Goal: Contribute content: Contribute content

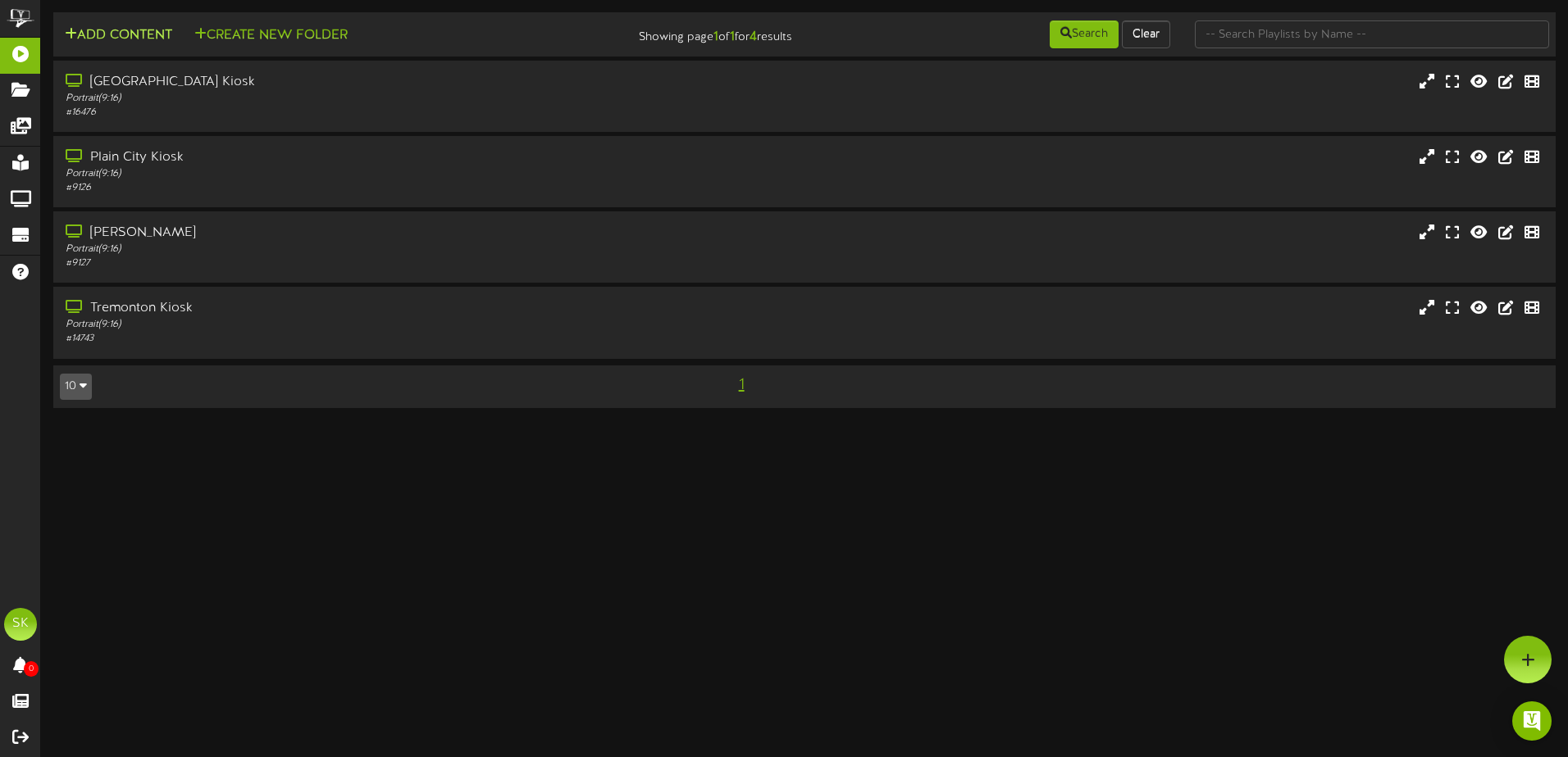
click at [120, 35] on button "Add Content" at bounding box center [118, 36] width 117 height 21
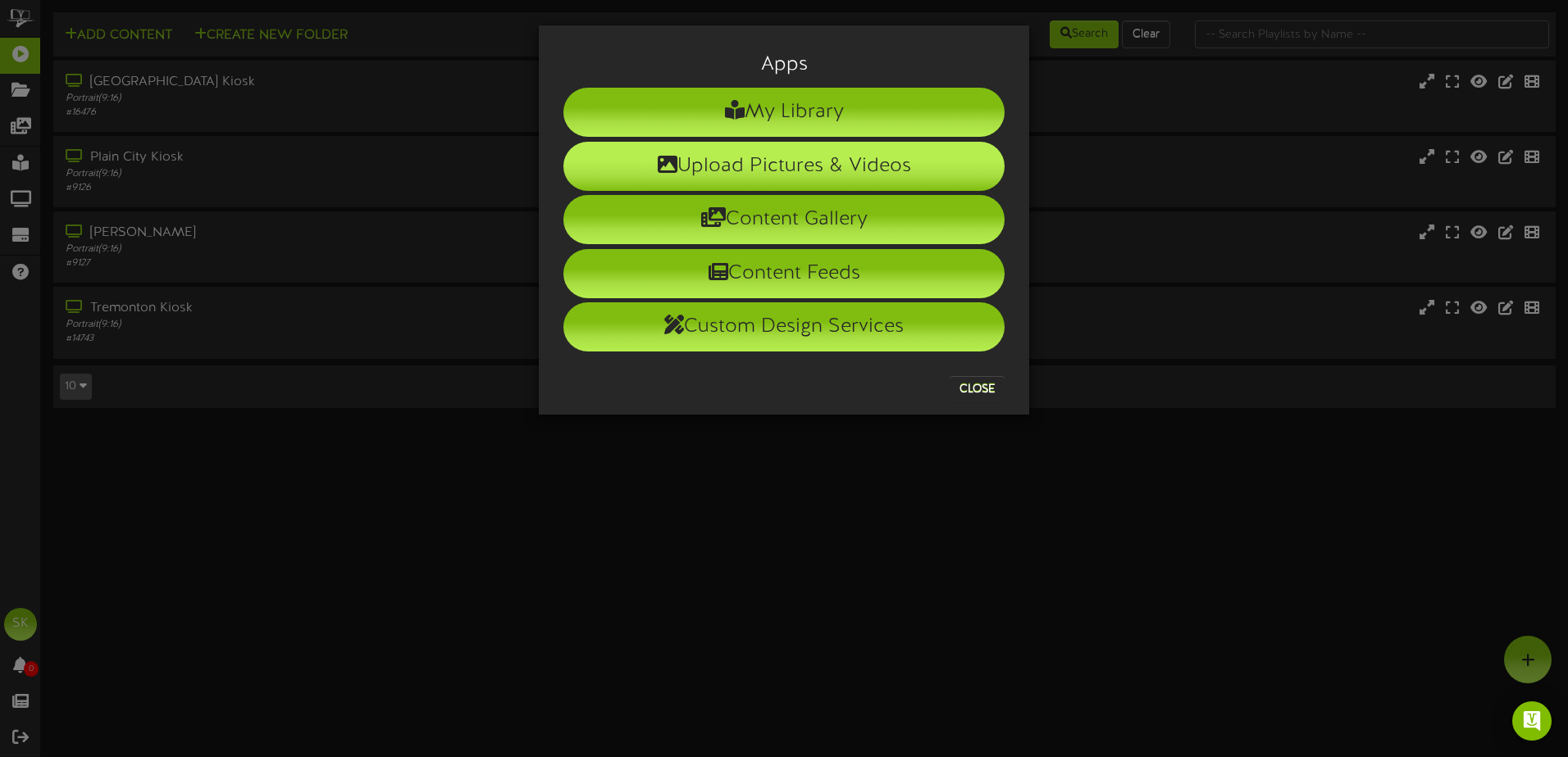
click at [776, 153] on li "Upload Pictures & Videos" at bounding box center [784, 167] width 441 height 49
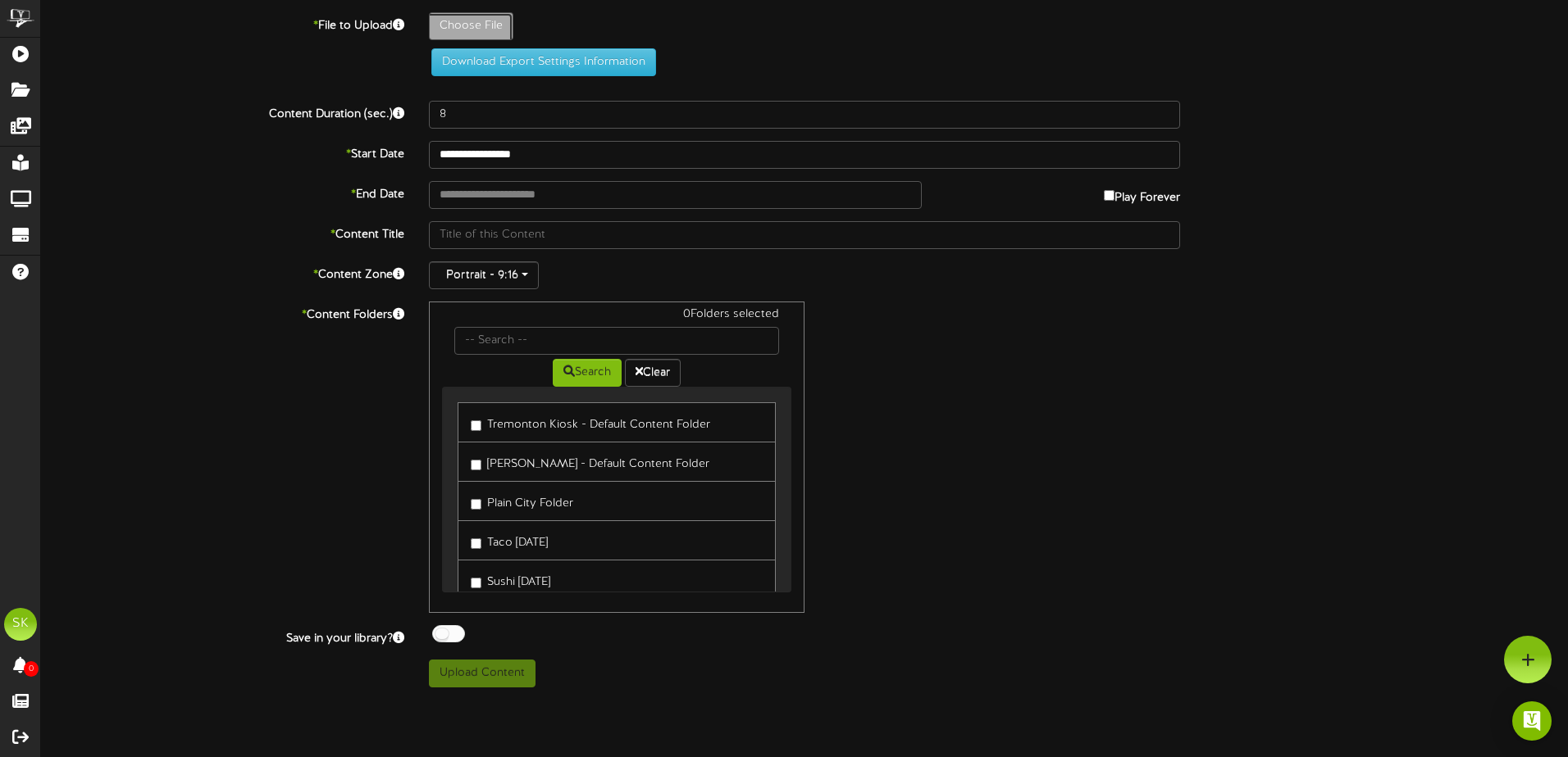
type input "**********"
type input "HotDigis1"
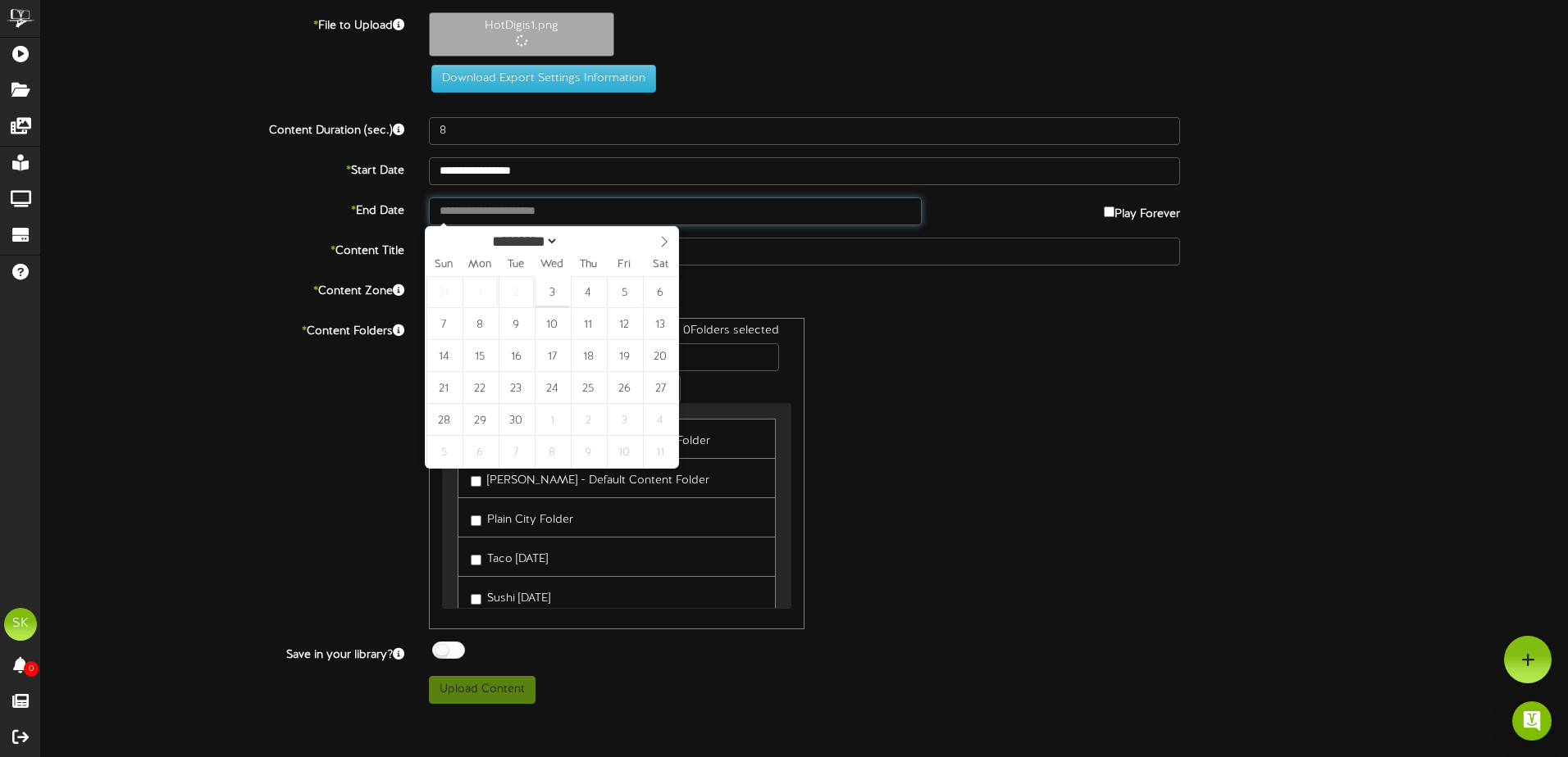
click at [505, 215] on input "text" at bounding box center [675, 211] width 492 height 27
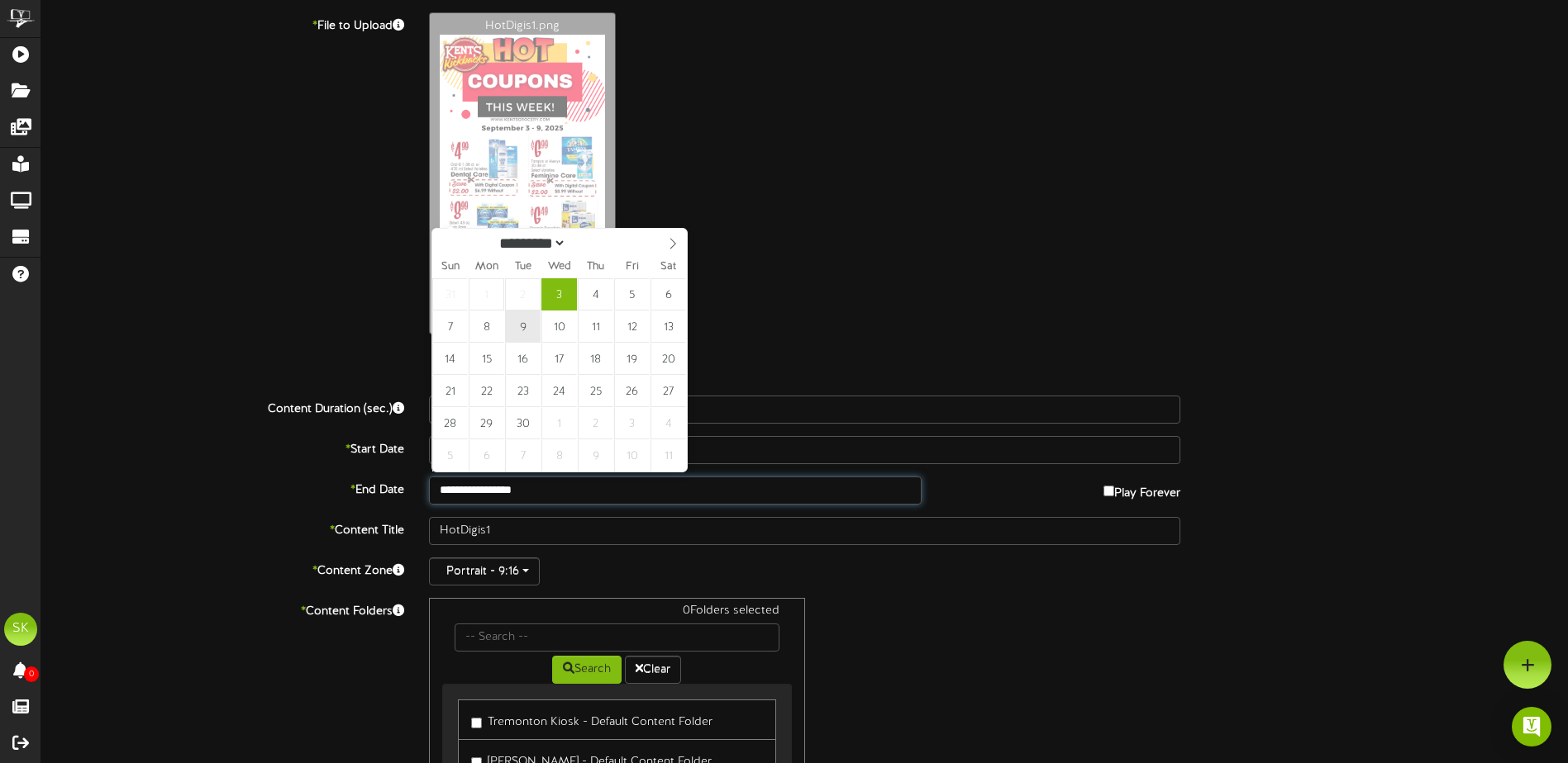
type input "**********"
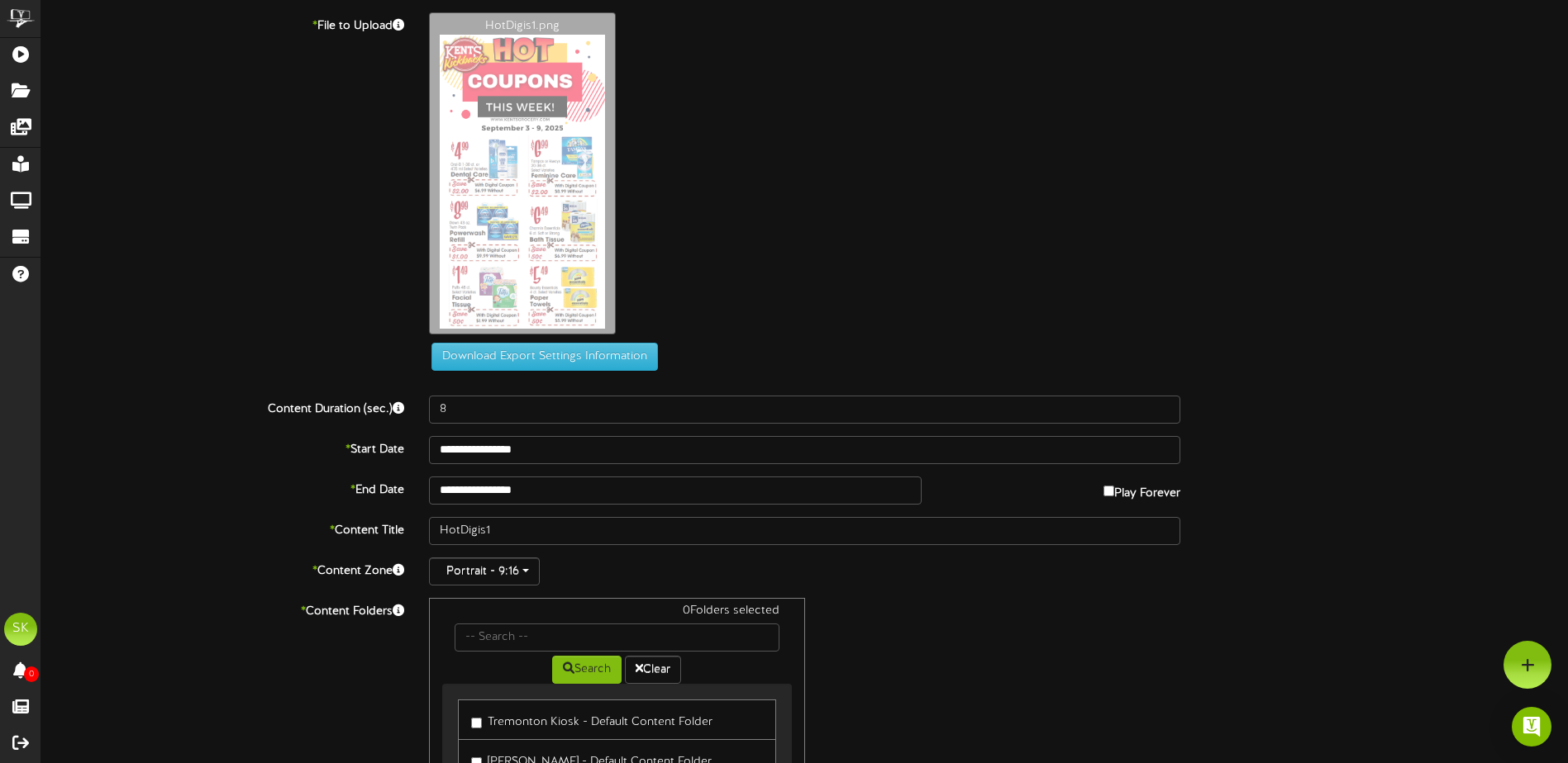
click at [665, 592] on div "**********" at bounding box center [804, 500] width 1526 height 975
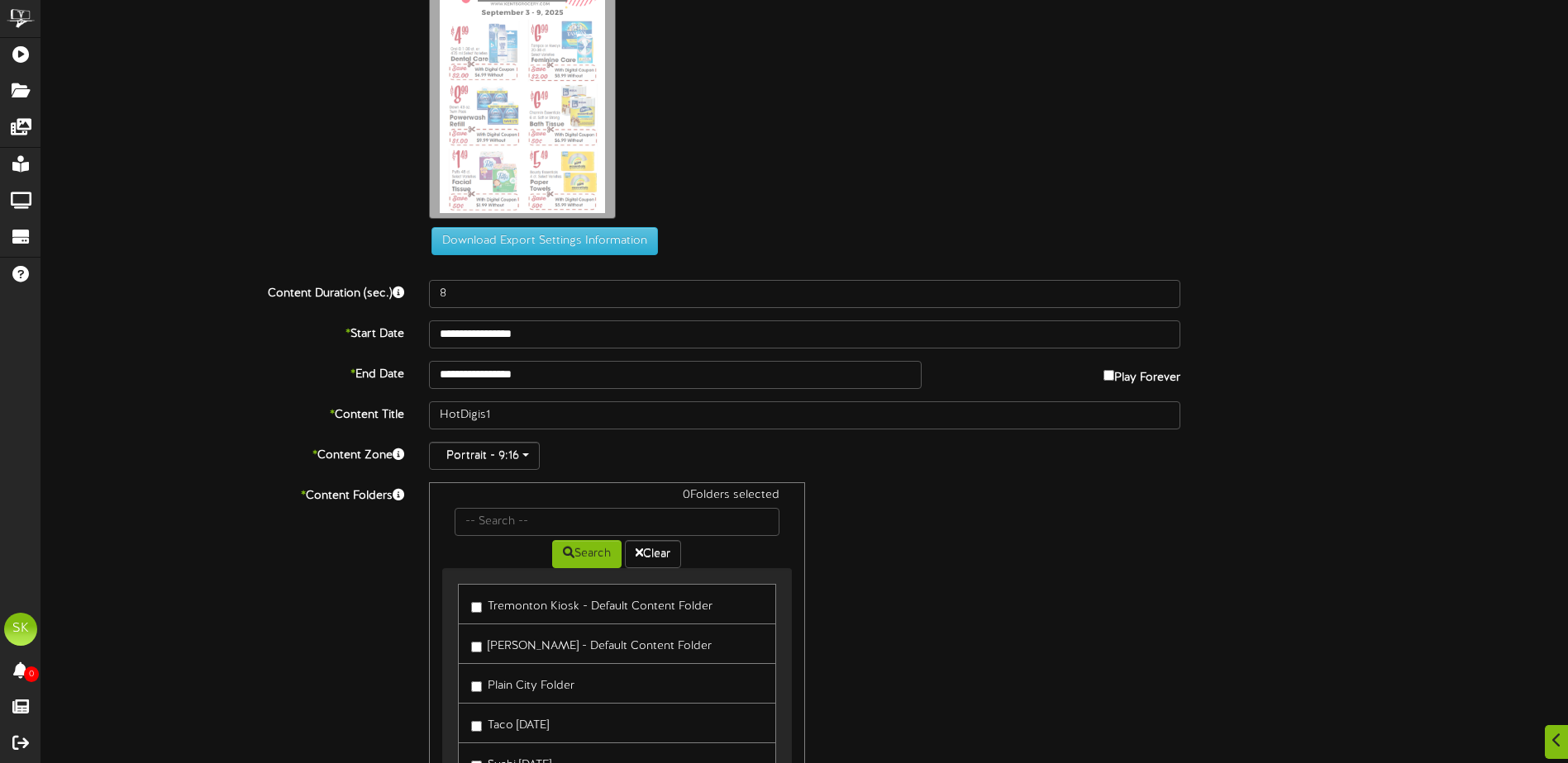
scroll to position [237, 0]
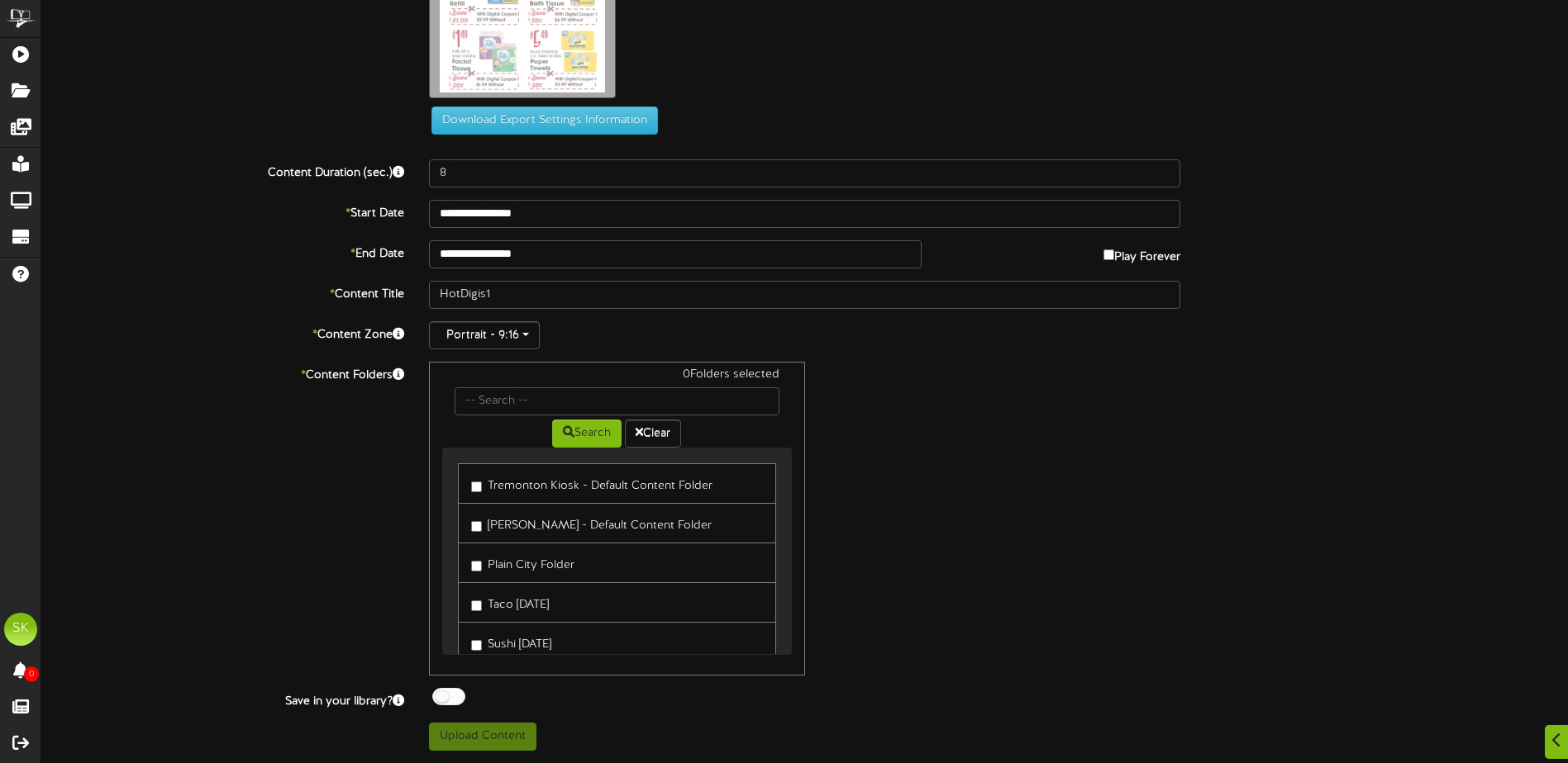
click at [507, 488] on label "Tremonton Kiosk - Default Content Folder" at bounding box center [592, 483] width 241 height 22
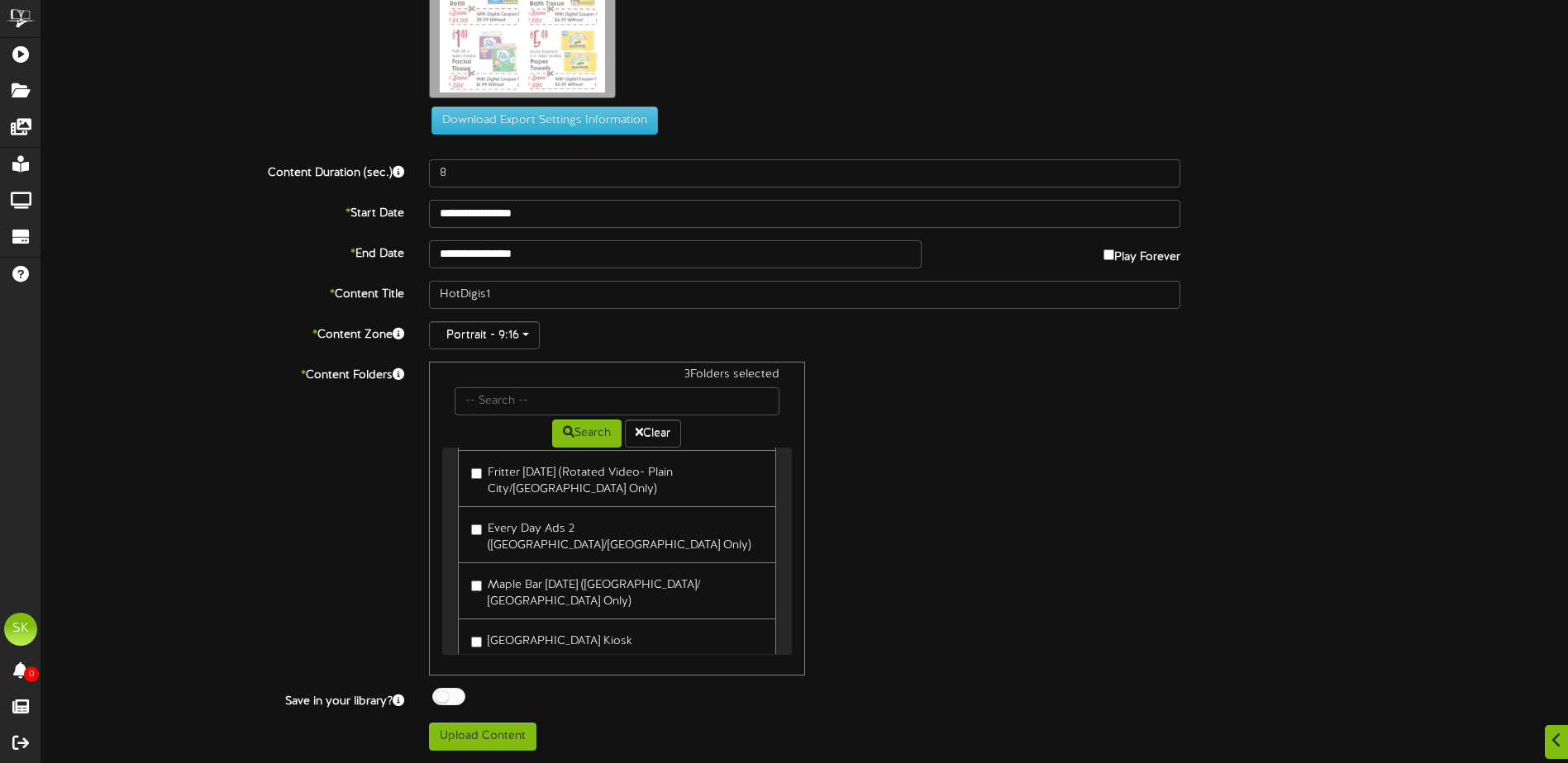
scroll to position [374, 0]
click at [486, 624] on label "[GEOGRAPHIC_DATA] Kiosk" at bounding box center [552, 634] width 161 height 22
click at [461, 699] on div at bounding box center [449, 696] width 33 height 17
click at [486, 739] on button "Upload Content" at bounding box center [482, 736] width 108 height 28
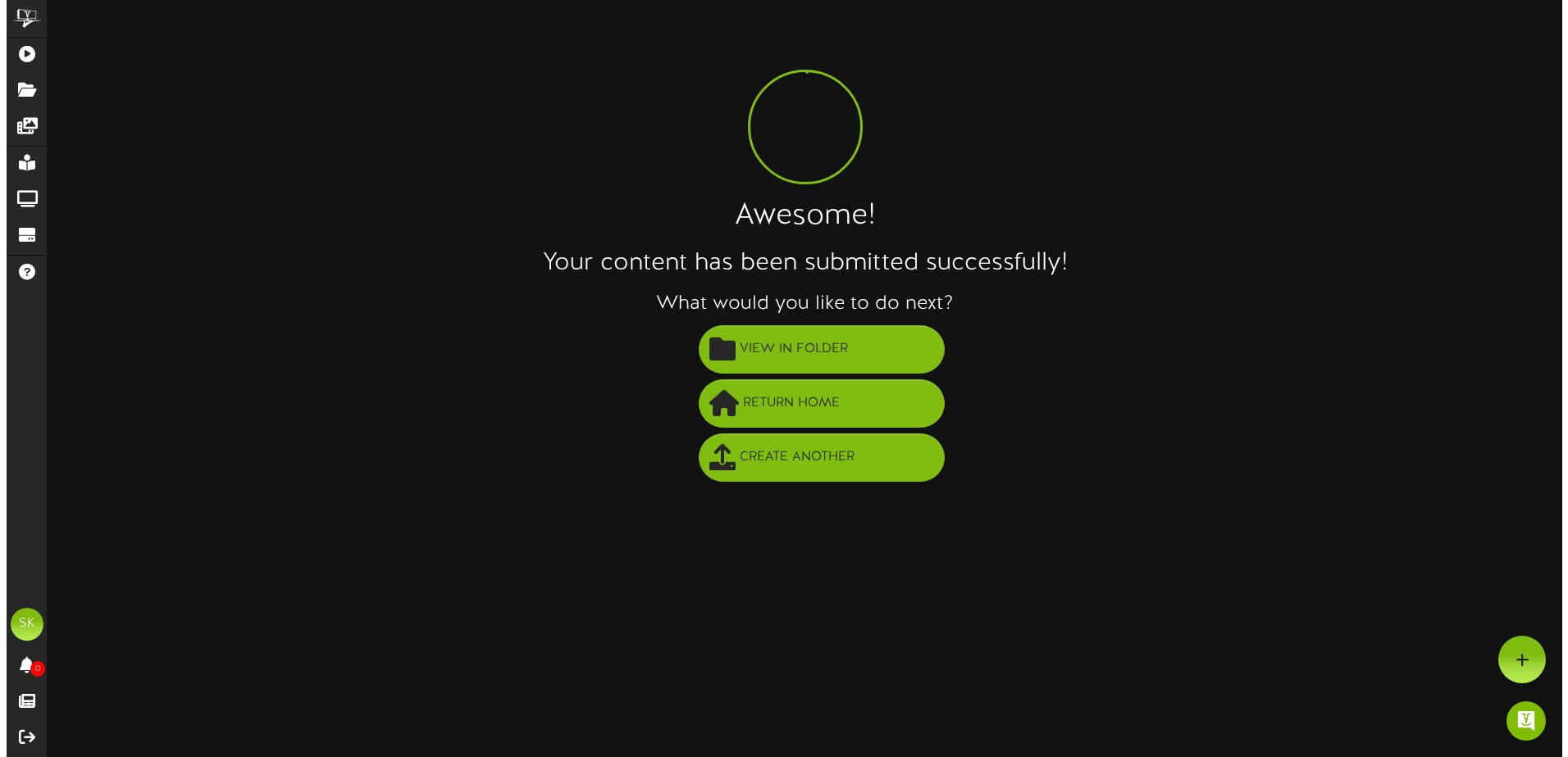
scroll to position [0, 0]
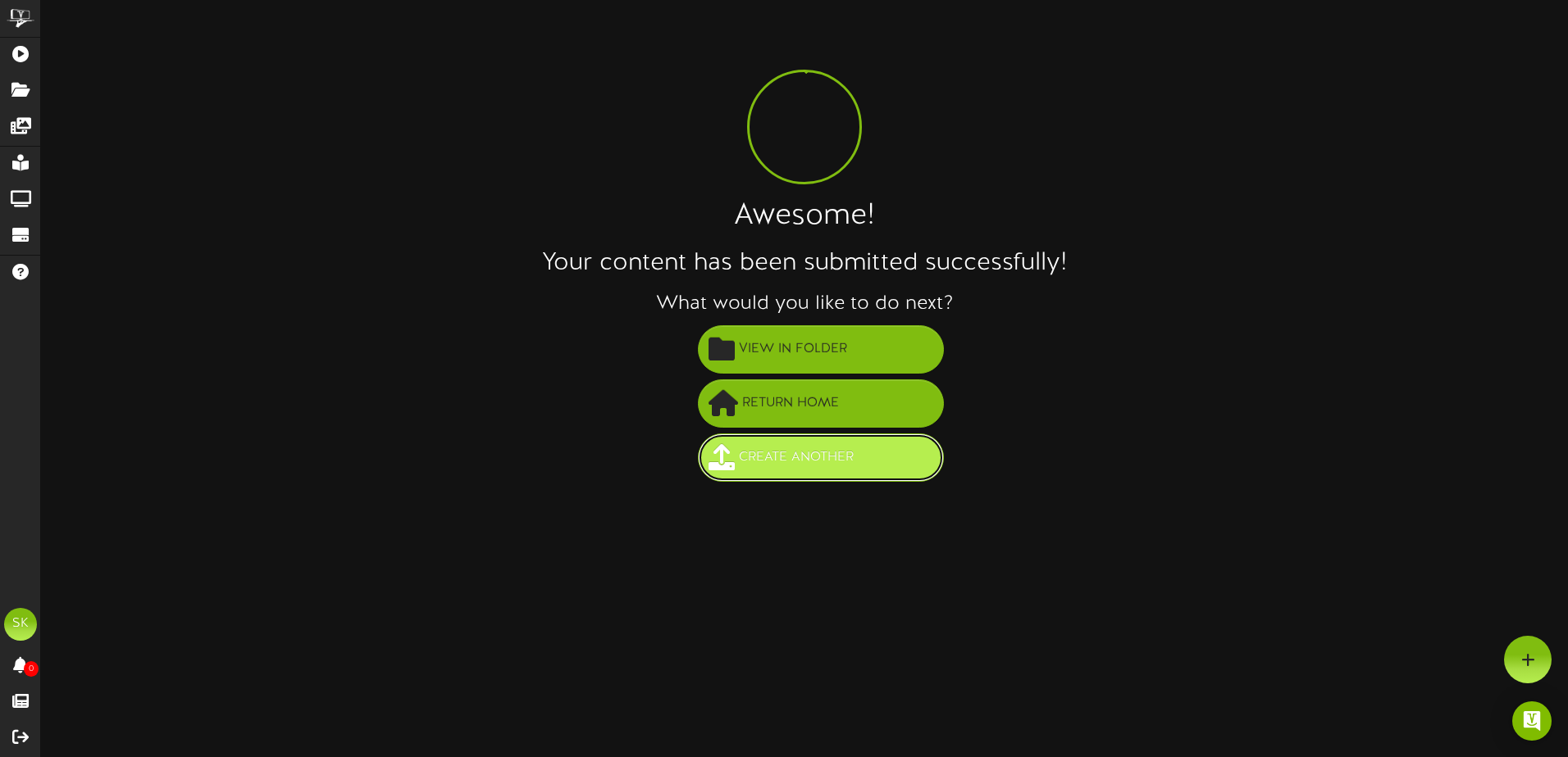
click at [840, 467] on span "Create Another" at bounding box center [796, 457] width 123 height 27
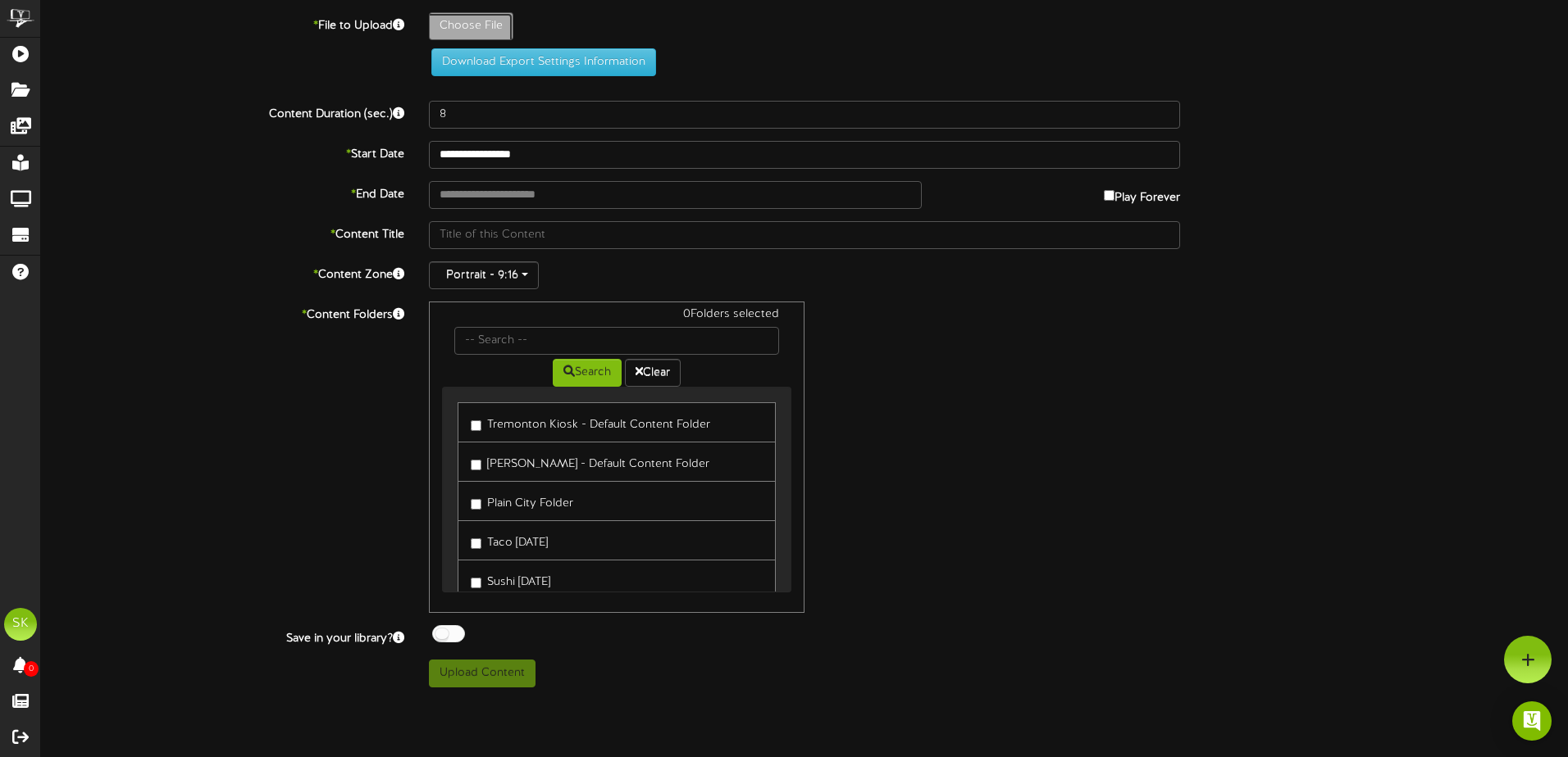
type input "**********"
type input "HotDigis2"
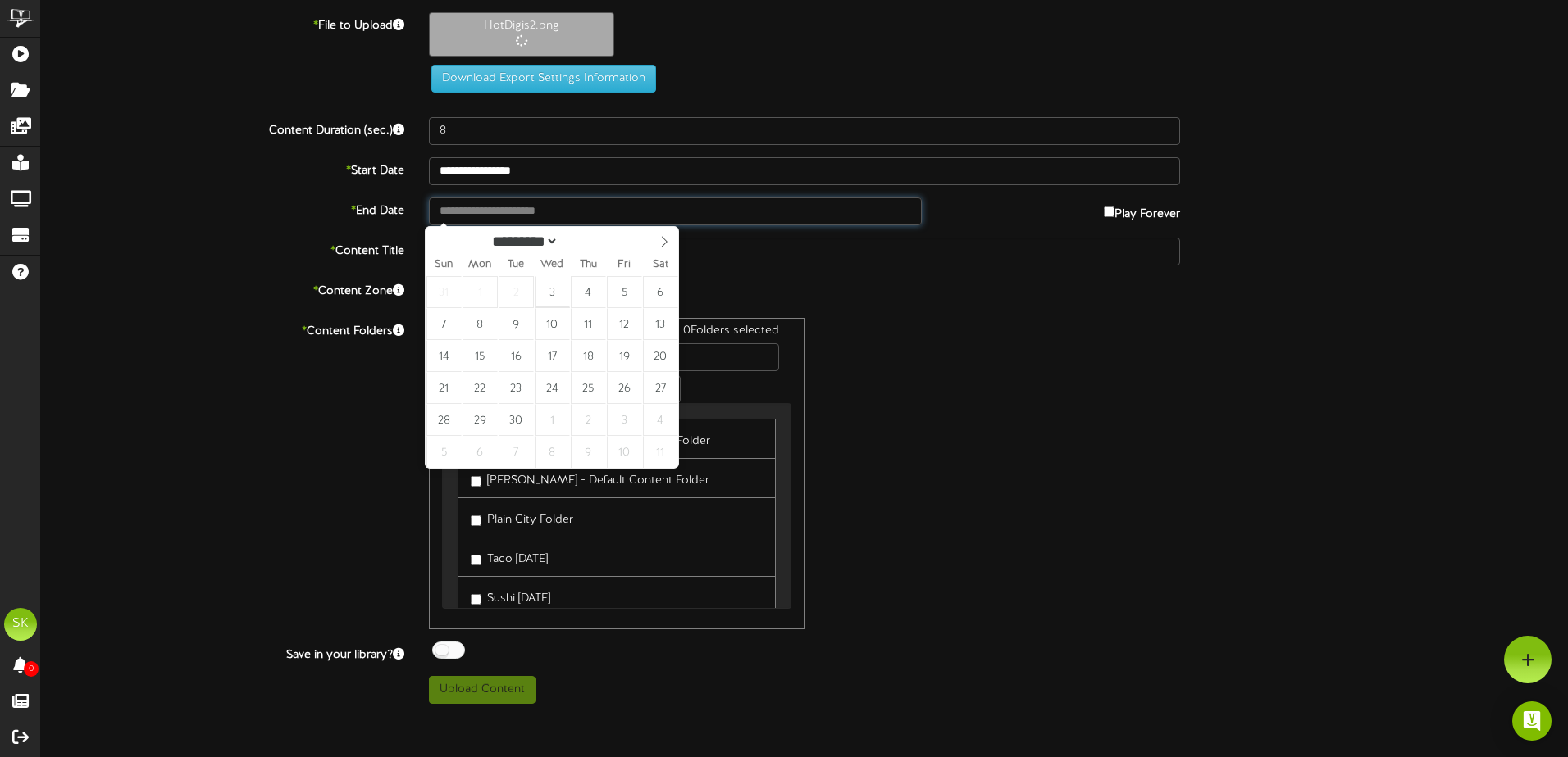
click at [544, 211] on input "text" at bounding box center [675, 211] width 492 height 27
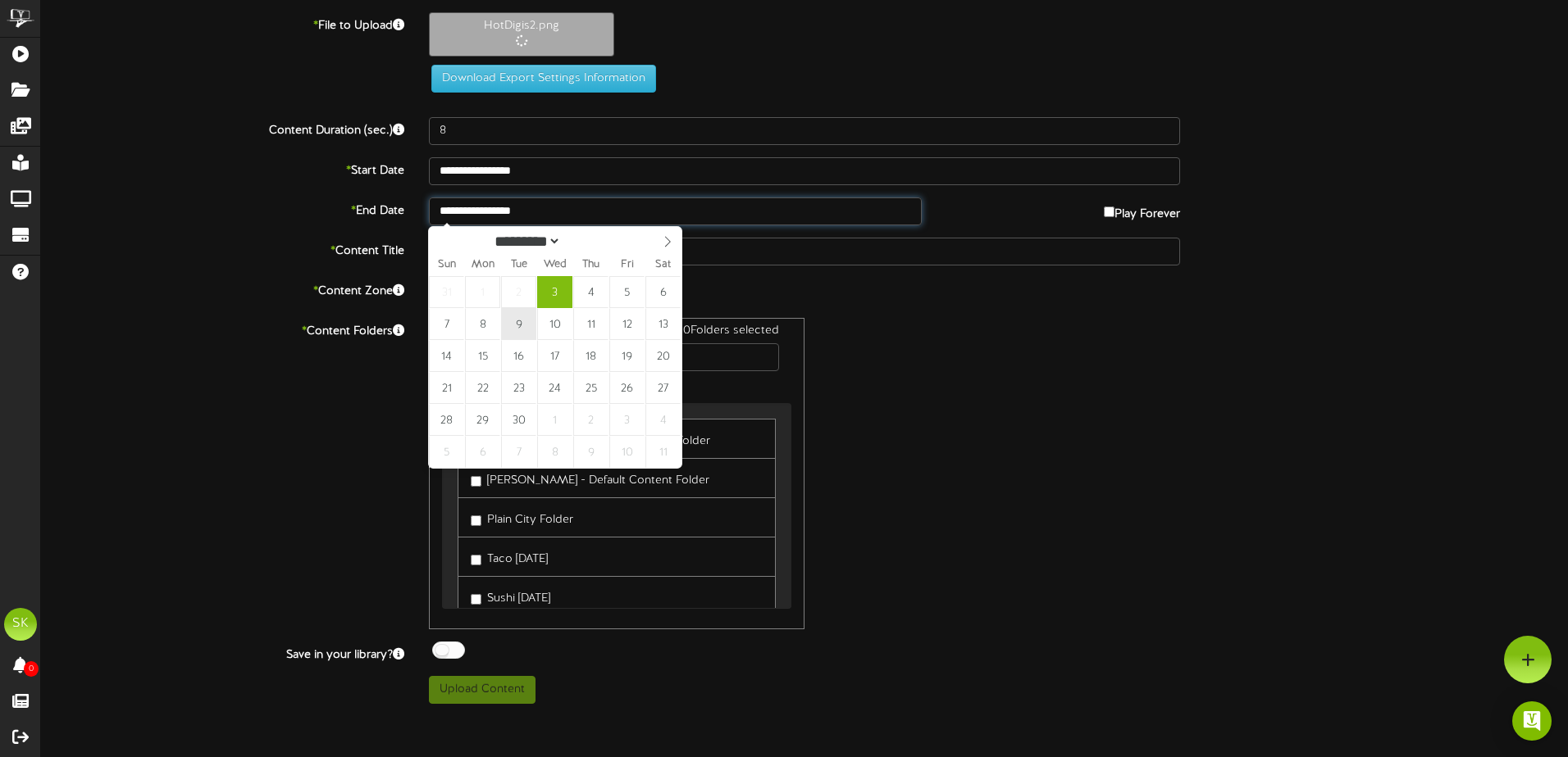
type input "**********"
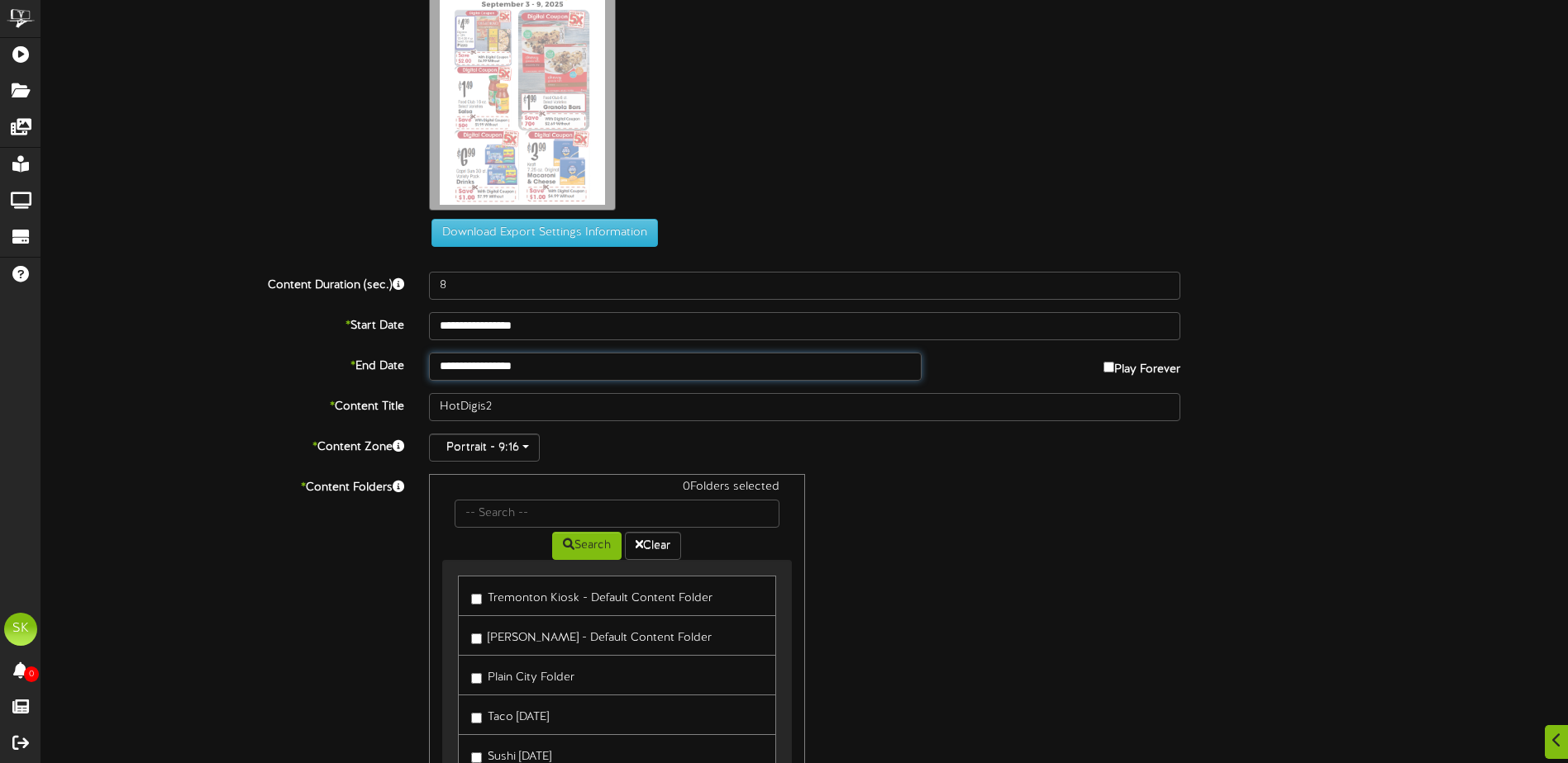
scroll to position [237, 0]
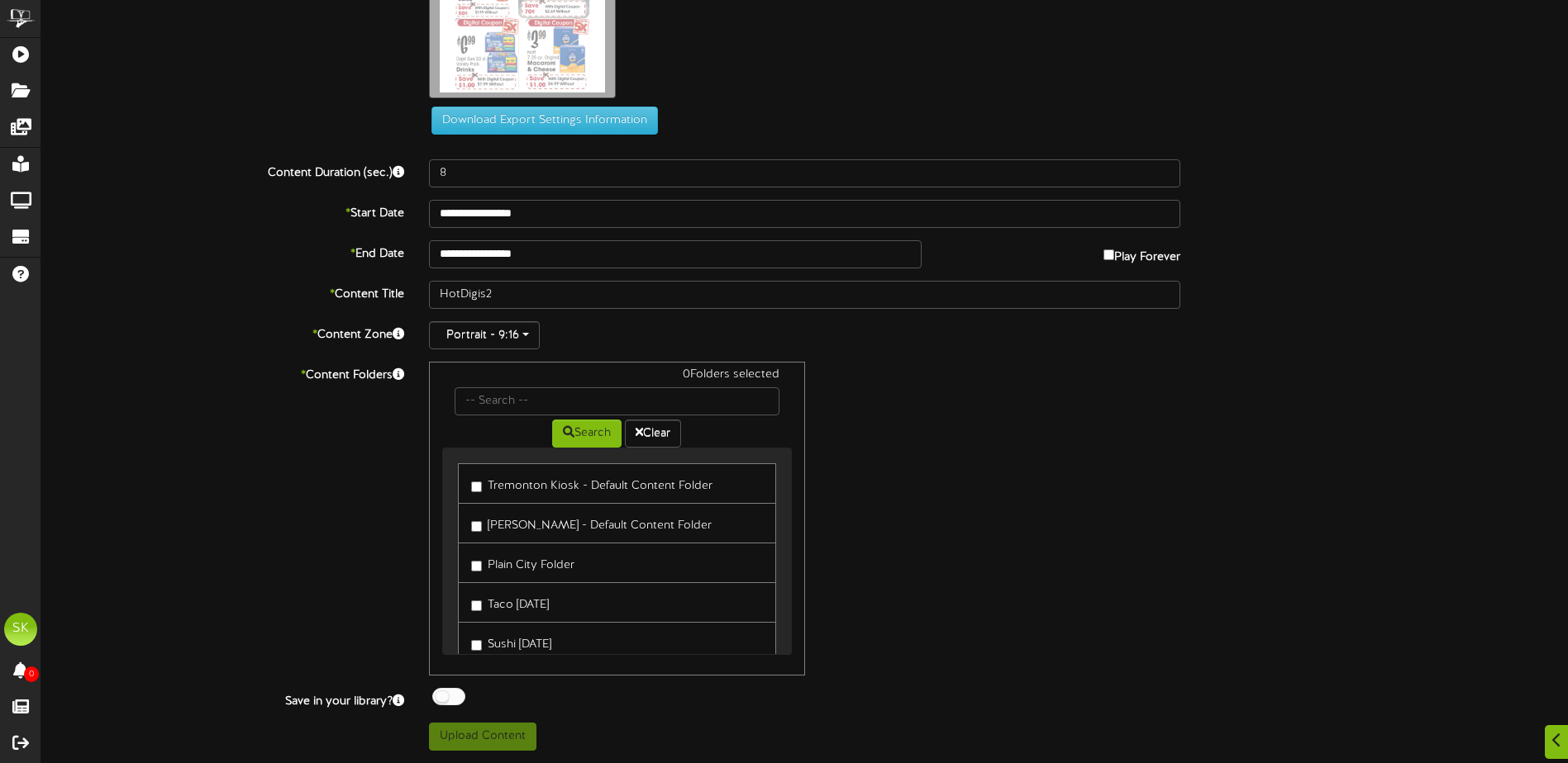
click at [499, 478] on label "Tremonton Kiosk - Default Content Folder" at bounding box center [592, 483] width 241 height 22
drag, startPoint x: 499, startPoint y: 521, endPoint x: 498, endPoint y: 528, distance: 7.1
click at [499, 521] on label "[PERSON_NAME] - Default Content Folder" at bounding box center [592, 523] width 240 height 22
click at [497, 564] on label "Plain City Folder" at bounding box center [523, 562] width 103 height 22
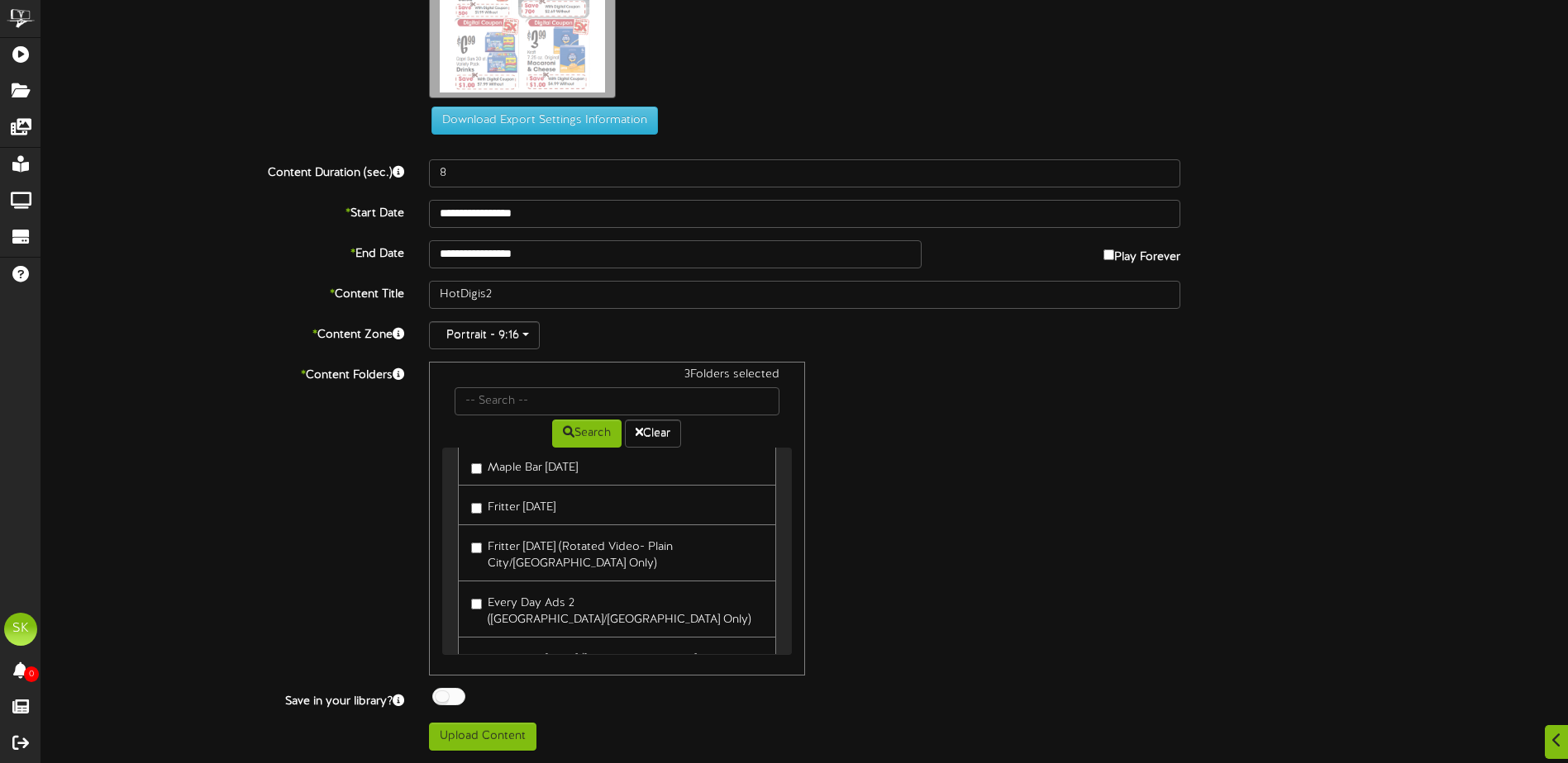
scroll to position [374, 0]
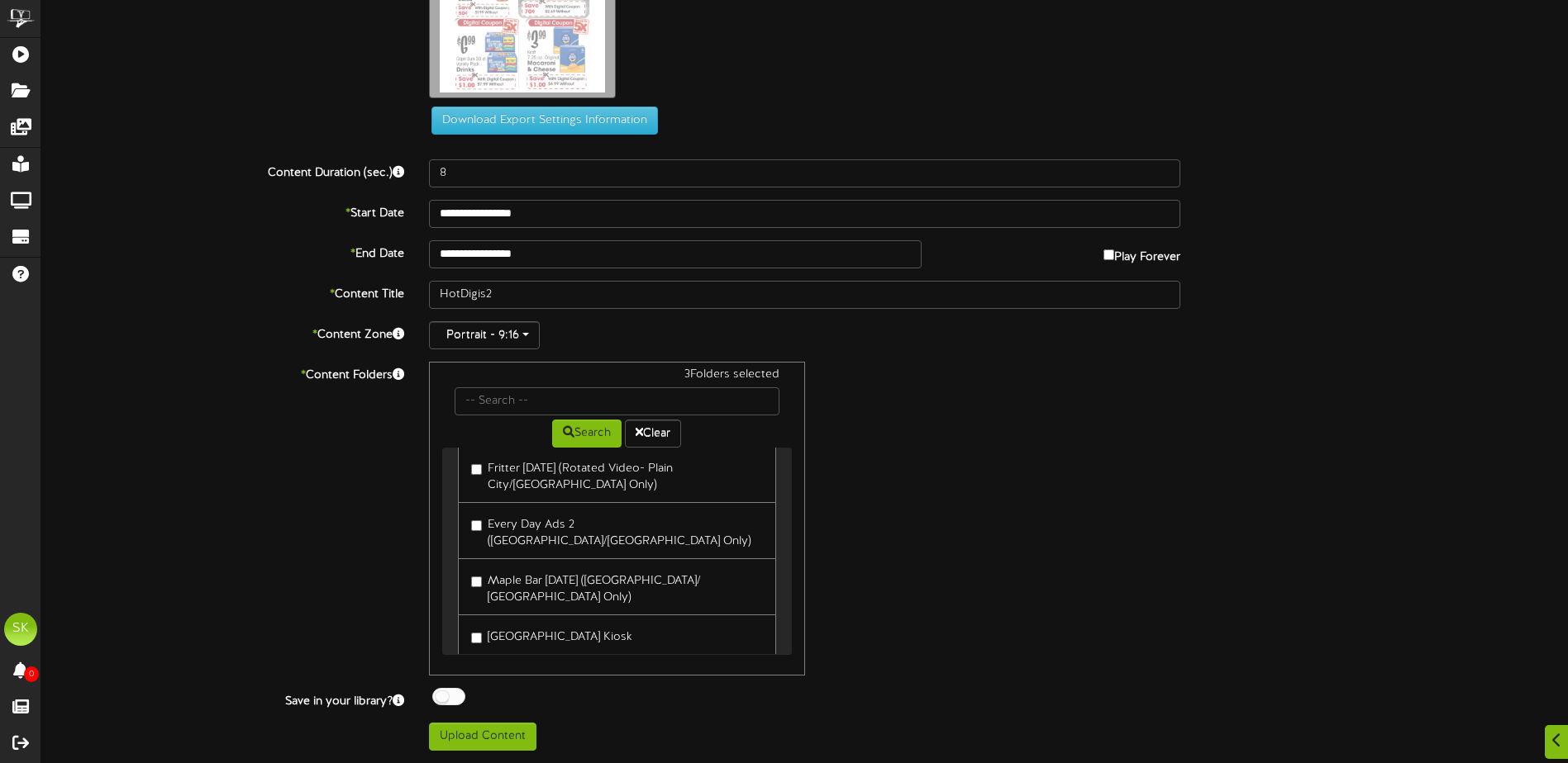
click at [543, 624] on label "[GEOGRAPHIC_DATA] Kiosk" at bounding box center [552, 634] width 161 height 22
click at [440, 688] on label at bounding box center [445, 696] width 26 height 17
click at [454, 736] on button "Upload Content" at bounding box center [482, 736] width 108 height 28
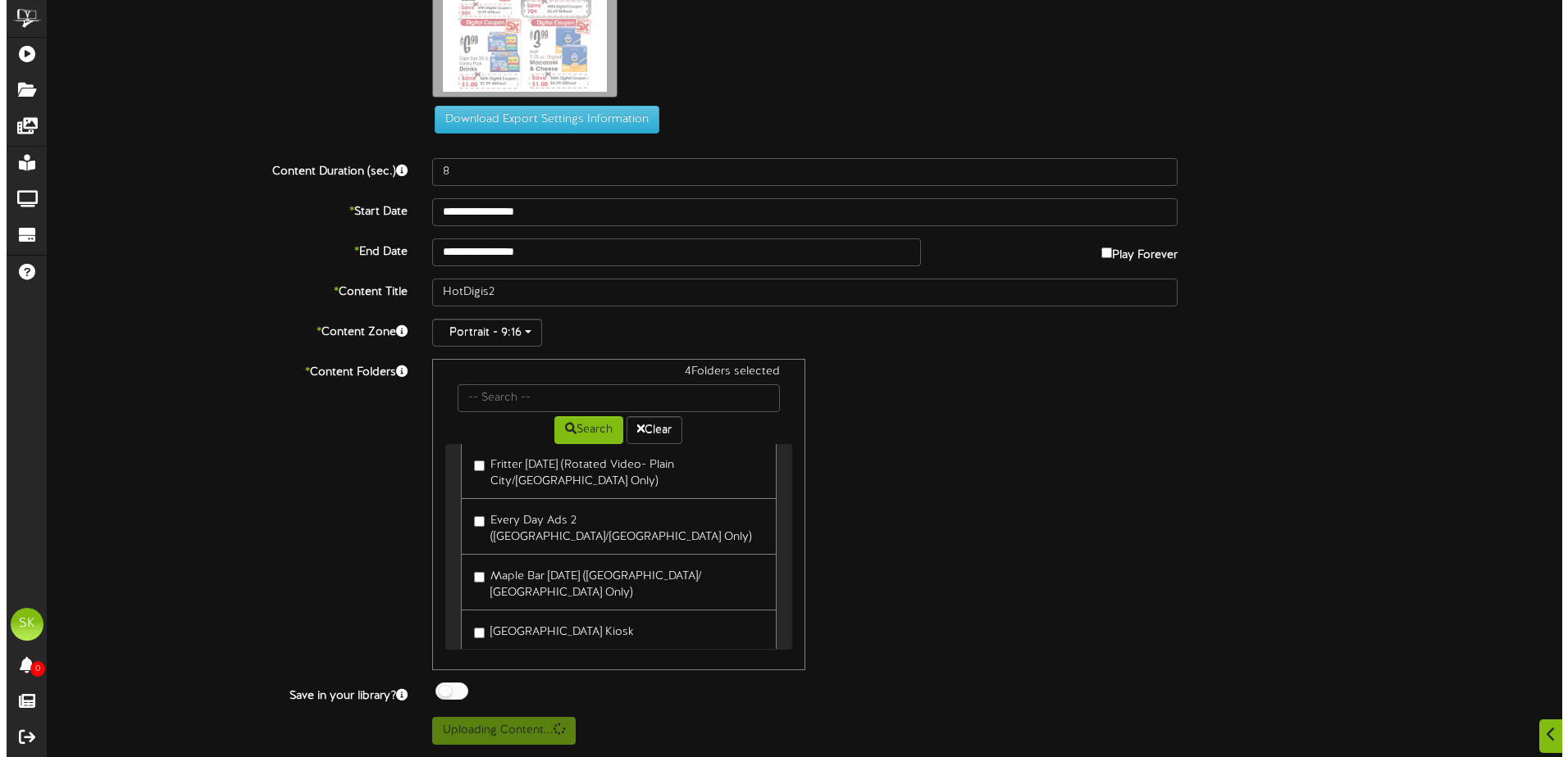
scroll to position [0, 0]
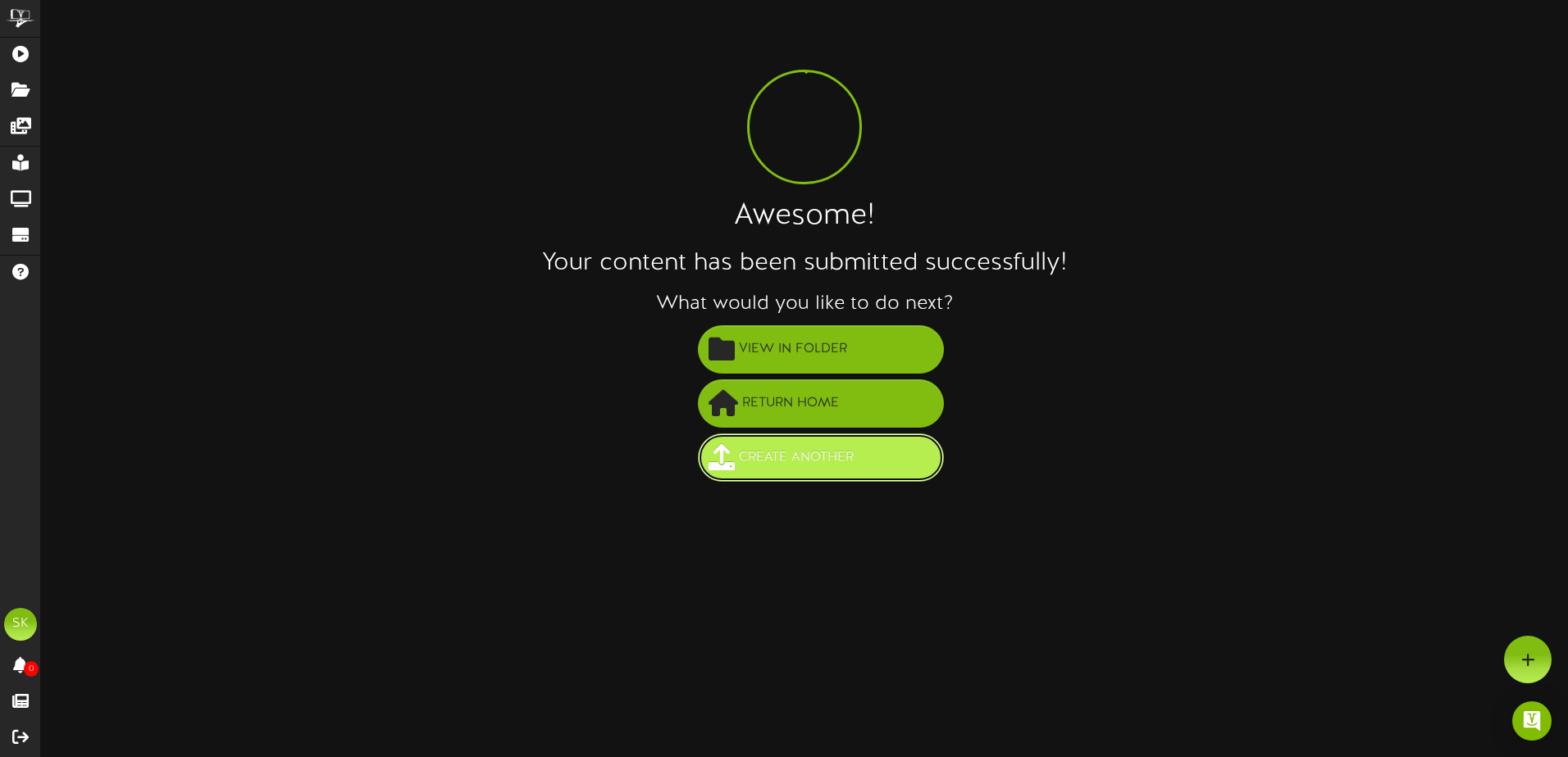
click at [817, 456] on span "Create Another" at bounding box center [796, 457] width 123 height 27
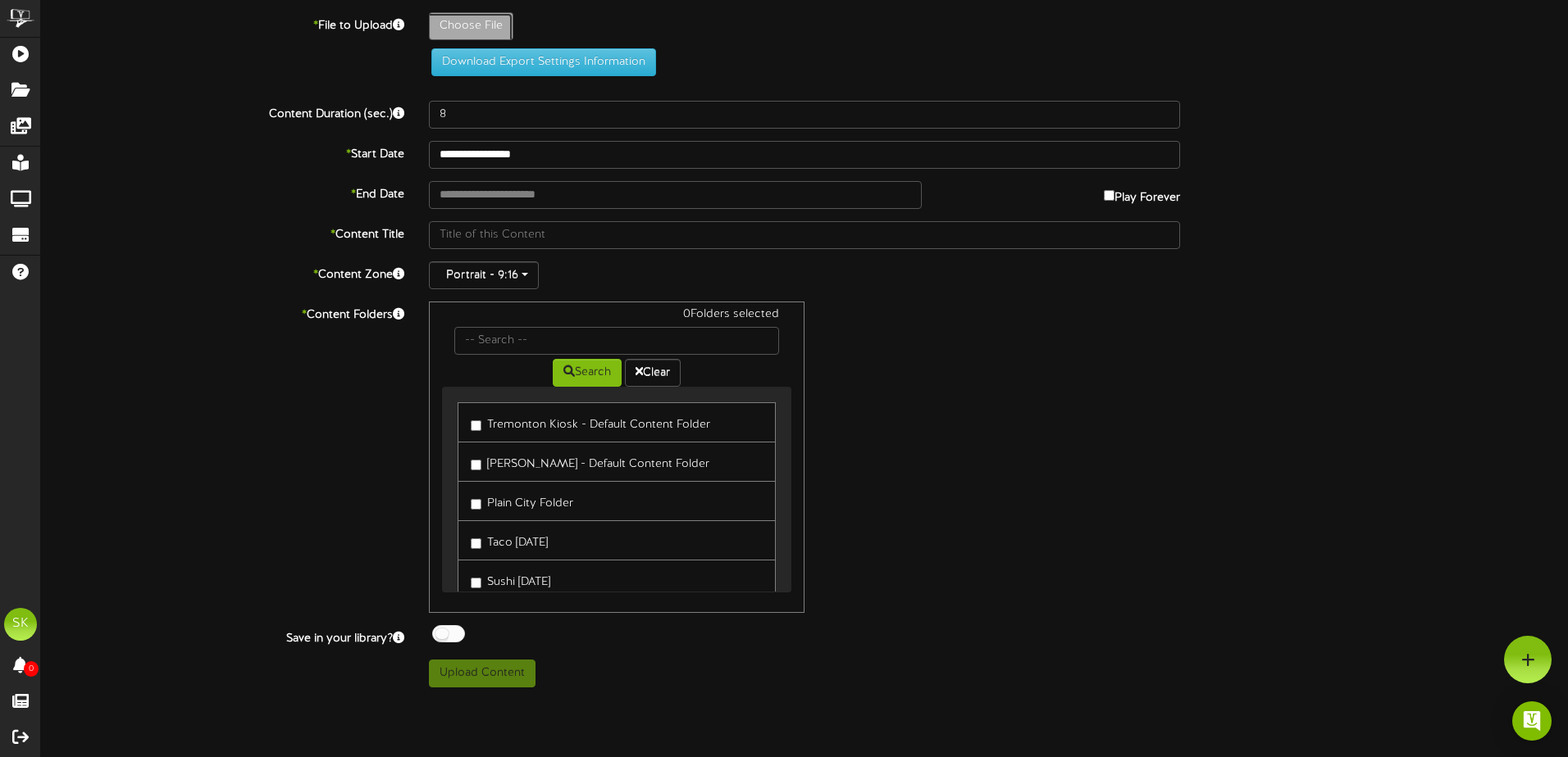
type input "**********"
type input "HotDigis3"
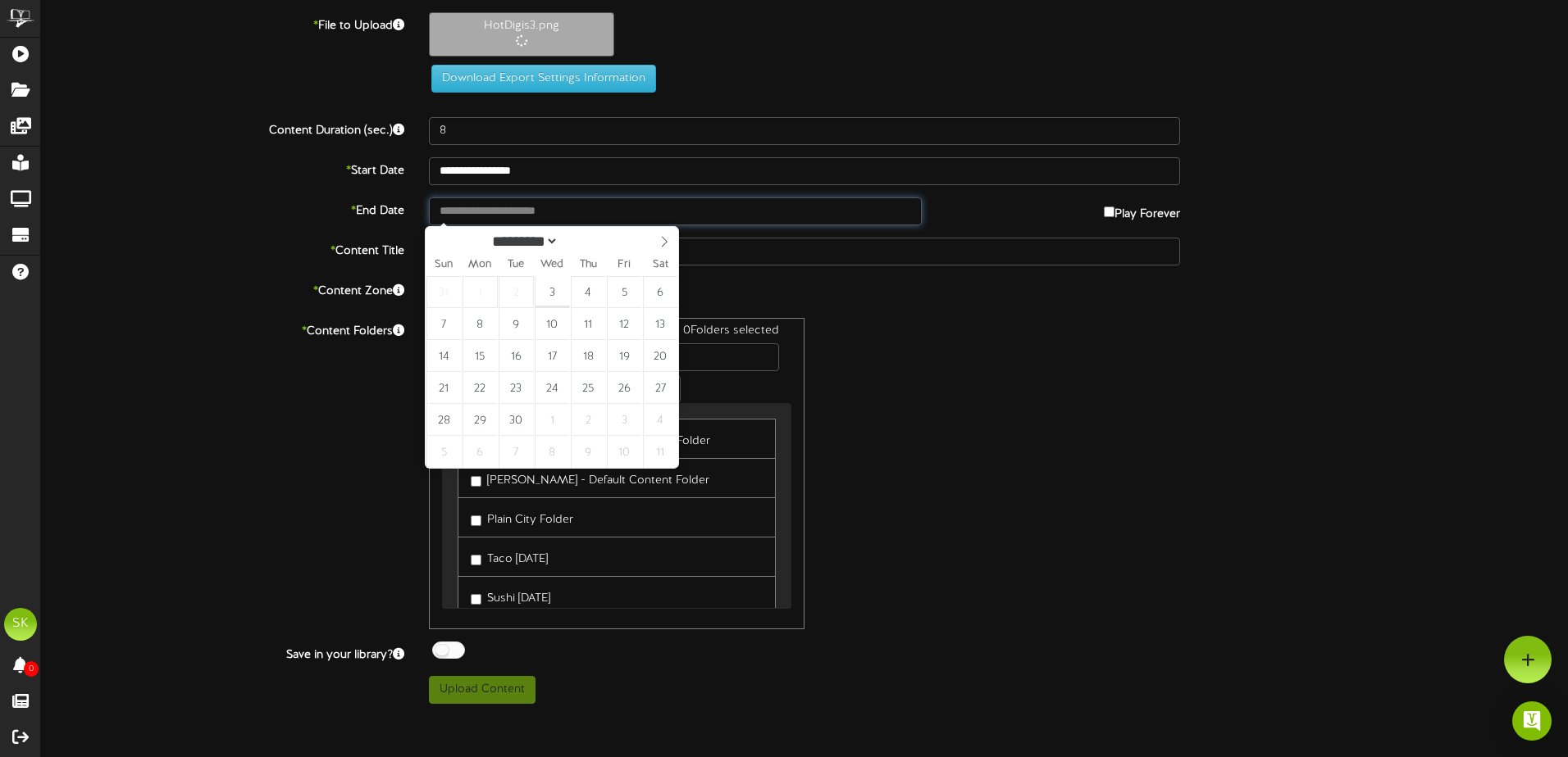
click at [568, 202] on input "text" at bounding box center [675, 211] width 492 height 27
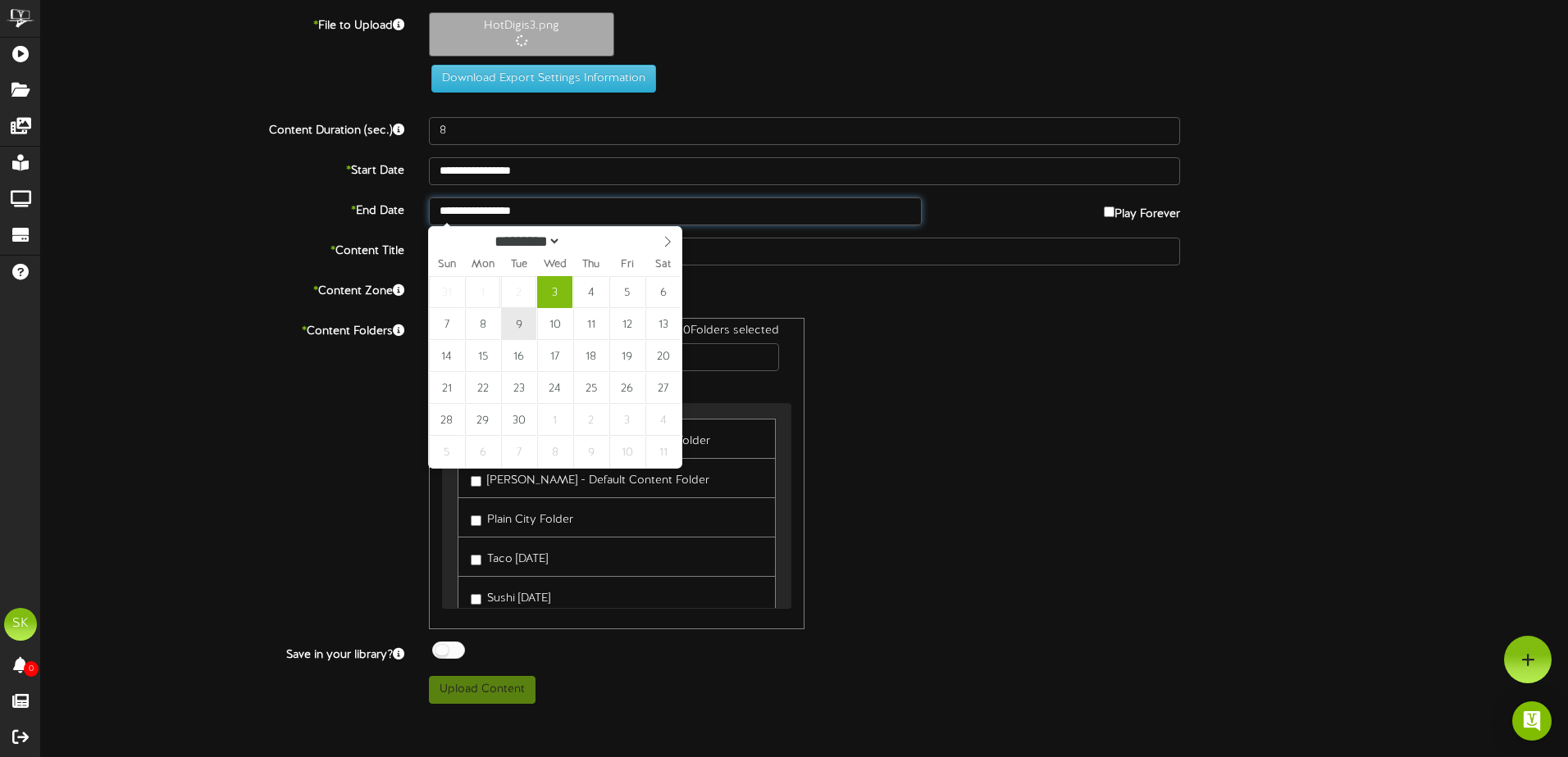
type input "**********"
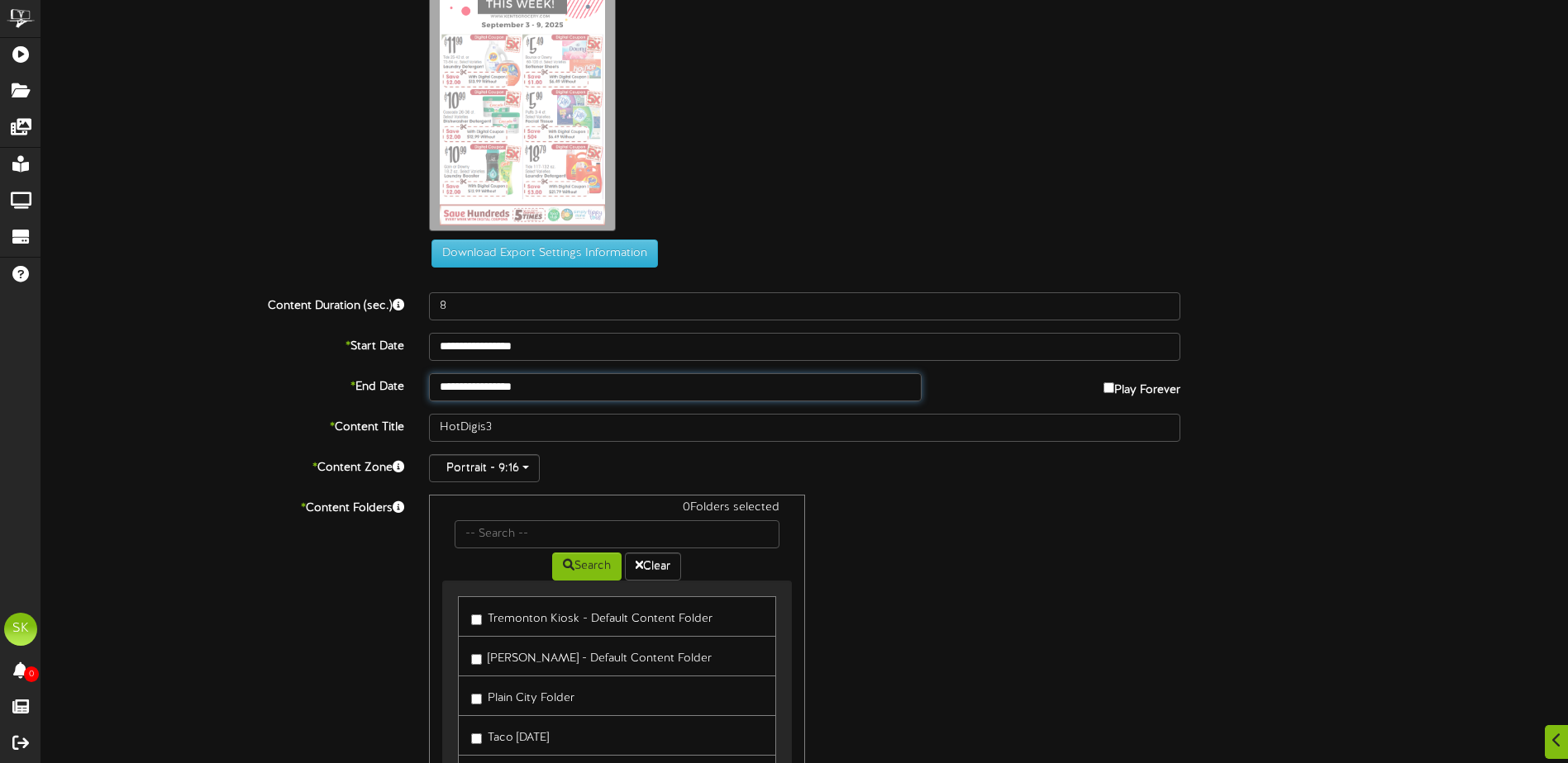
scroll to position [237, 0]
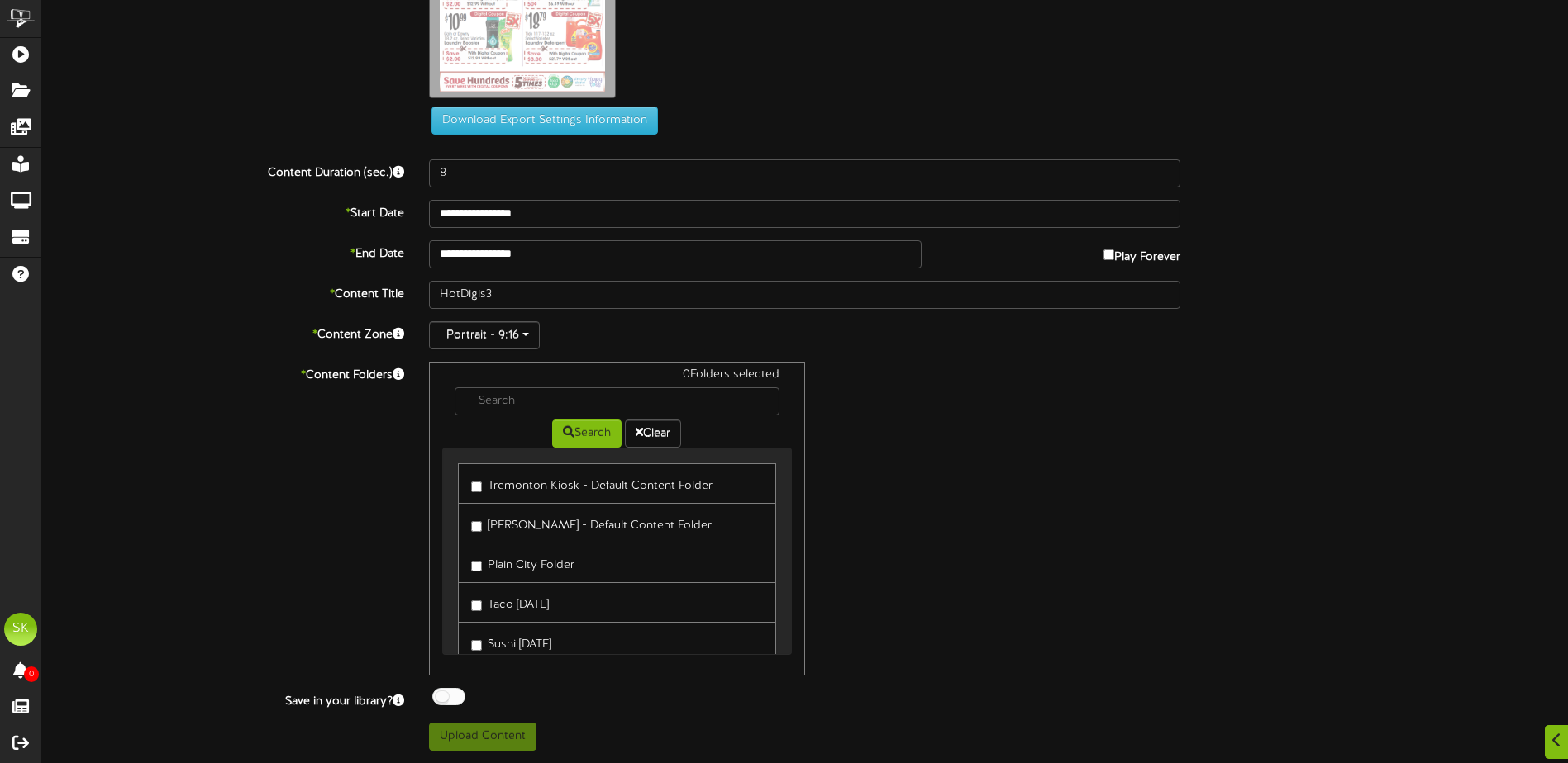
click at [489, 486] on label "Tremonton Kiosk - Default Content Folder" at bounding box center [592, 483] width 241 height 22
drag, startPoint x: 486, startPoint y: 512, endPoint x: 488, endPoint y: 529, distance: 17.1
click at [486, 517] on label "[PERSON_NAME] - Default Content Folder" at bounding box center [592, 523] width 240 height 22
click at [496, 570] on label "Plain City Folder" at bounding box center [523, 562] width 103 height 22
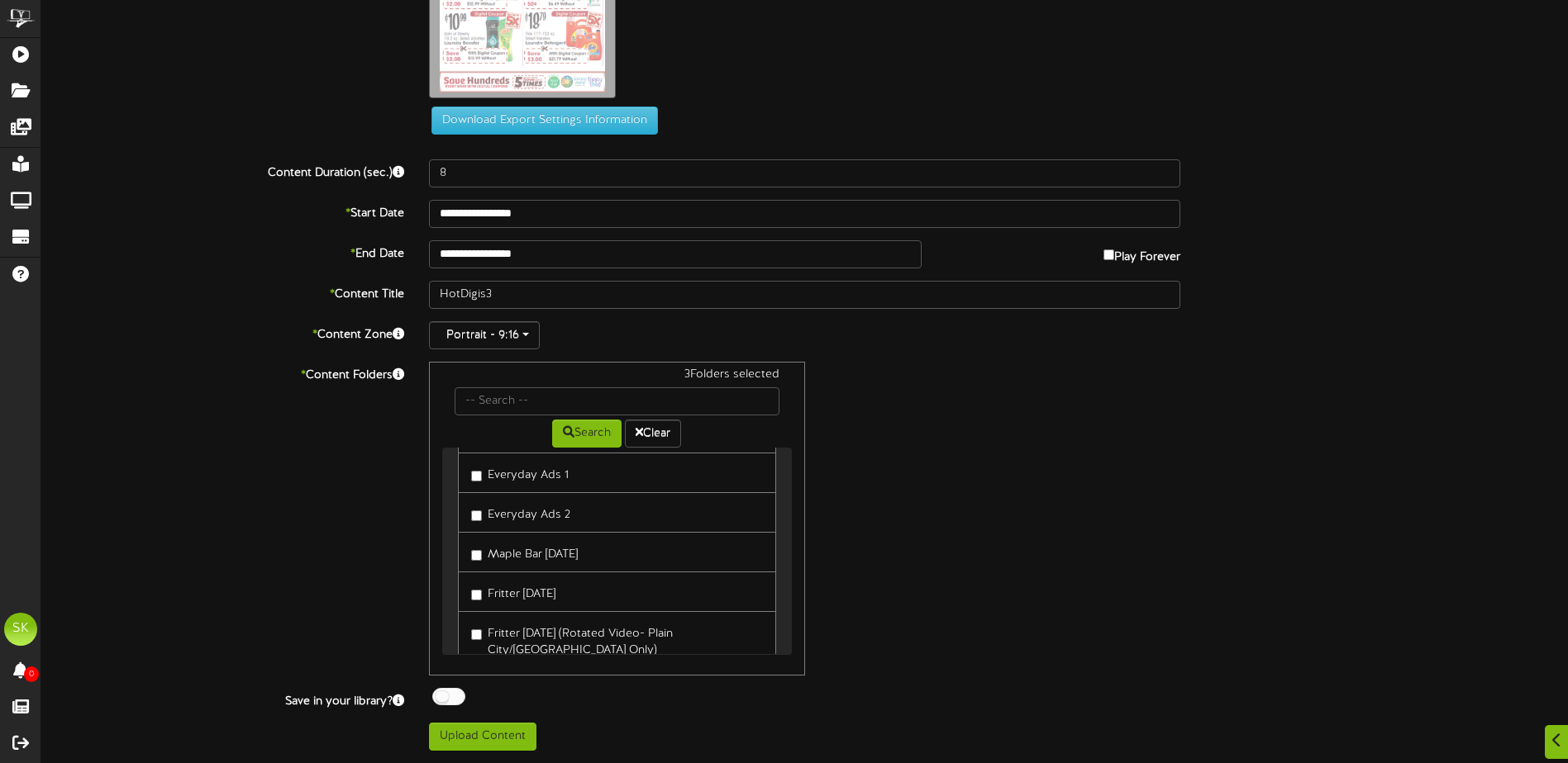
scroll to position [374, 0]
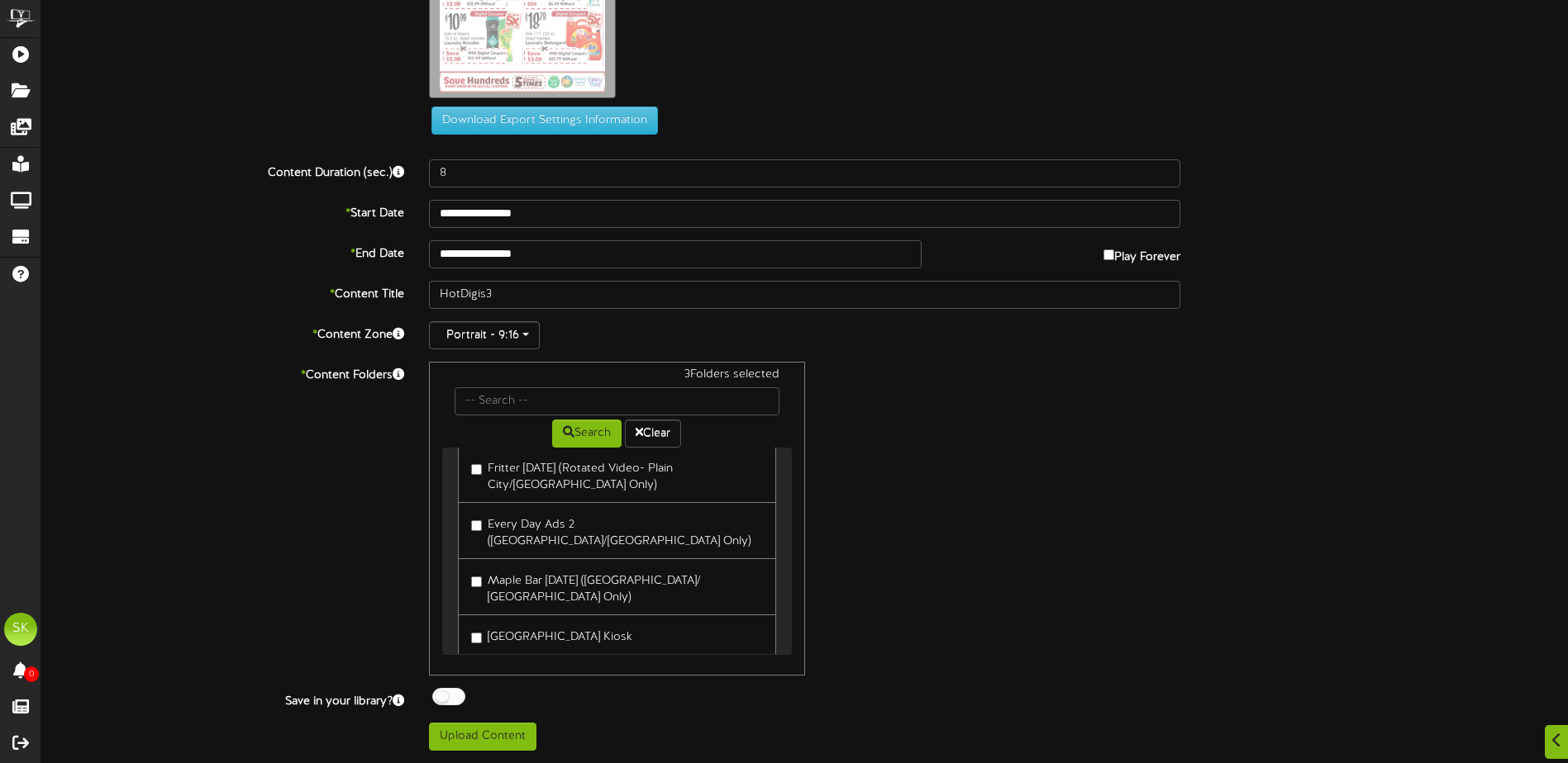
click at [552, 624] on label "[GEOGRAPHIC_DATA] Kiosk" at bounding box center [552, 634] width 161 height 22
click at [440, 691] on div at bounding box center [449, 696] width 33 height 17
click at [490, 744] on button "Upload Content" at bounding box center [482, 736] width 108 height 28
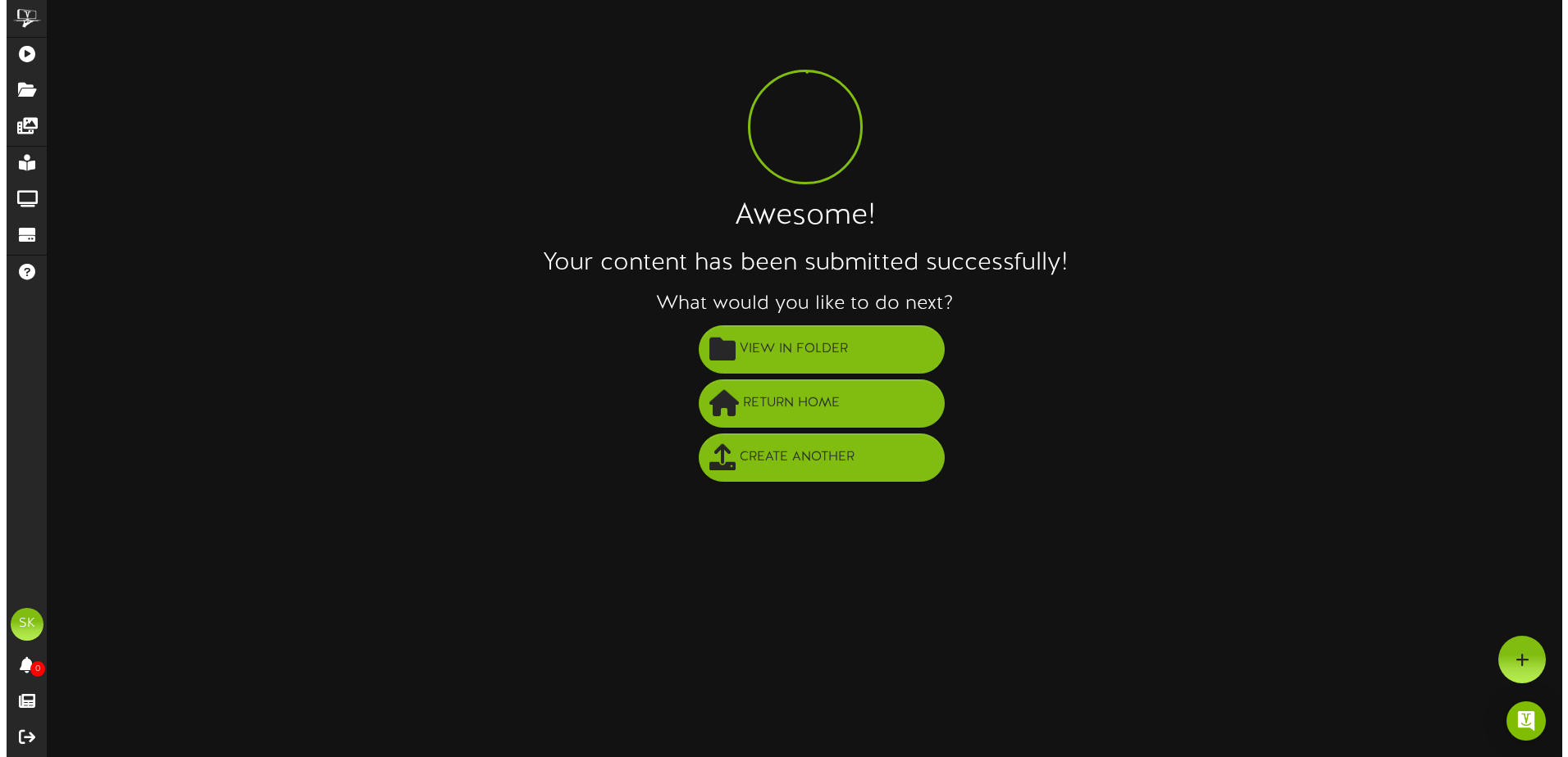
scroll to position [0, 0]
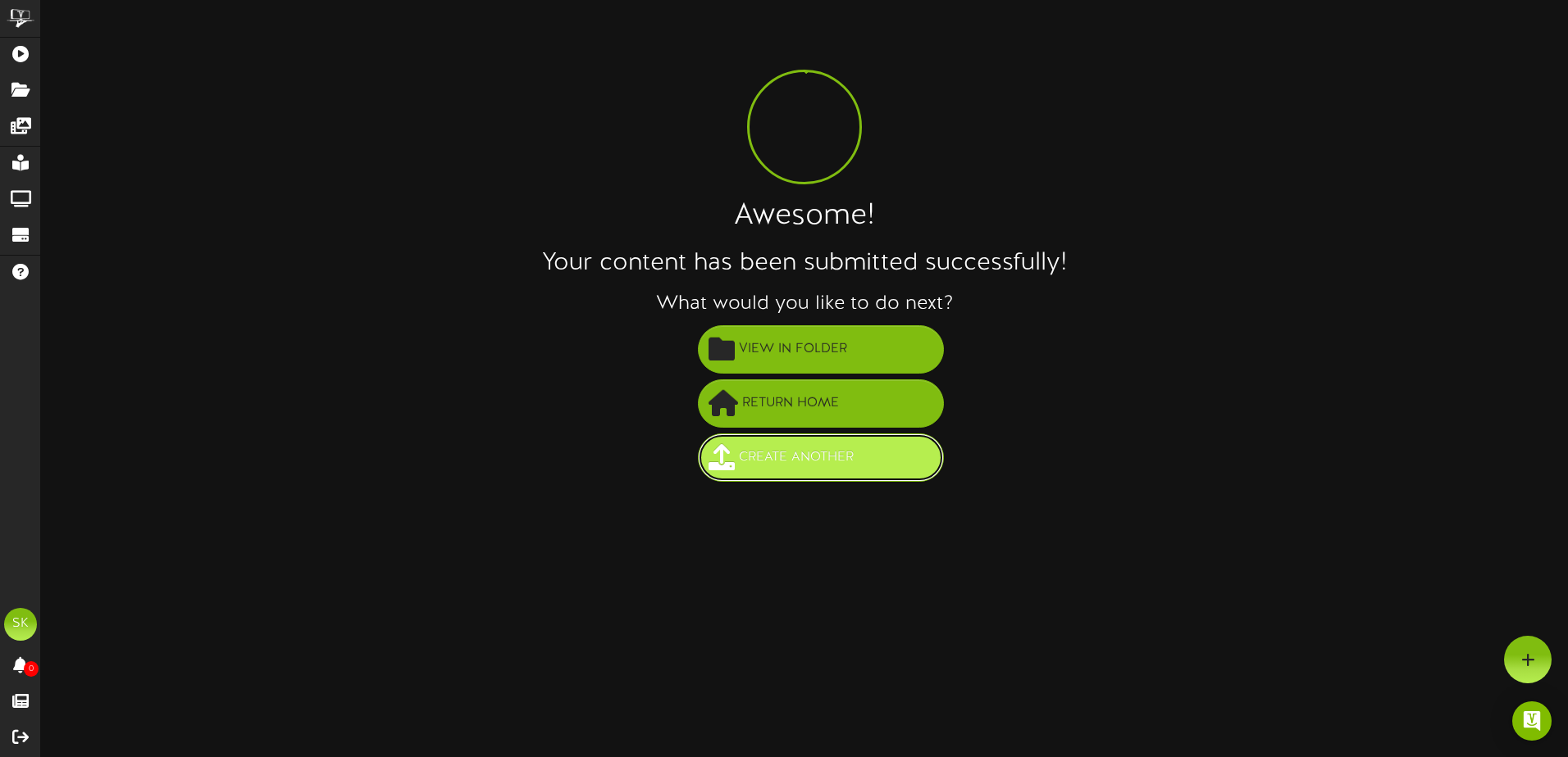
click at [856, 455] on span "Create Another" at bounding box center [796, 457] width 123 height 27
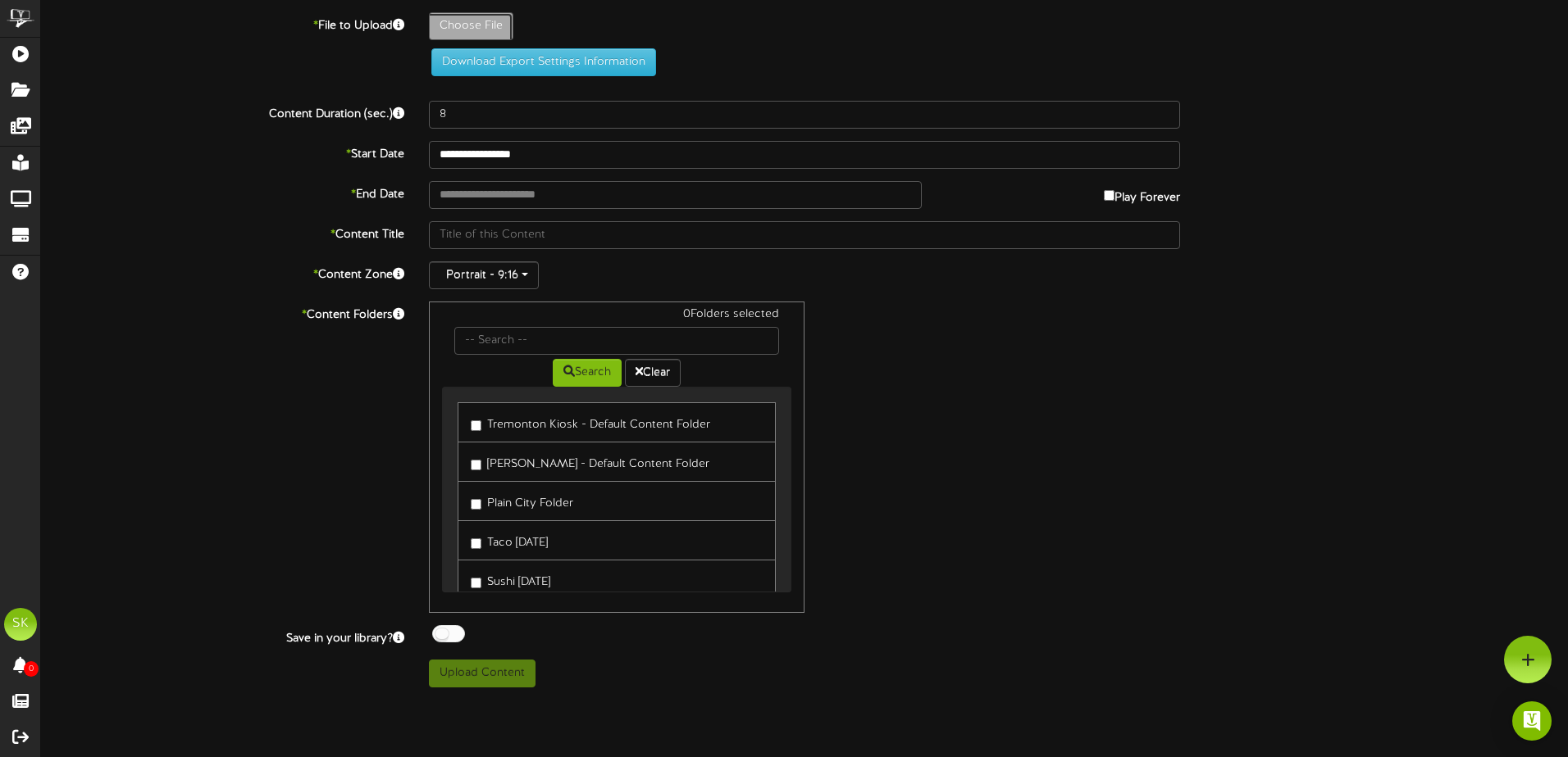
type input "**********"
type input "HotDigis4"
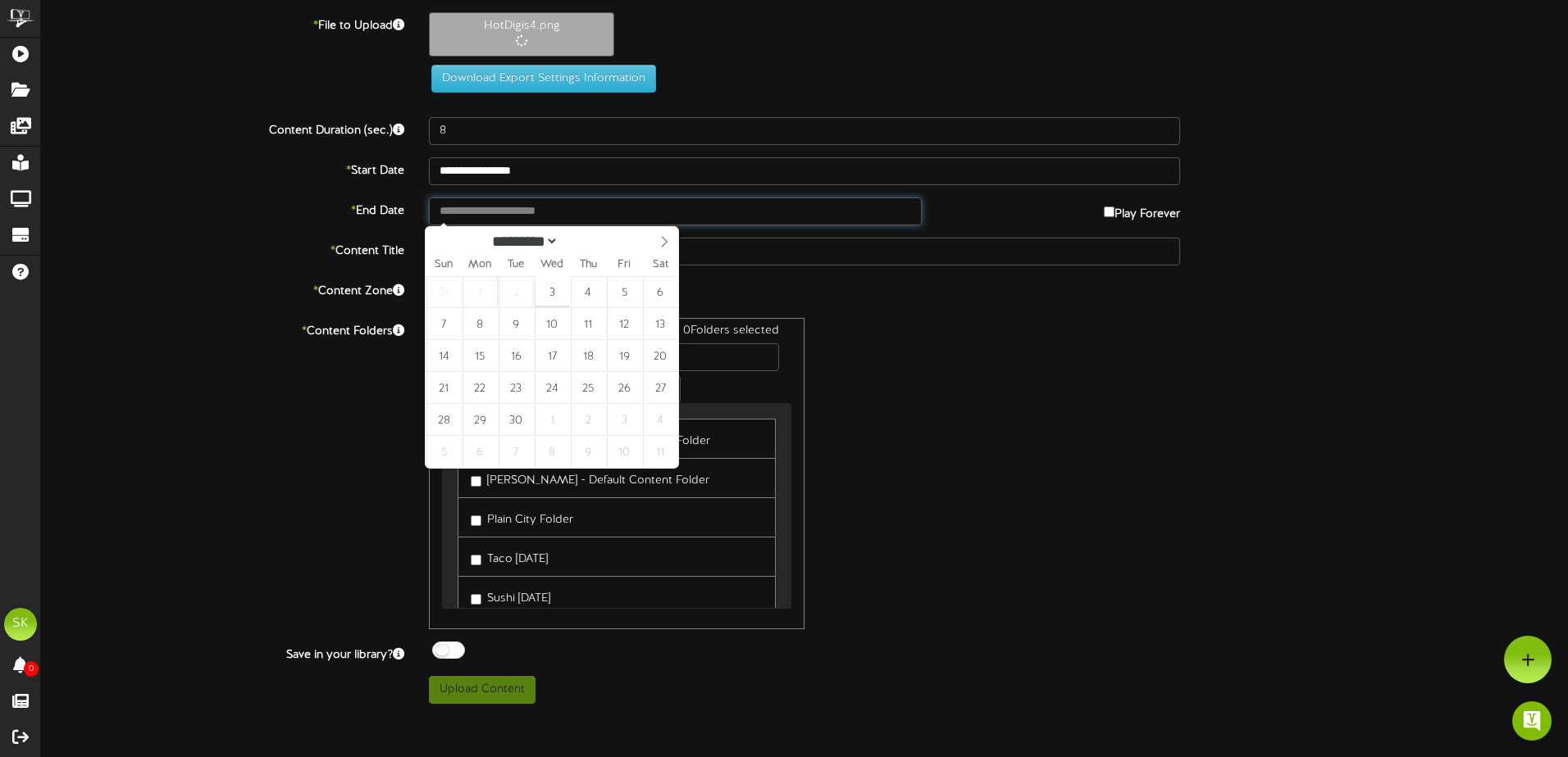
click at [593, 215] on input "text" at bounding box center [675, 211] width 492 height 27
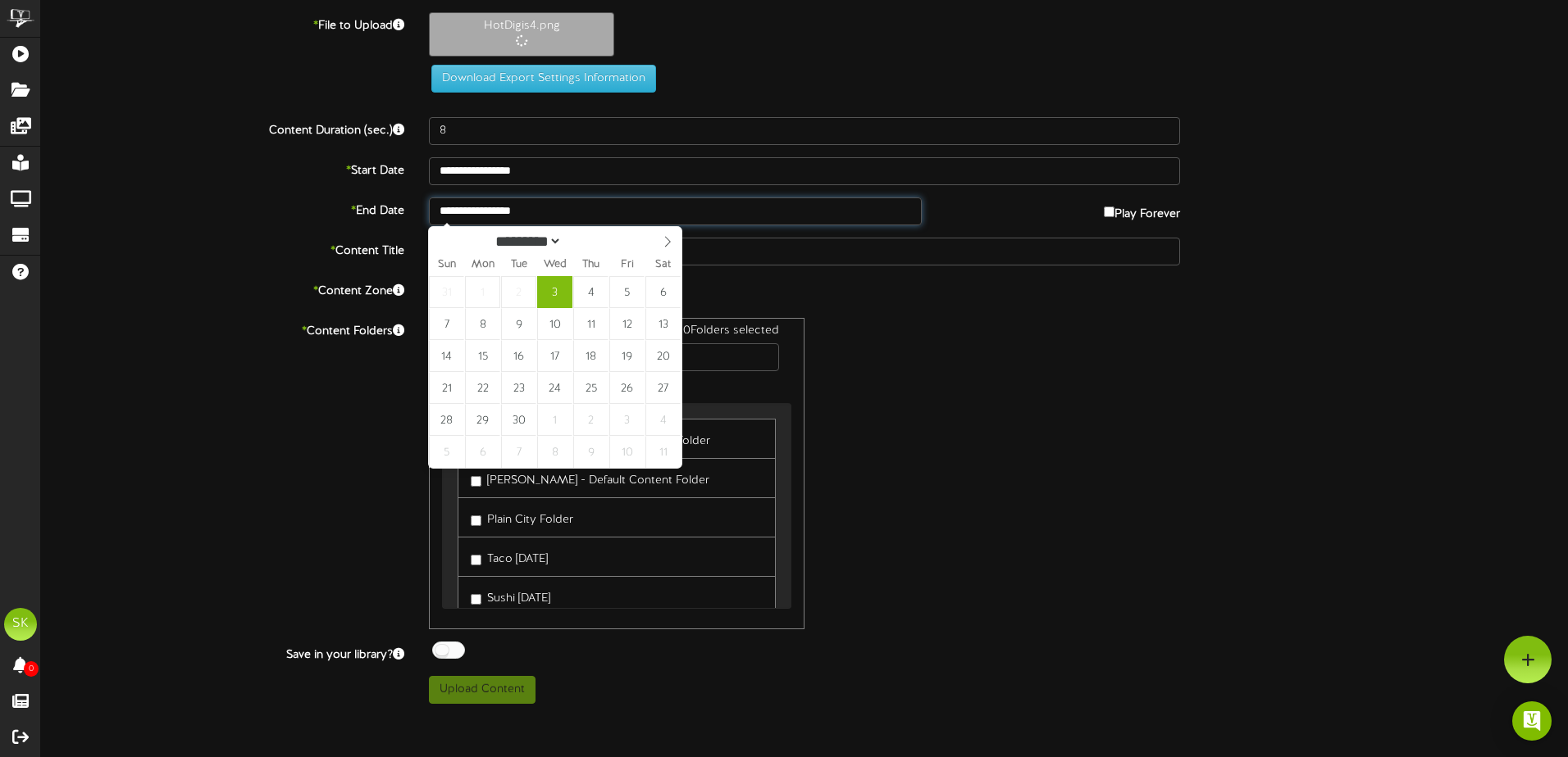
type input "**********"
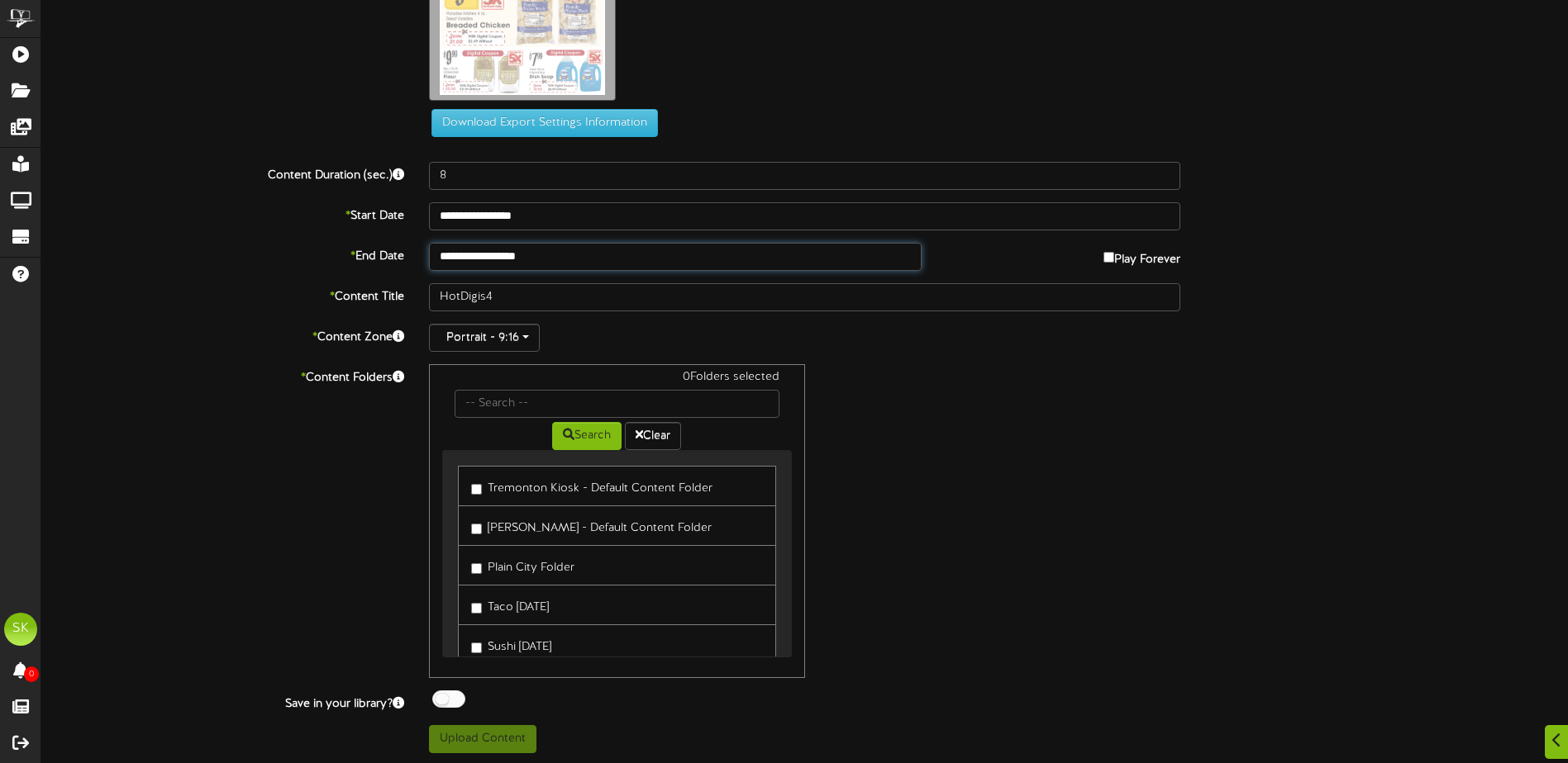
scroll to position [237, 0]
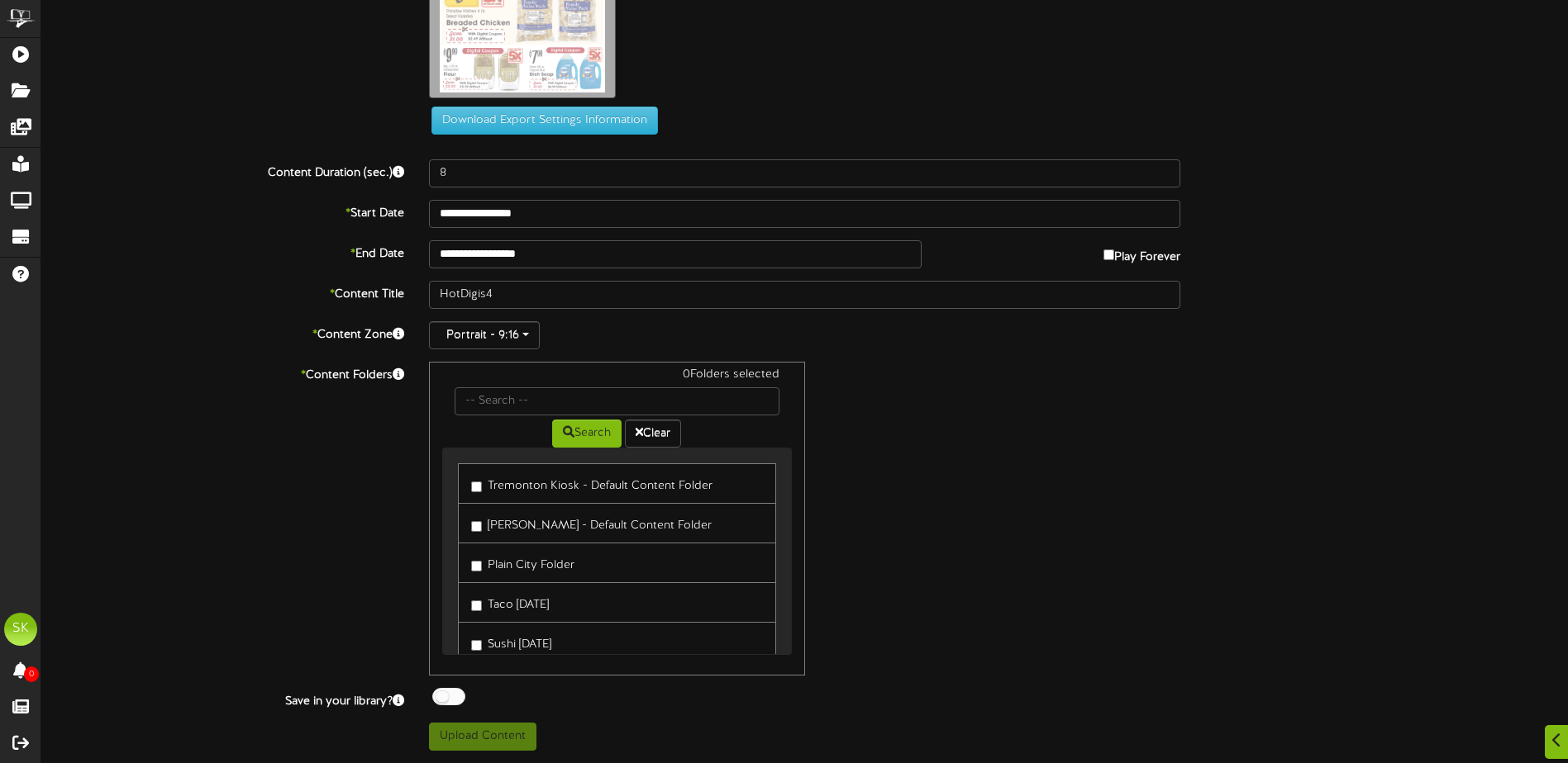
click at [549, 479] on label "Tremonton Kiosk - Default Content Folder" at bounding box center [592, 483] width 241 height 22
click at [541, 526] on label "[PERSON_NAME] - Default Content Folder" at bounding box center [592, 523] width 240 height 22
drag, startPoint x: 532, startPoint y: 565, endPoint x: 558, endPoint y: 565, distance: 26.0
click at [532, 565] on label "Plain City Folder" at bounding box center [523, 562] width 103 height 22
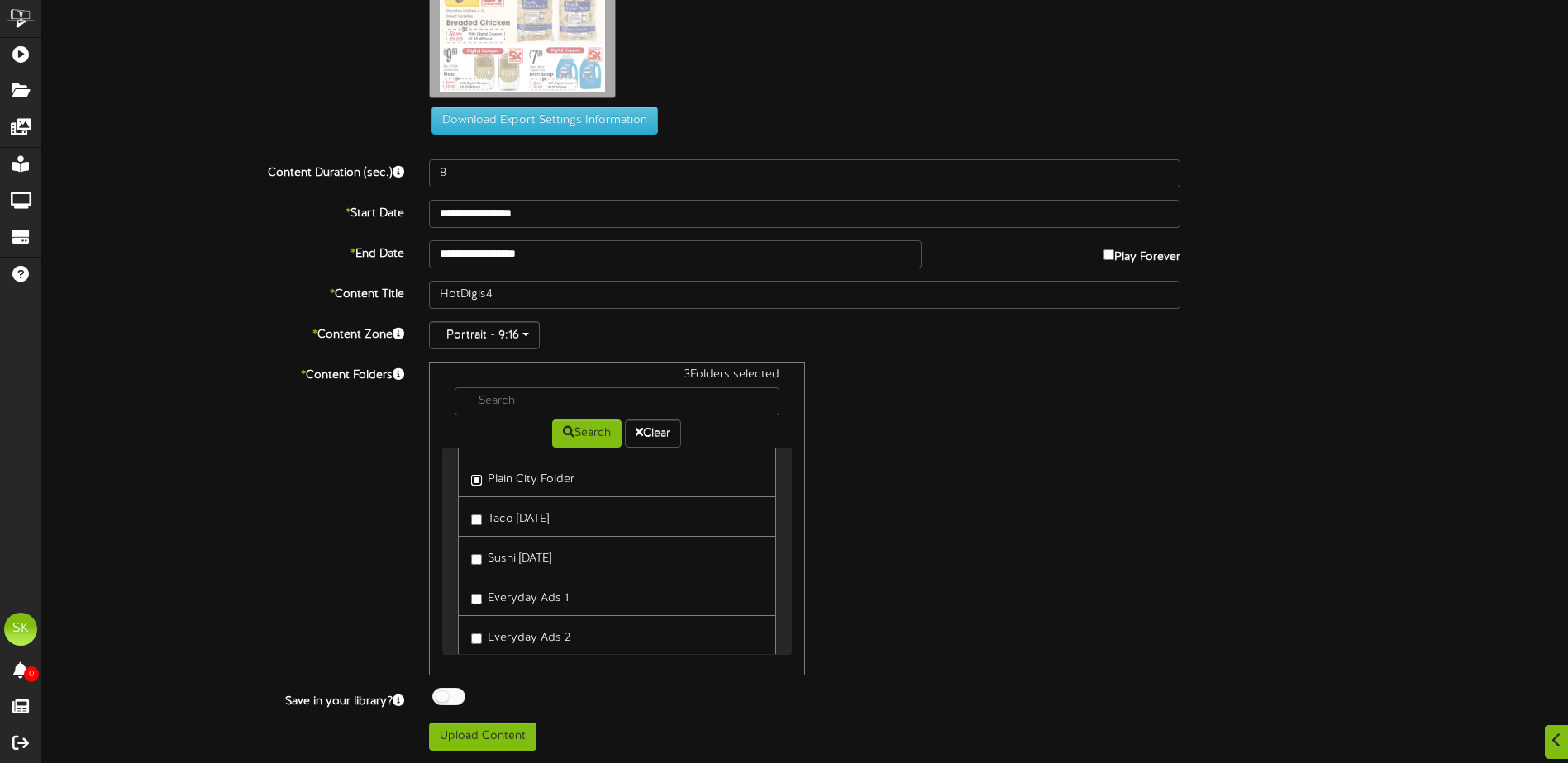
scroll to position [374, 0]
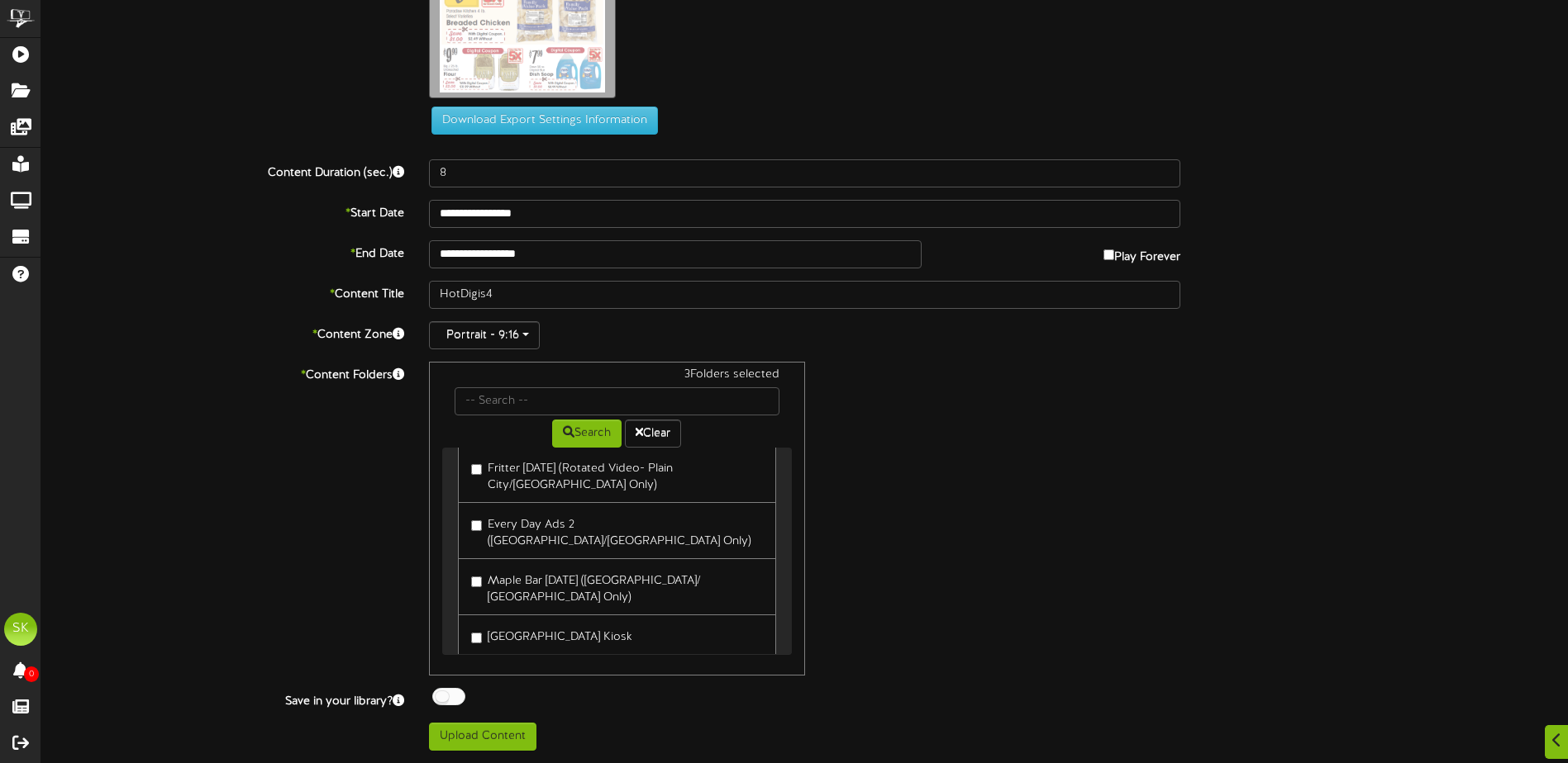
click at [524, 614] on link "[GEOGRAPHIC_DATA] Kiosk" at bounding box center [617, 634] width 318 height 40
drag, startPoint x: 524, startPoint y: 613, endPoint x: 487, endPoint y: 608, distance: 37.3
click at [487, 624] on label "[GEOGRAPHIC_DATA] Kiosk" at bounding box center [552, 634] width 161 height 22
click at [444, 696] on div at bounding box center [449, 696] width 33 height 17
click at [487, 747] on button "Upload Content" at bounding box center [482, 736] width 108 height 28
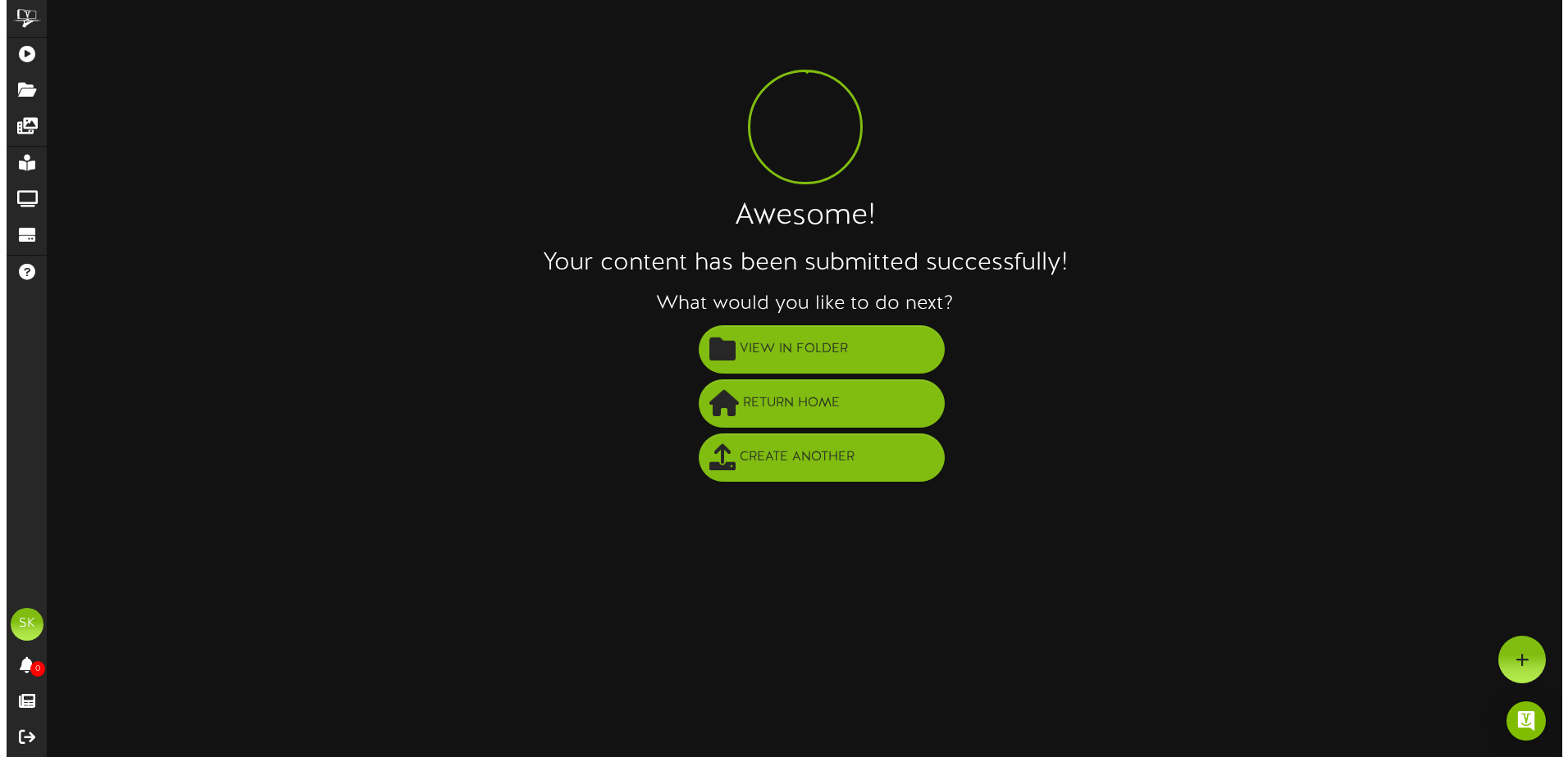
scroll to position [0, 0]
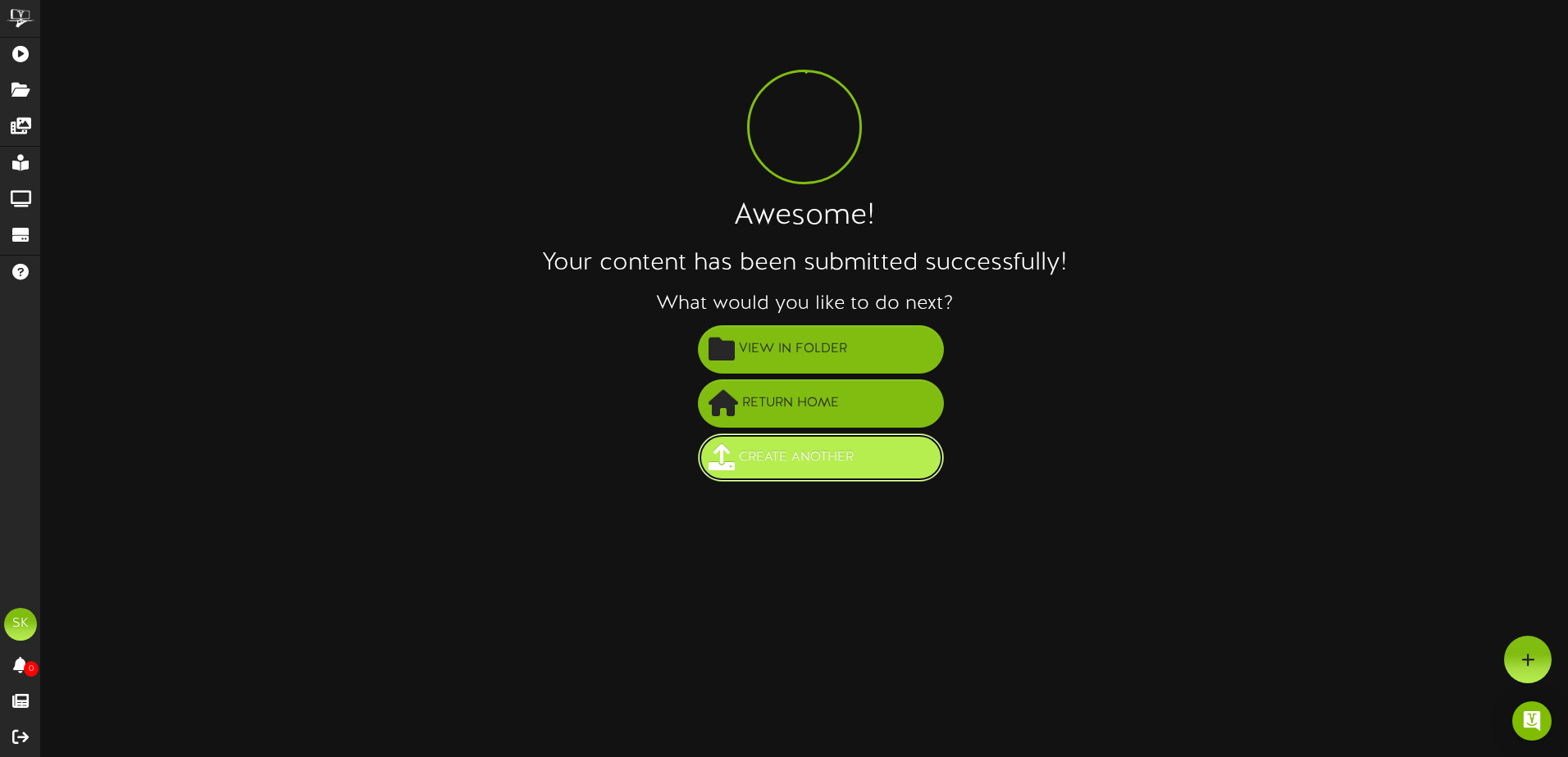
click at [793, 467] on span "Create Another" at bounding box center [796, 457] width 123 height 27
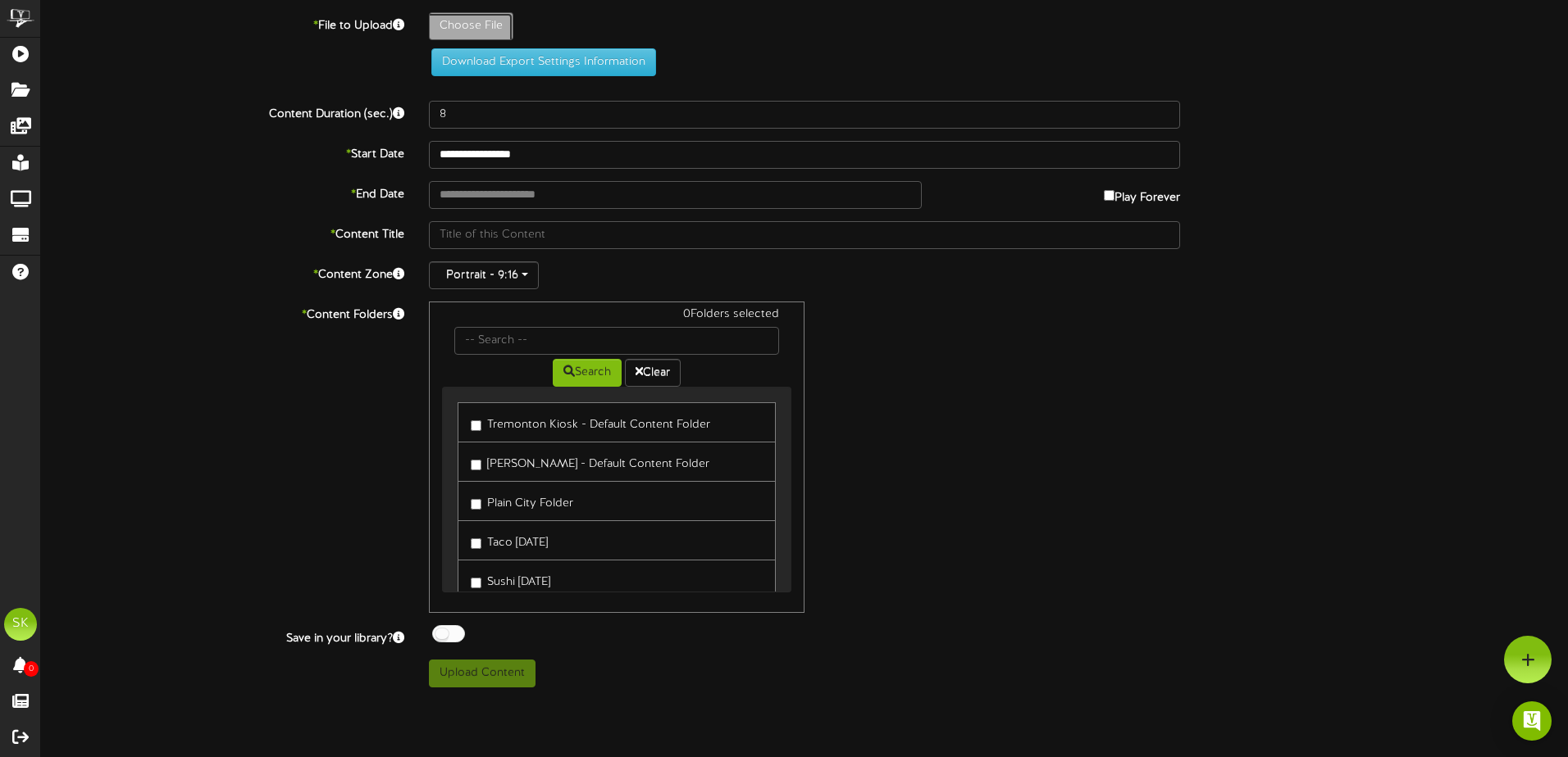
type input "**********"
type input "KentsCaseLot9325916"
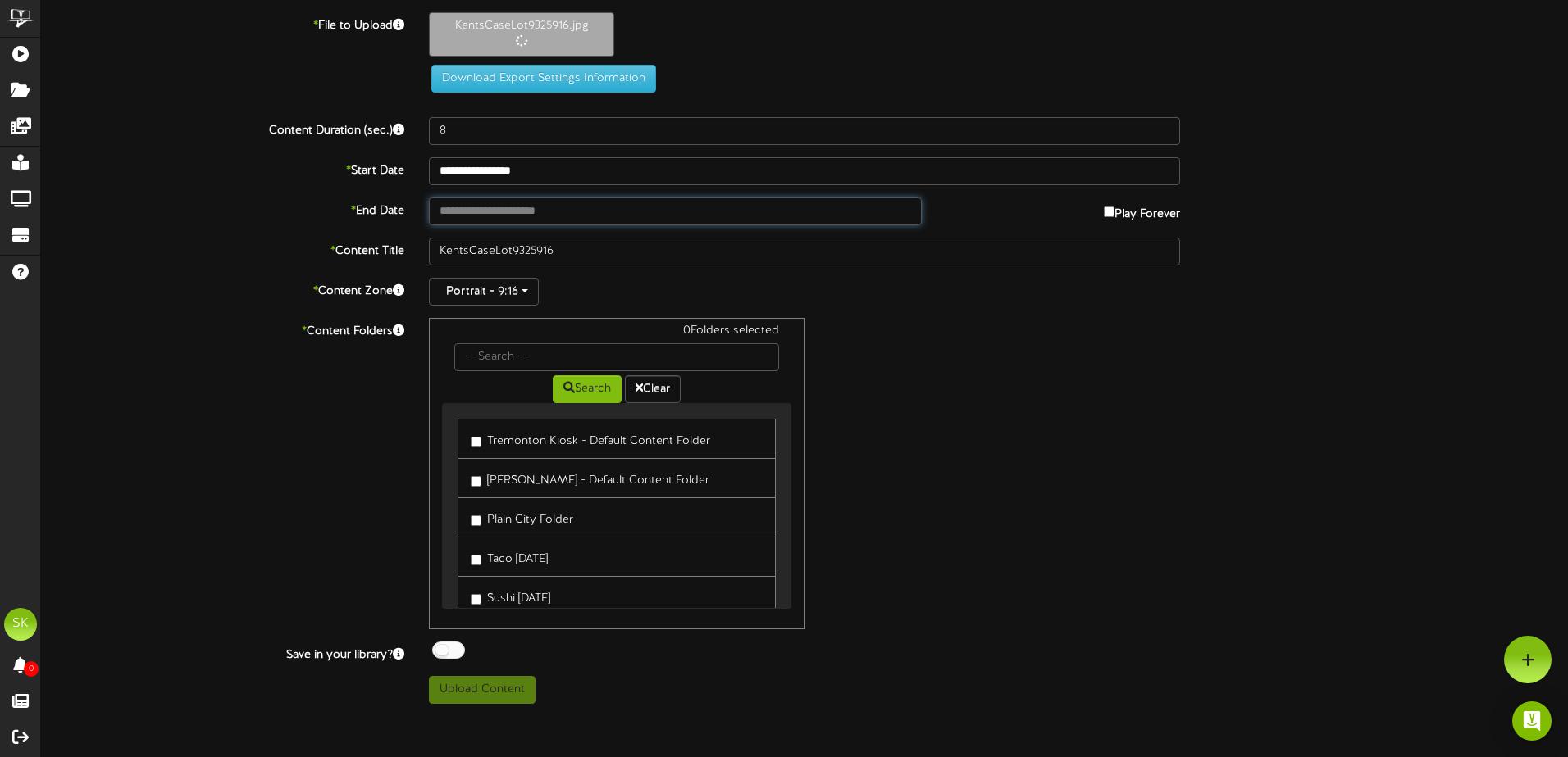
click at [560, 214] on input "text" at bounding box center [675, 211] width 492 height 27
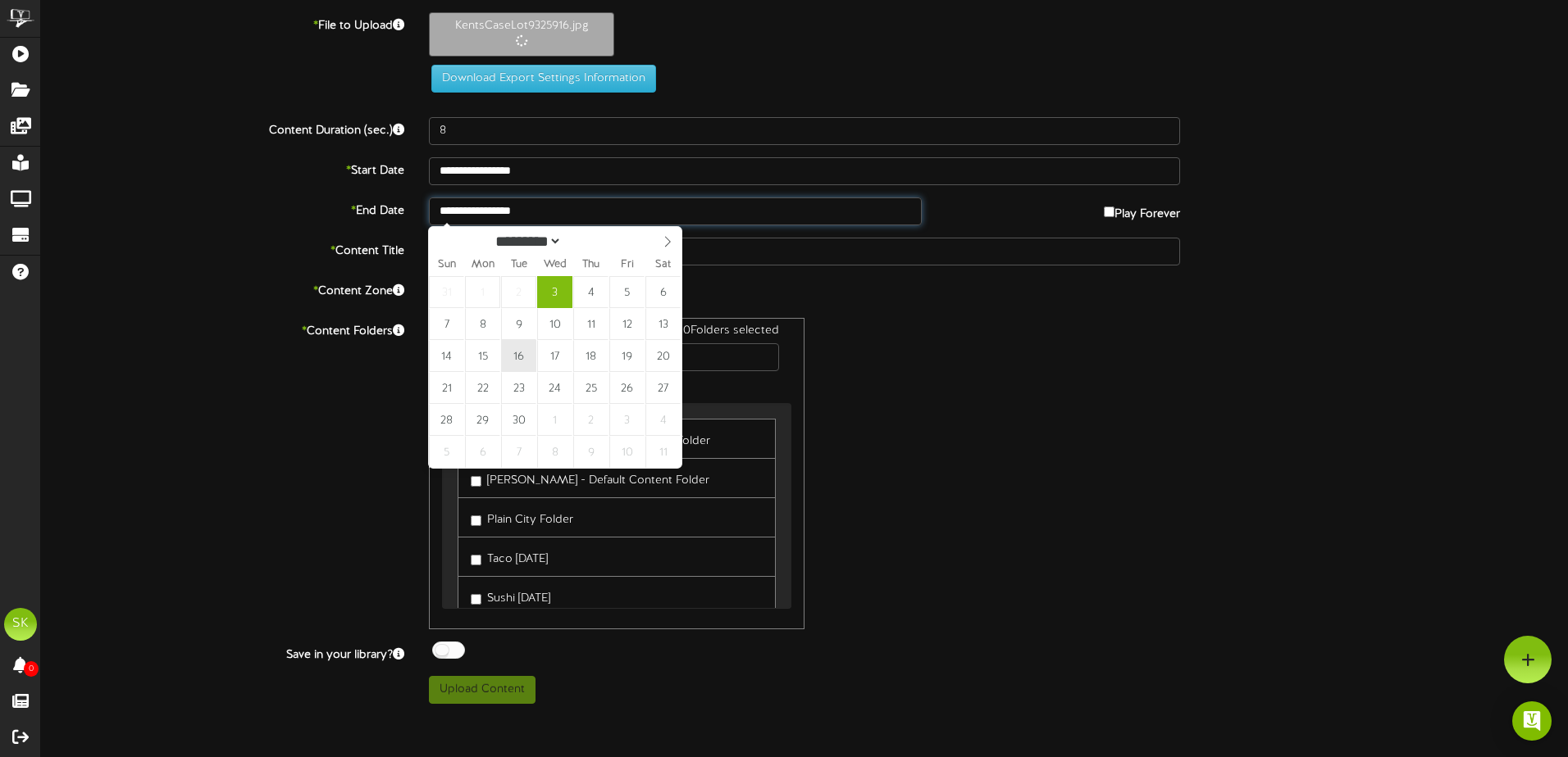
type input "**********"
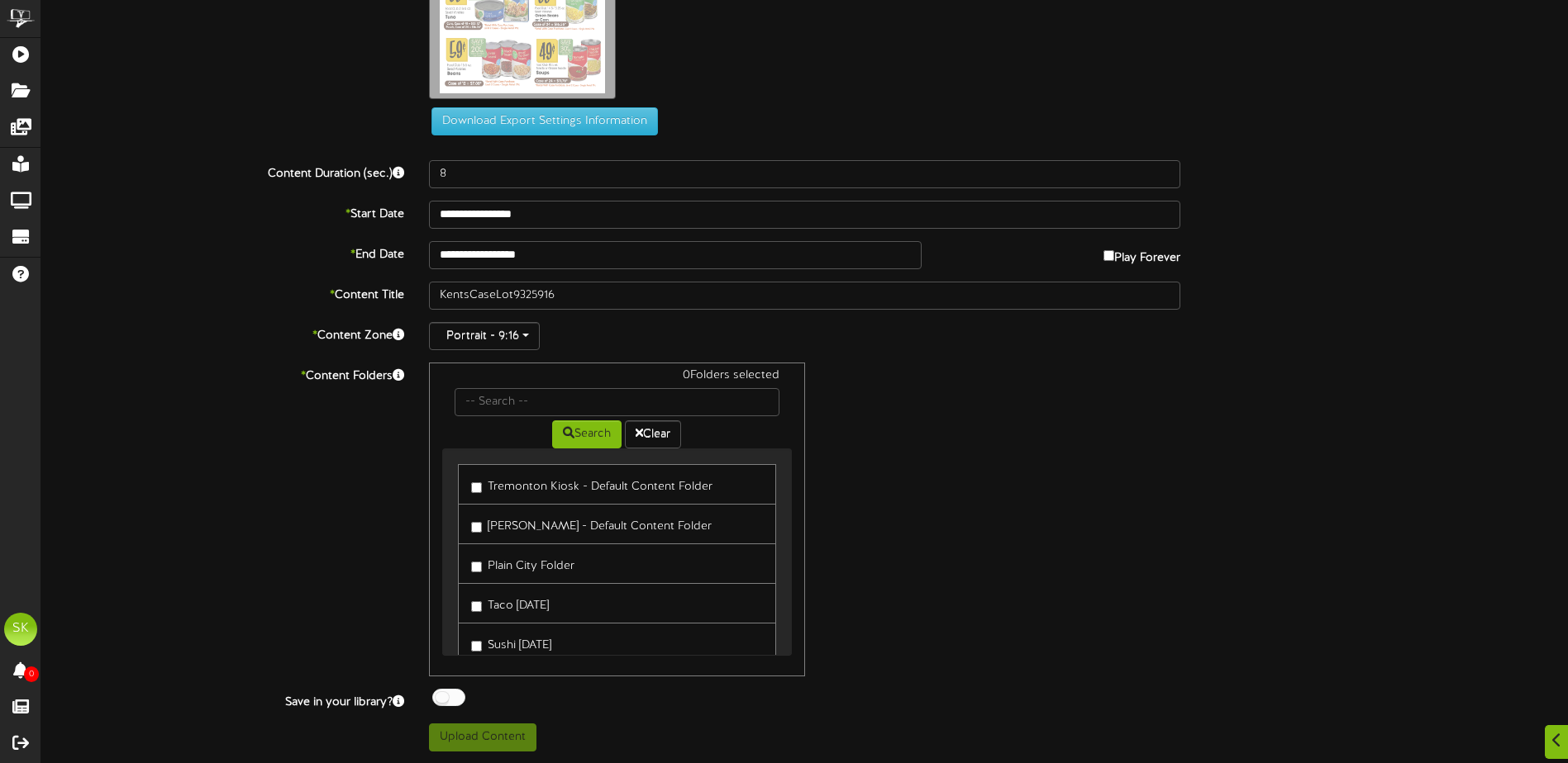
scroll to position [237, 0]
click at [509, 486] on label "Tremonton Kiosk - Default Content Folder" at bounding box center [592, 483] width 241 height 22
click at [517, 521] on label "[PERSON_NAME] - Default Content Folder" at bounding box center [592, 523] width 240 height 22
drag, startPoint x: 520, startPoint y: 559, endPoint x: 526, endPoint y: 591, distance: 32.6
click at [520, 560] on label "Plain City Folder" at bounding box center [523, 562] width 103 height 22
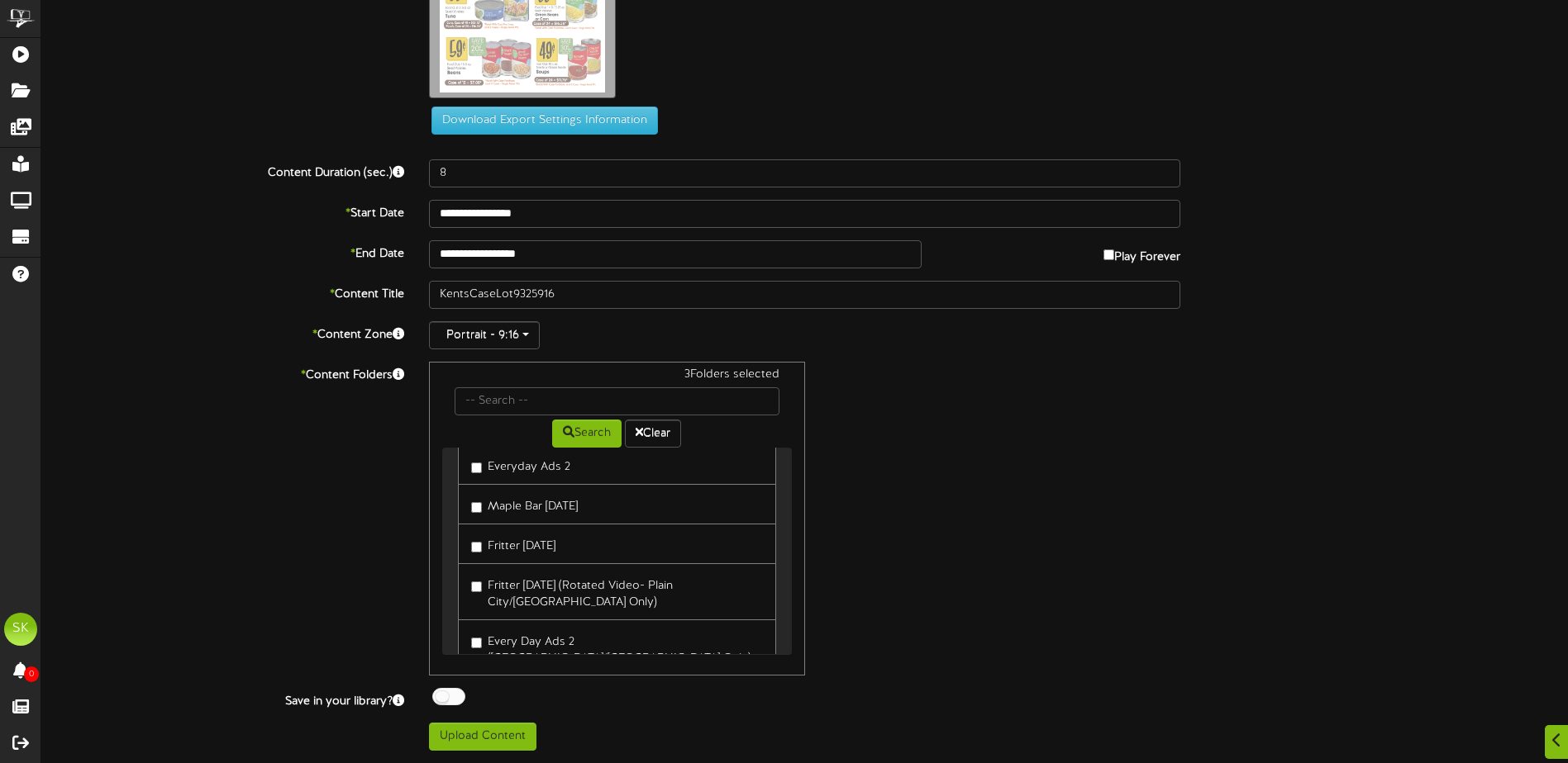
scroll to position [374, 0]
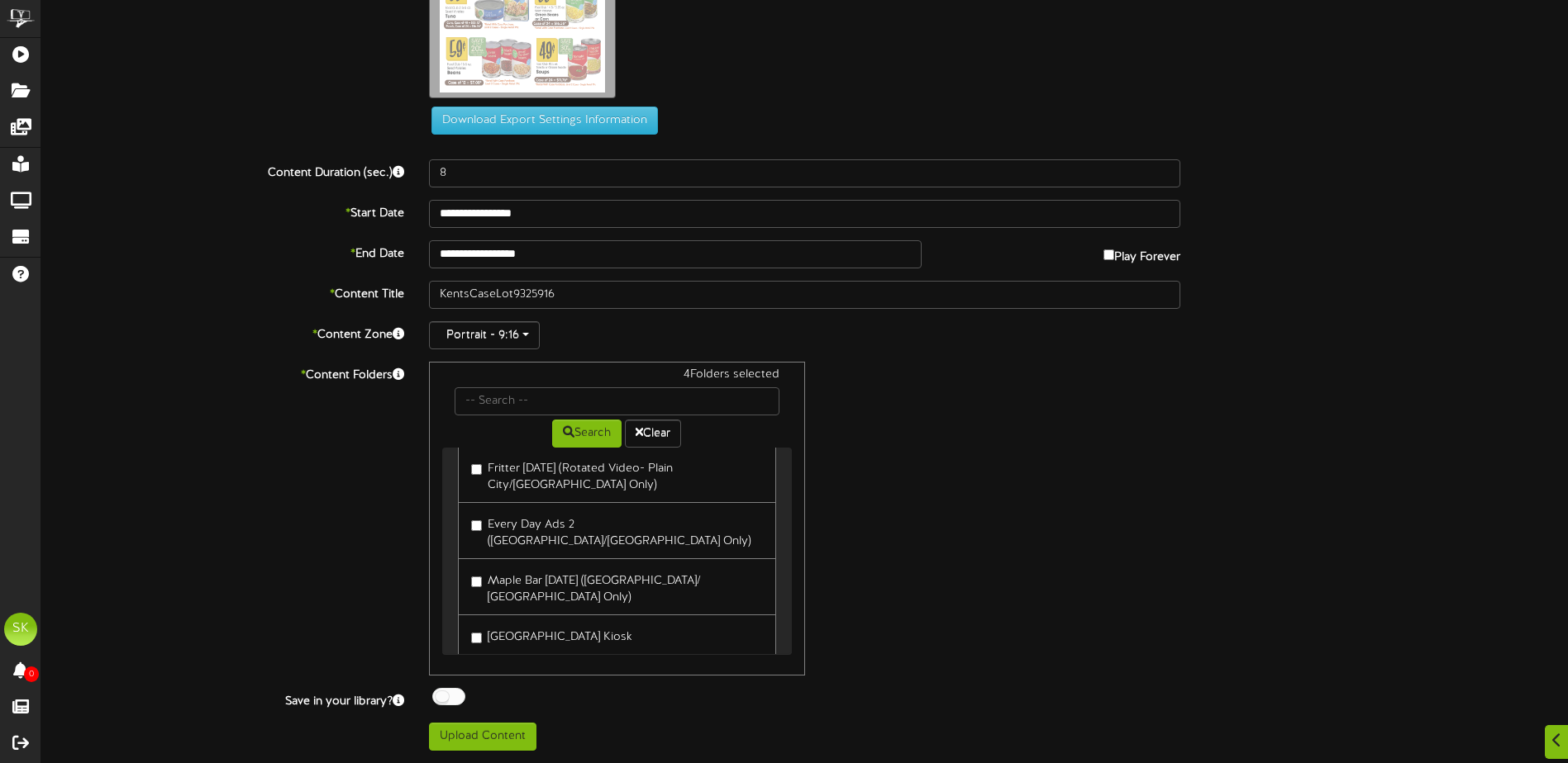
click at [453, 693] on div at bounding box center [449, 696] width 33 height 17
click at [484, 749] on button "Upload Content" at bounding box center [482, 736] width 108 height 28
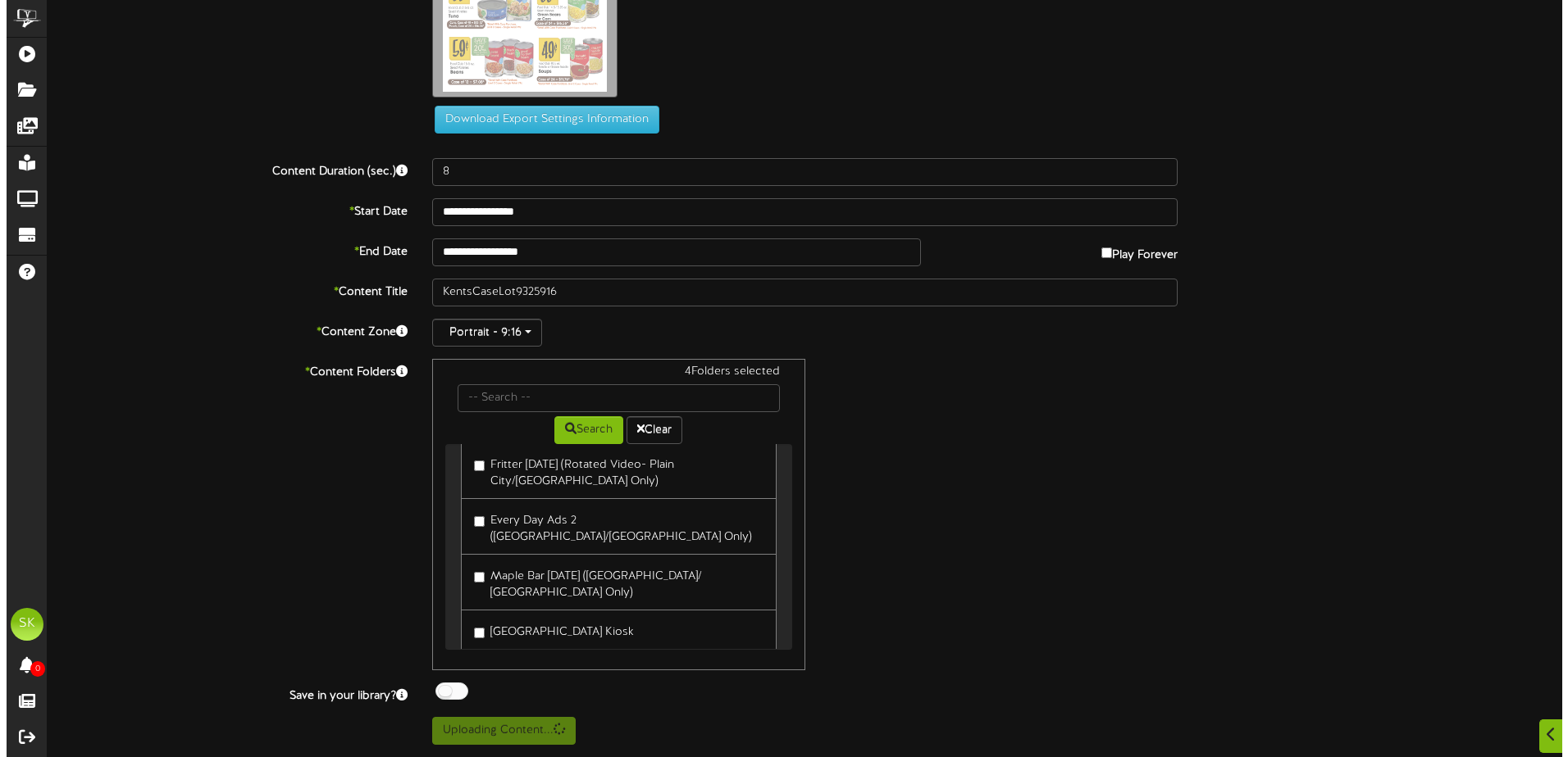
scroll to position [0, 0]
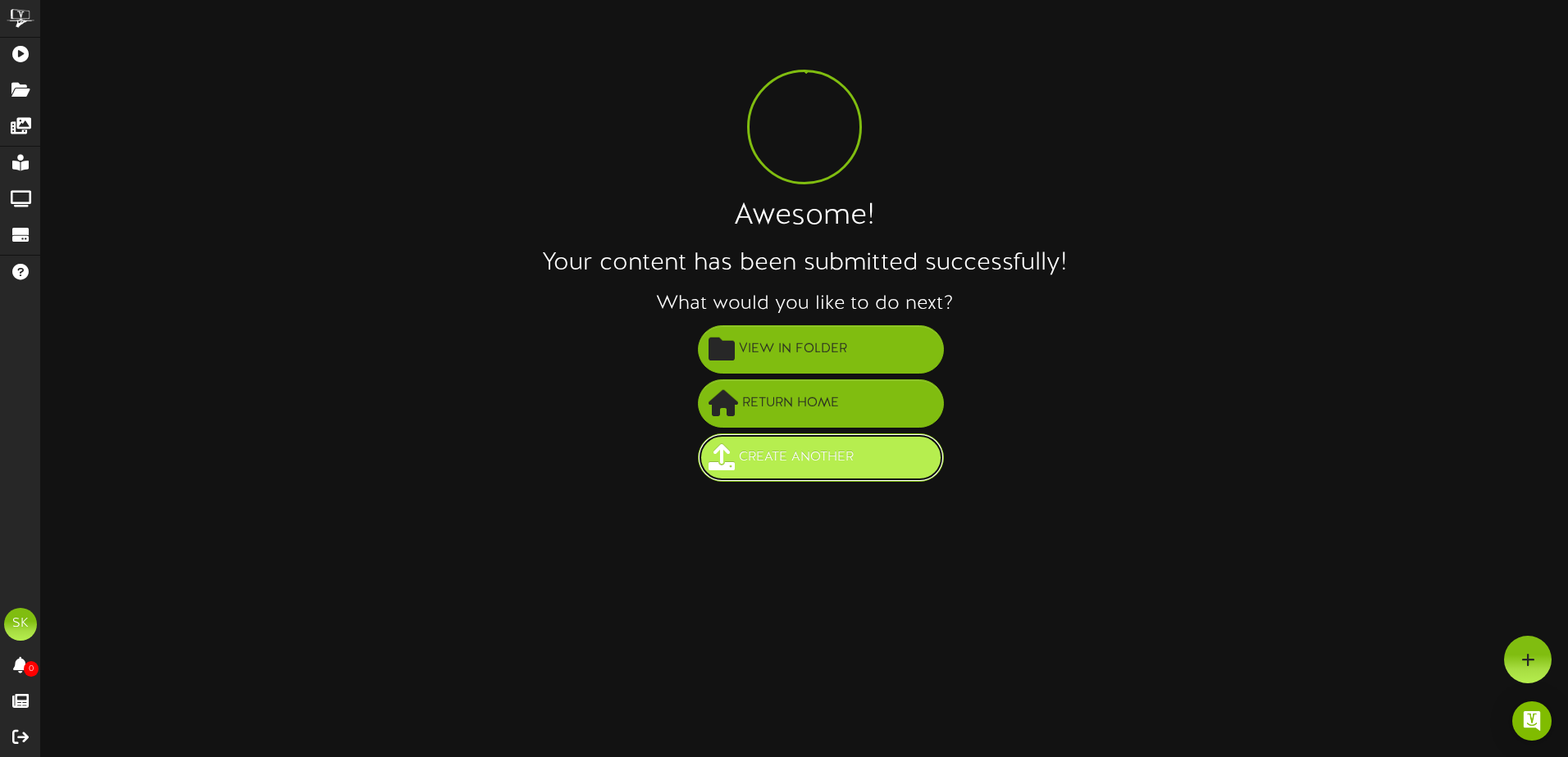
click at [823, 467] on span "Create Another" at bounding box center [796, 457] width 123 height 27
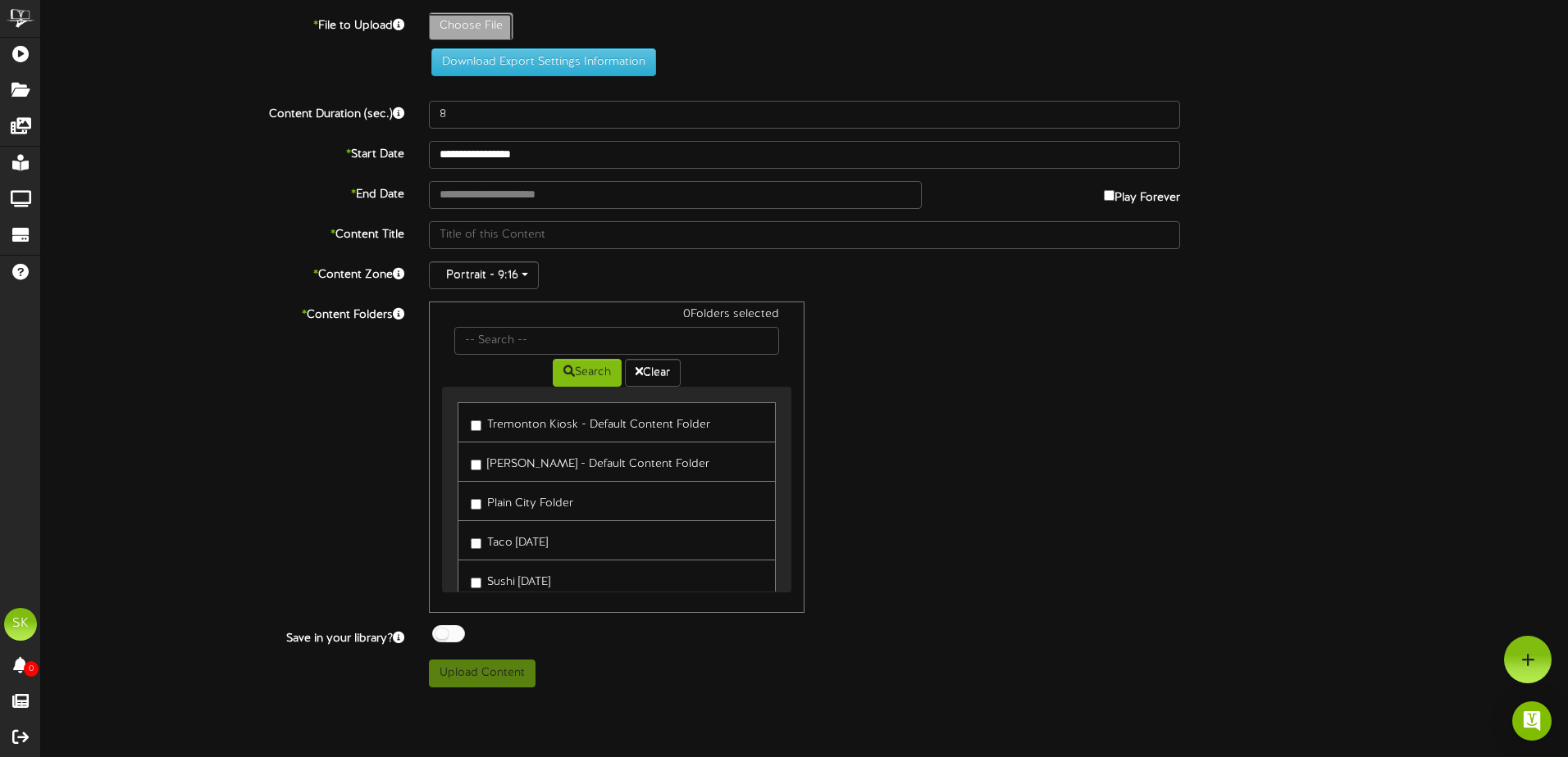
type input "**********"
type input "KentsFreshBakery9325916"
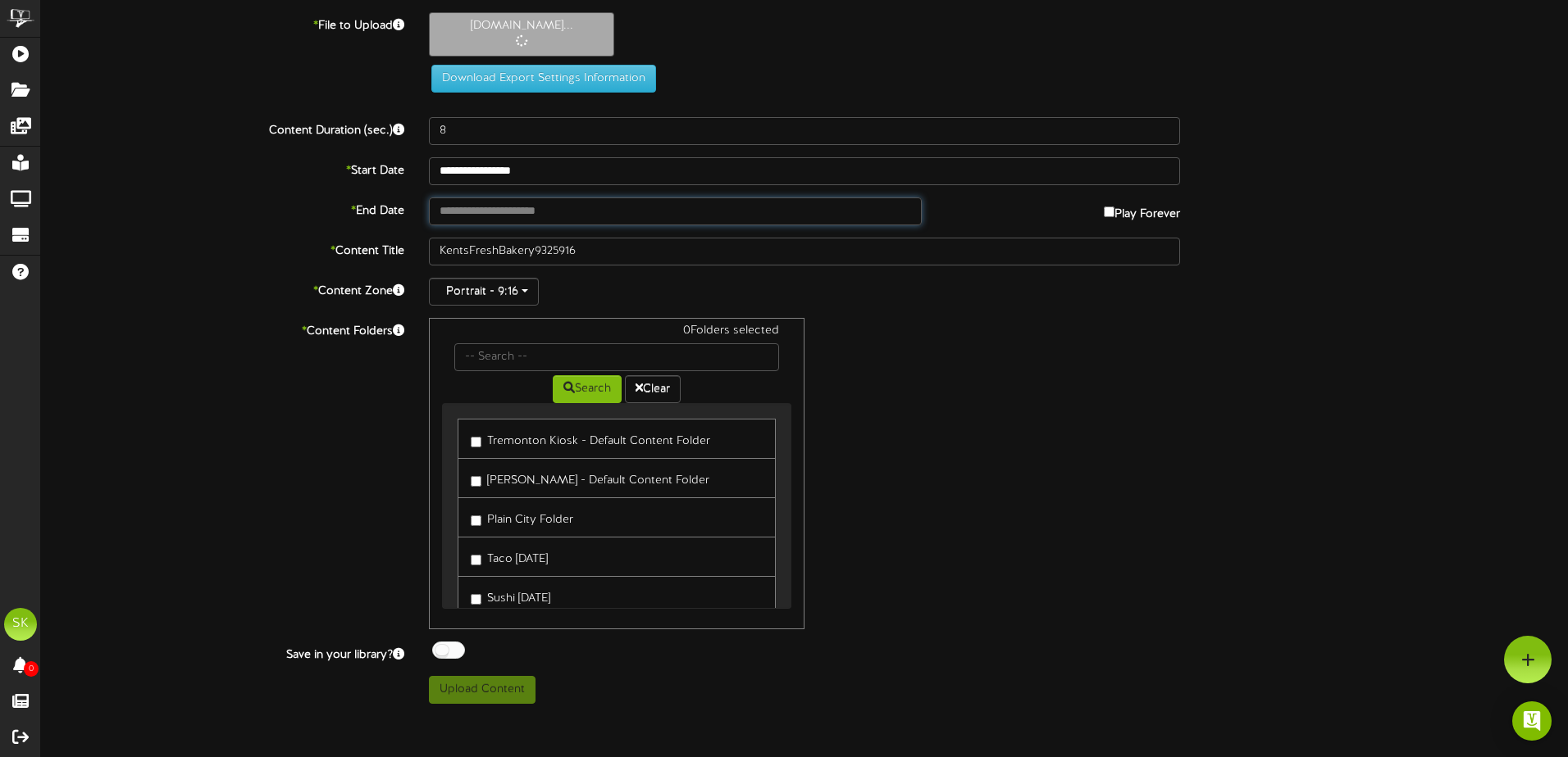
click at [576, 212] on input "text" at bounding box center [675, 211] width 492 height 27
type input "**********"
drag, startPoint x: 524, startPoint y: 323, endPoint x: 535, endPoint y: 326, distance: 11.4
click at [528, 443] on label "Tremonton Kiosk - Default Content Folder" at bounding box center [590, 438] width 240 height 22
click at [526, 469] on label "[PERSON_NAME] - Default Content Folder" at bounding box center [590, 478] width 239 height 22
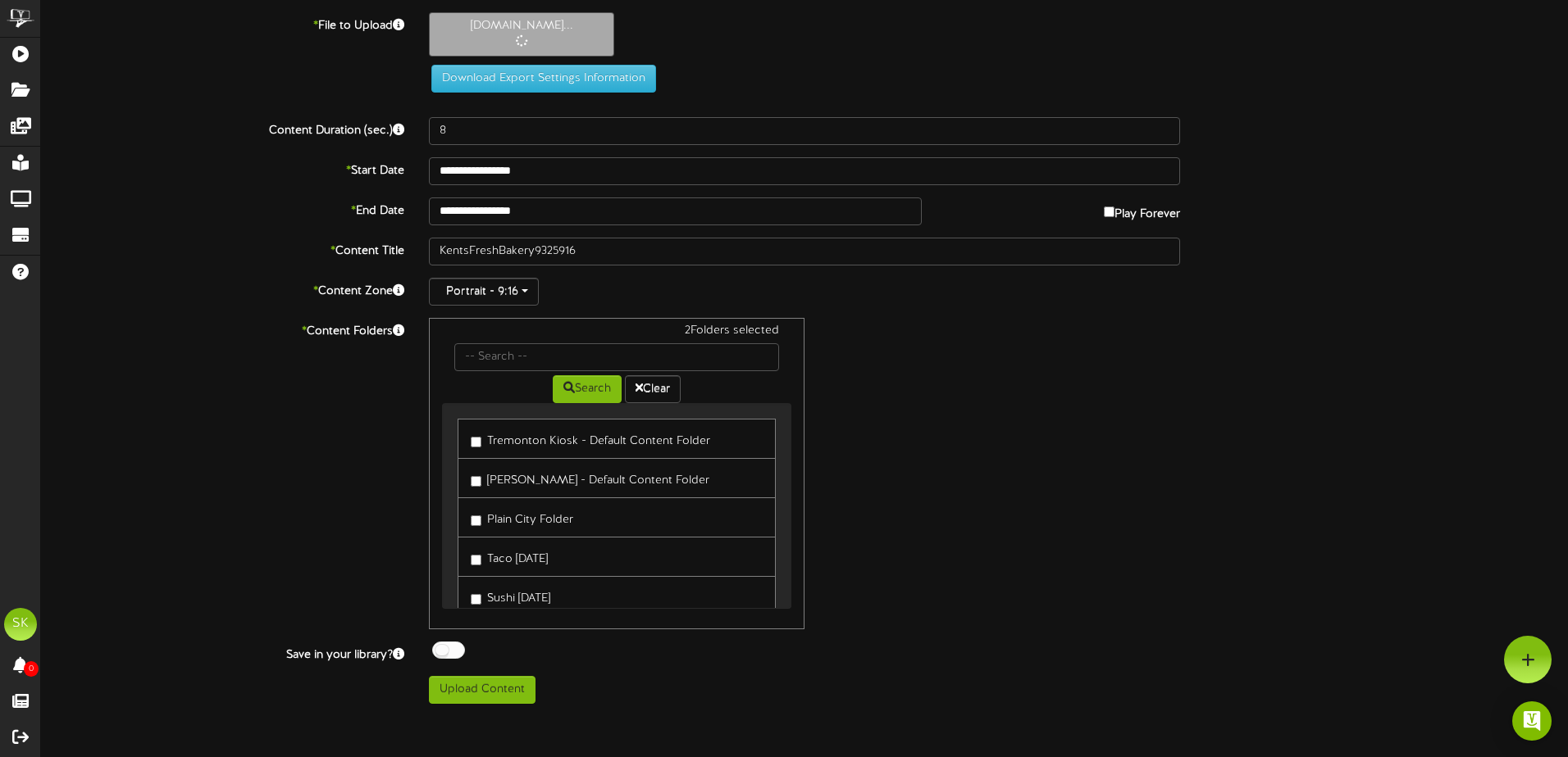
click at [483, 524] on label "Plain City Folder" at bounding box center [522, 517] width 102 height 22
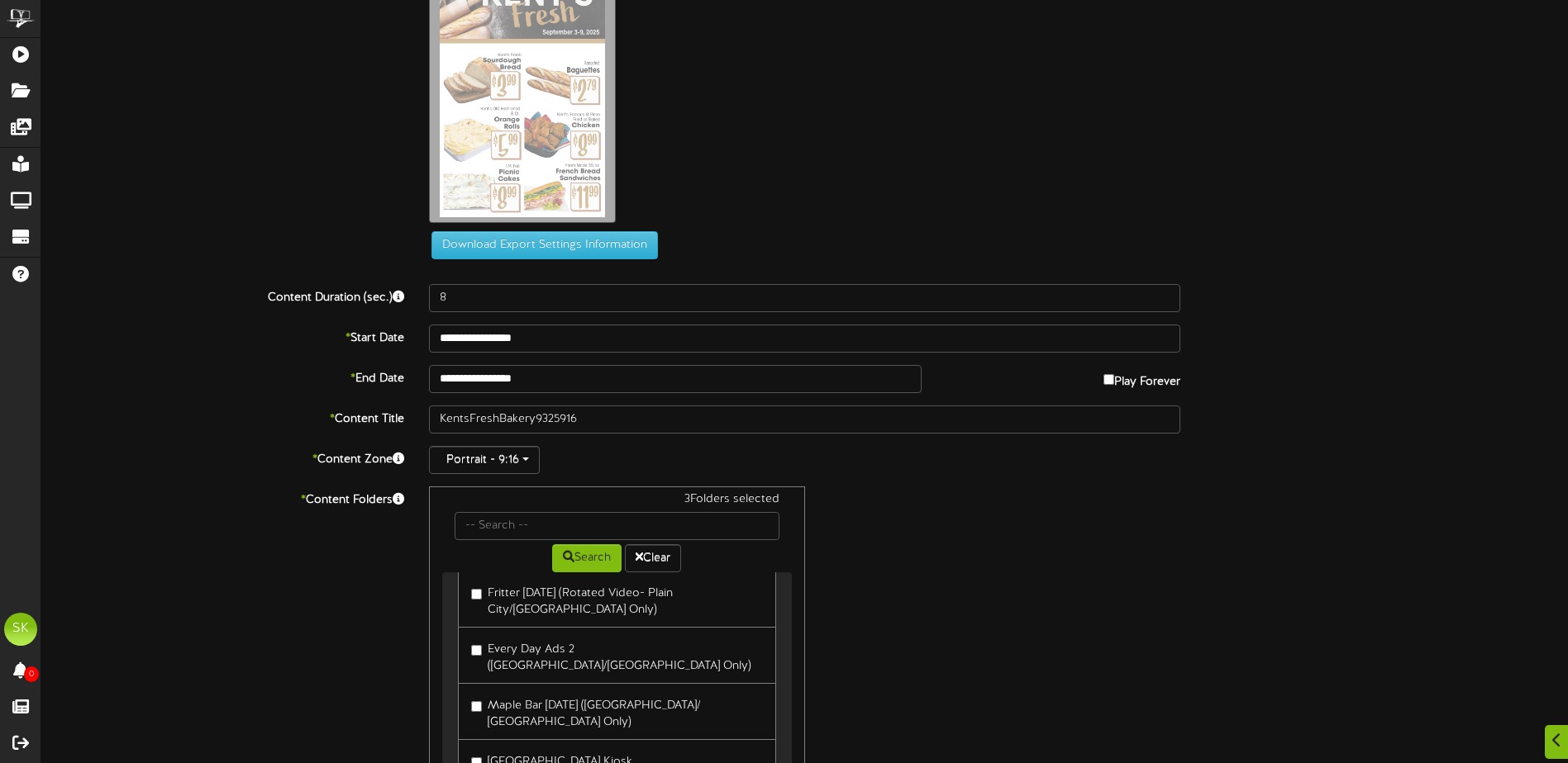
scroll to position [237, 0]
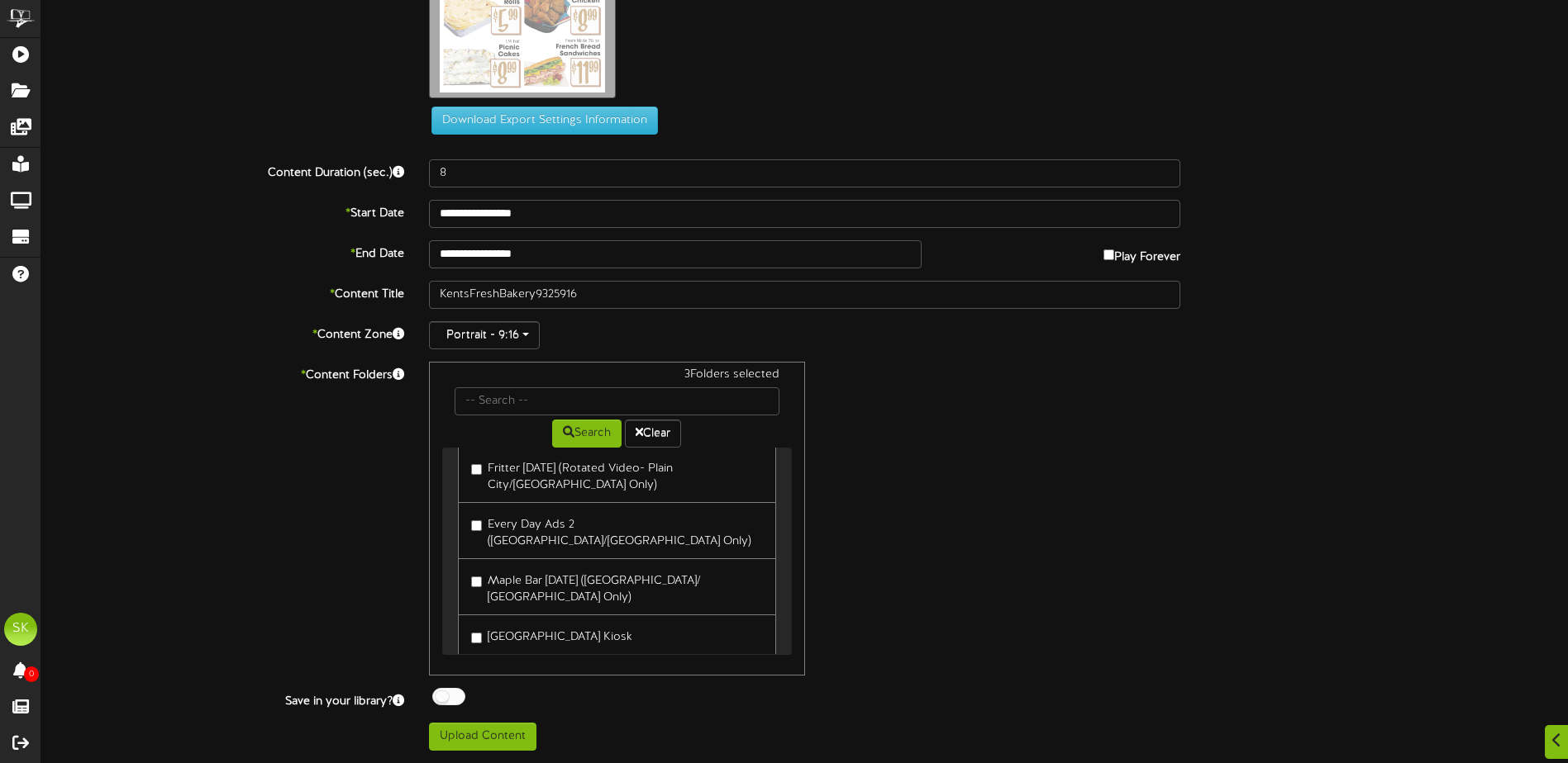
click at [528, 624] on label "[GEOGRAPHIC_DATA] Kiosk" at bounding box center [552, 634] width 161 height 22
click at [447, 693] on div at bounding box center [449, 696] width 33 height 17
click at [471, 740] on button "Upload Content" at bounding box center [482, 736] width 108 height 28
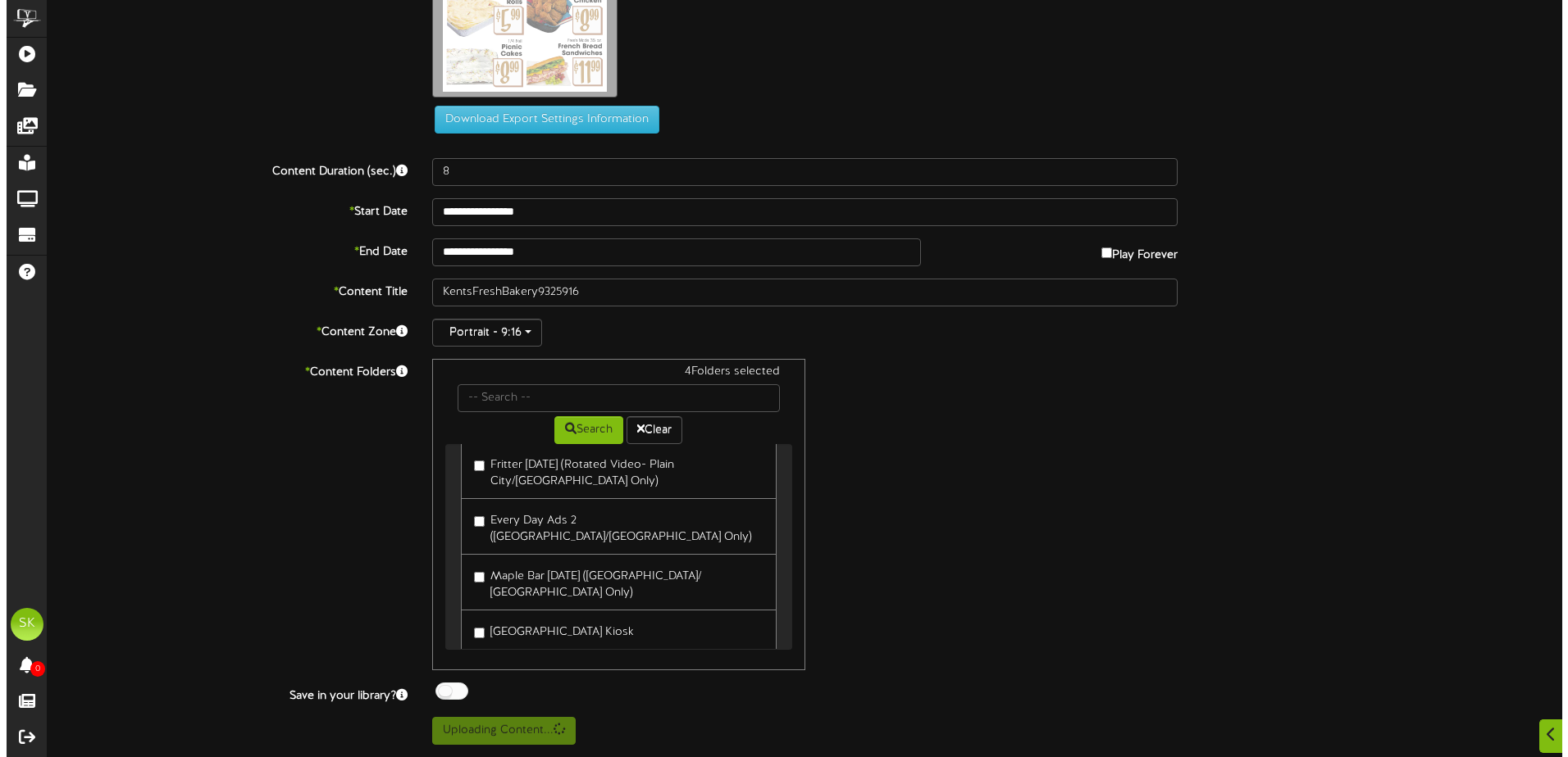
scroll to position [0, 0]
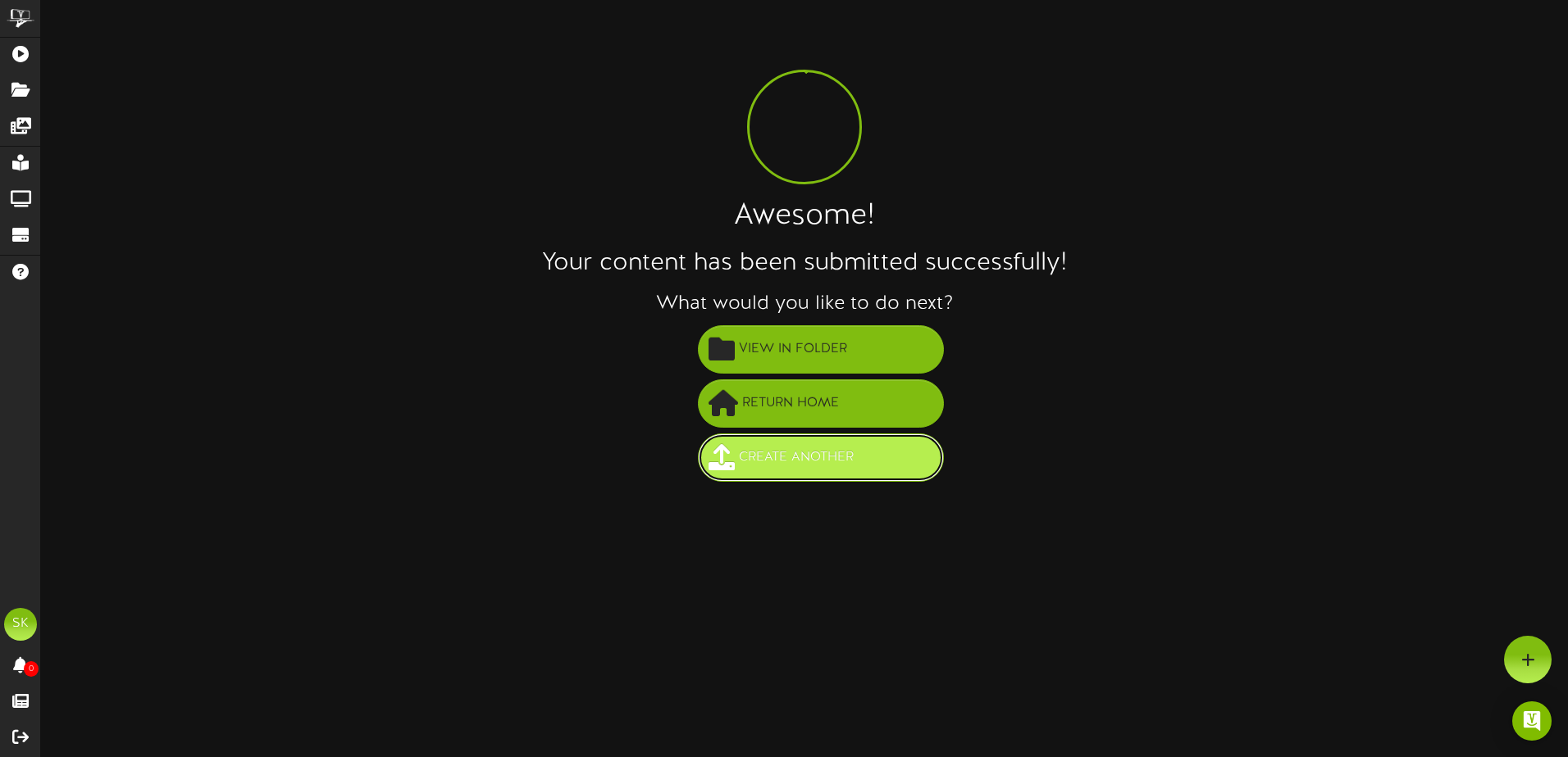
click at [776, 475] on button "Create Another" at bounding box center [821, 457] width 246 height 48
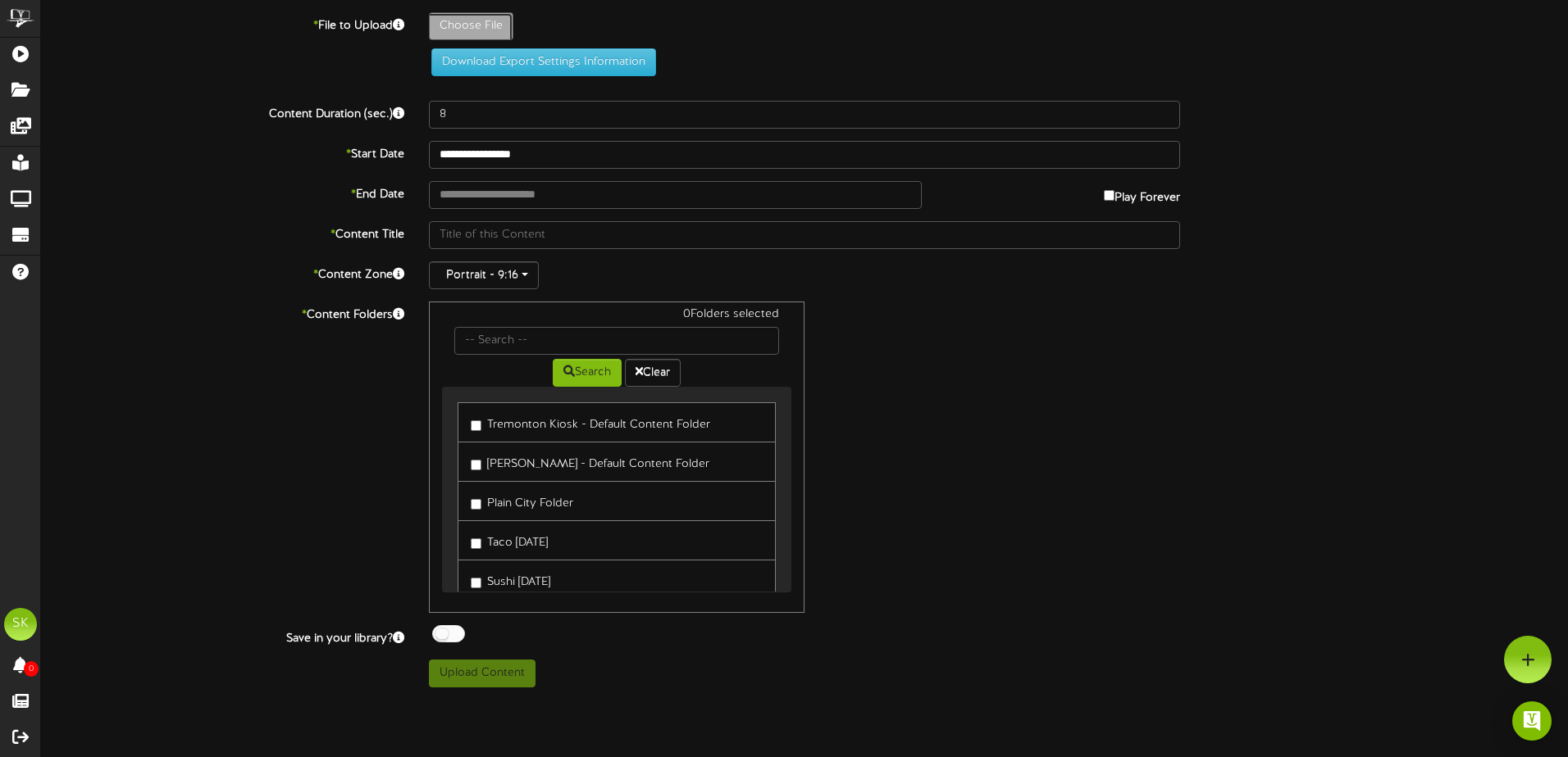
type input "**********"
type input "KentsFreshProduce9325916"
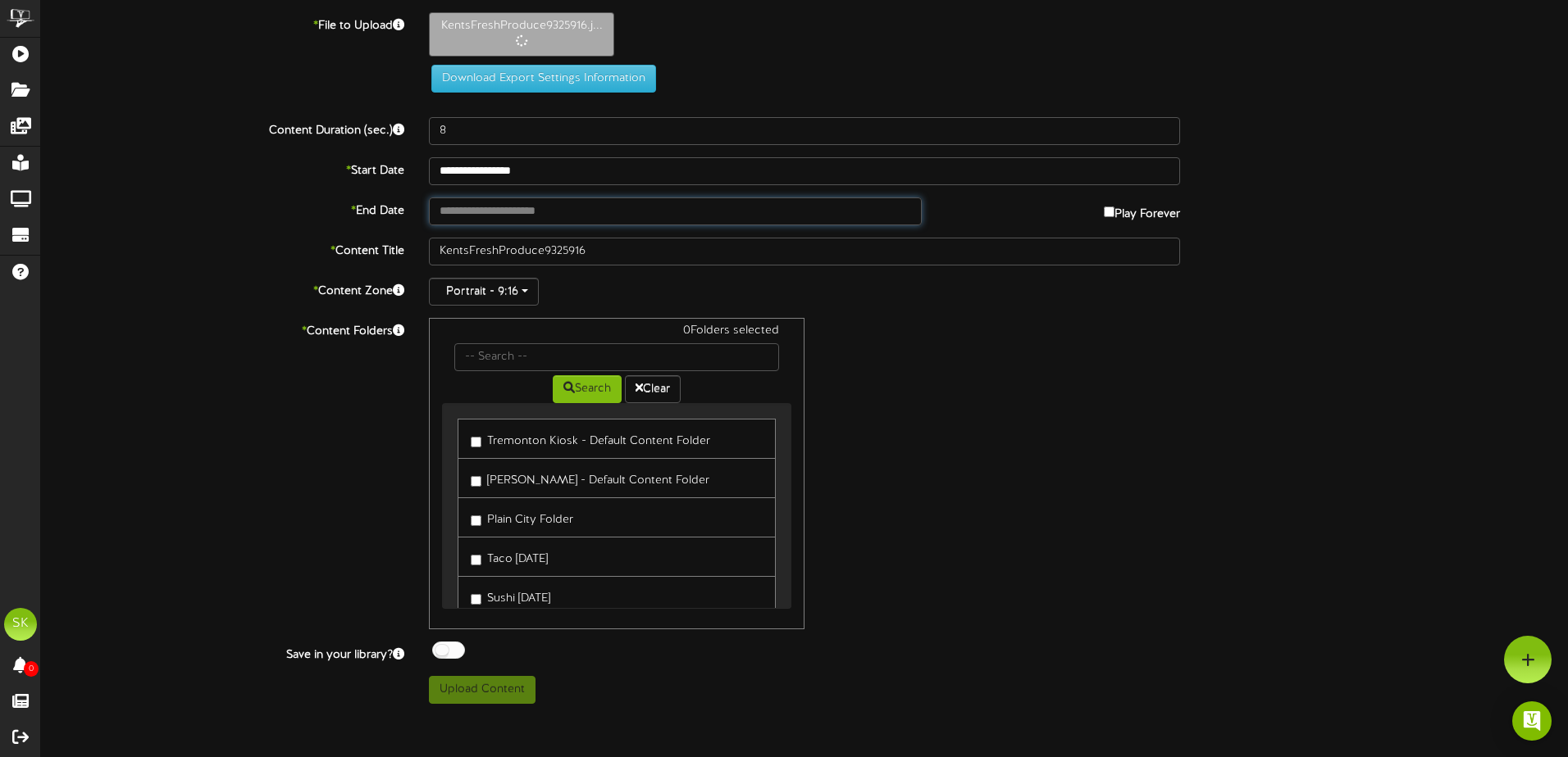
click at [523, 214] on input "text" at bounding box center [675, 211] width 492 height 27
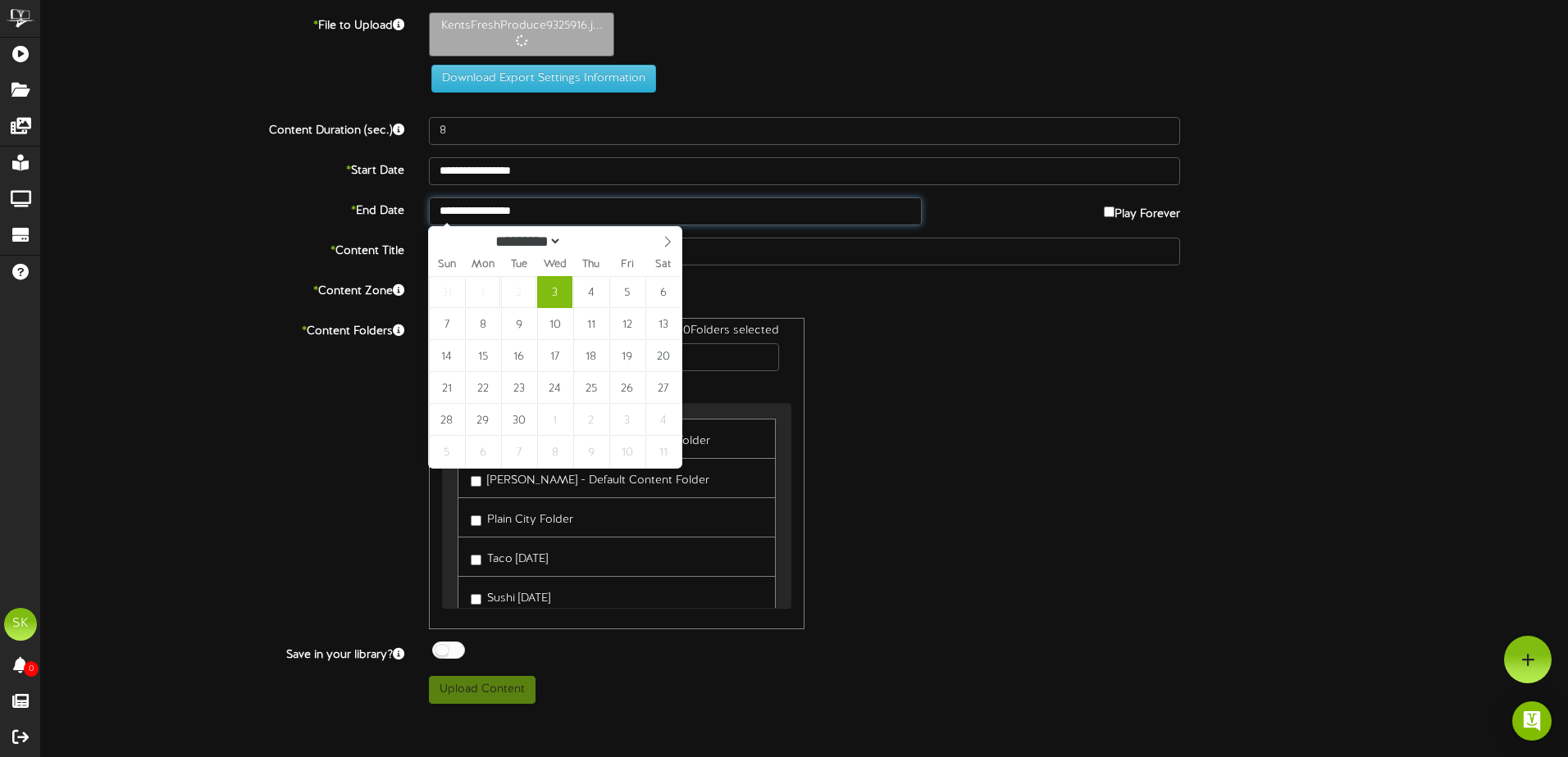
type input "**********"
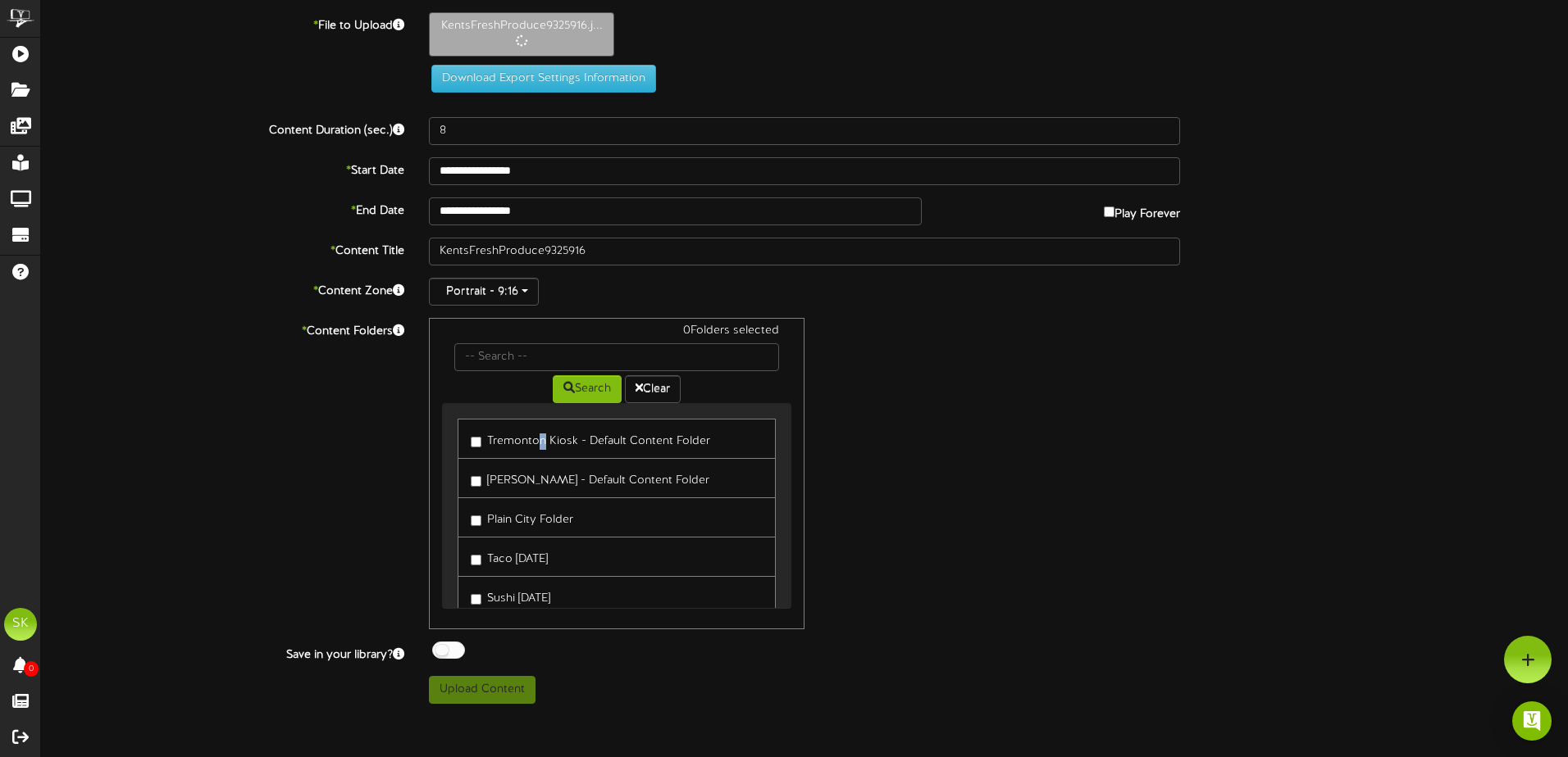
click at [542, 448] on label "Tremonton Kiosk - Default Content Folder" at bounding box center [590, 438] width 240 height 22
drag, startPoint x: 542, startPoint y: 448, endPoint x: 530, endPoint y: 485, distance: 38.9
click at [541, 484] on label "[PERSON_NAME] - Default Content Folder" at bounding box center [590, 478] width 239 height 22
click at [477, 526] on label "Plain City Folder" at bounding box center [522, 517] width 102 height 22
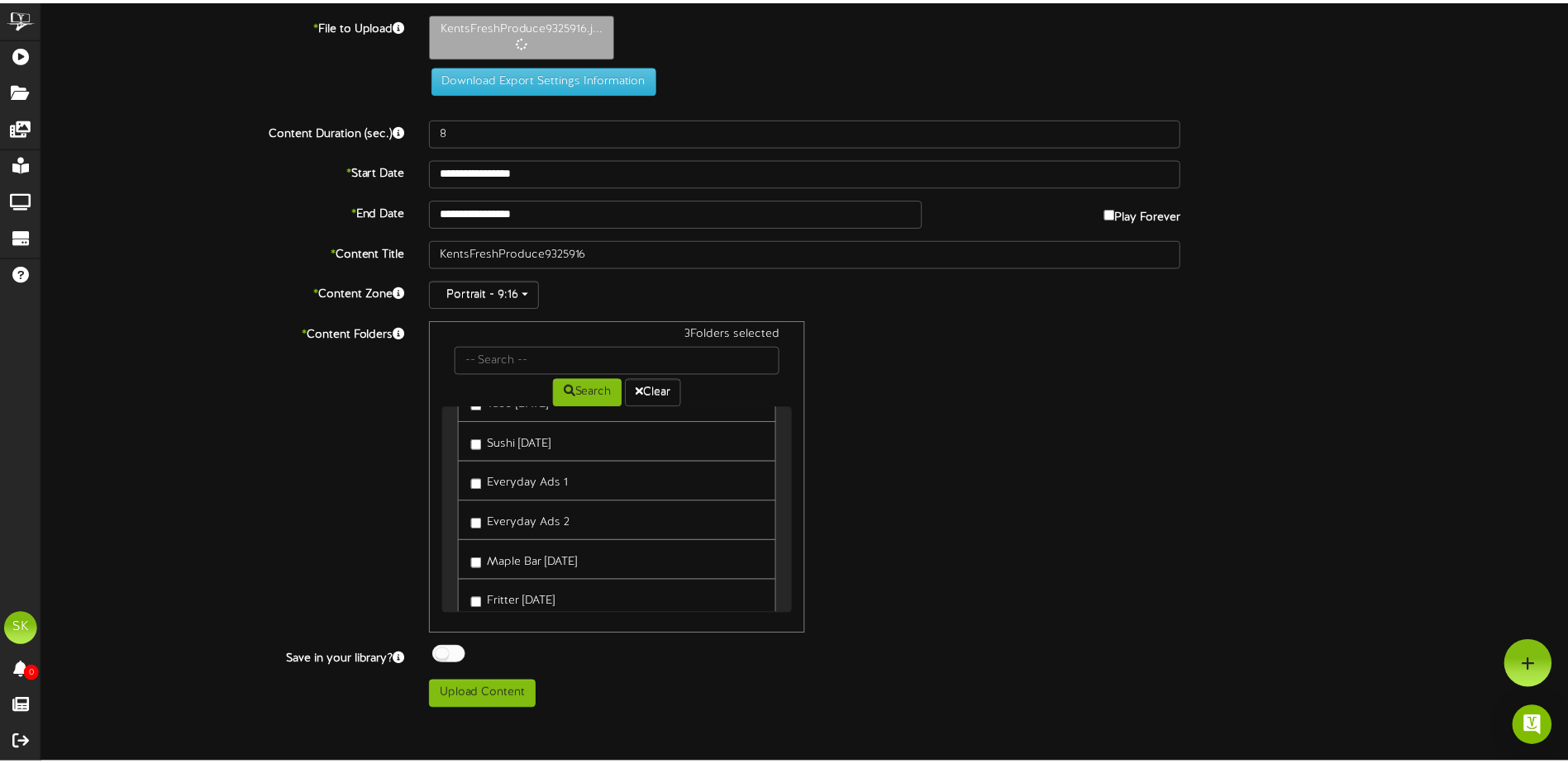
scroll to position [374, 0]
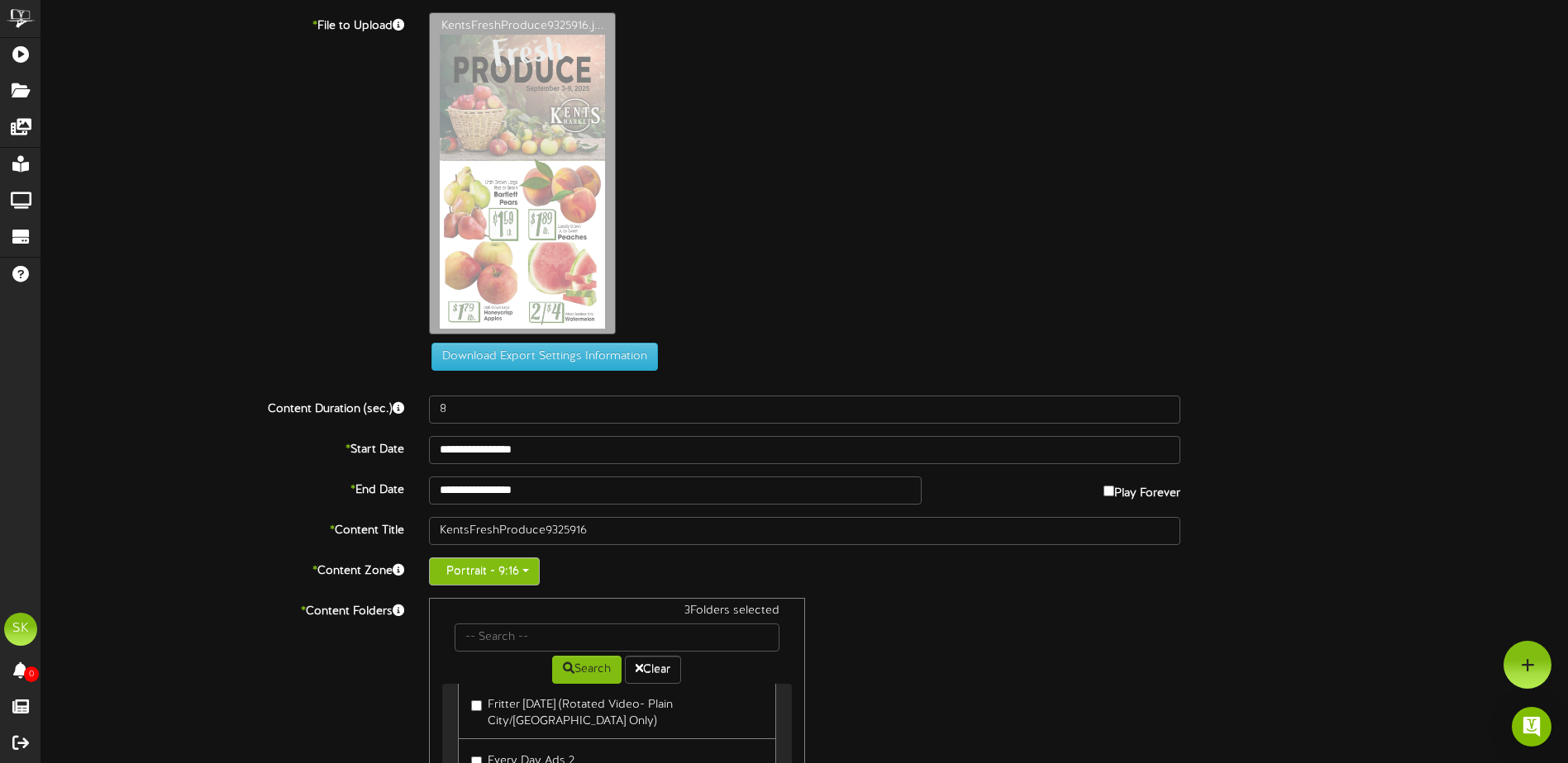
click at [510, 567] on button "Portrait - 9:16" at bounding box center [484, 571] width 111 height 28
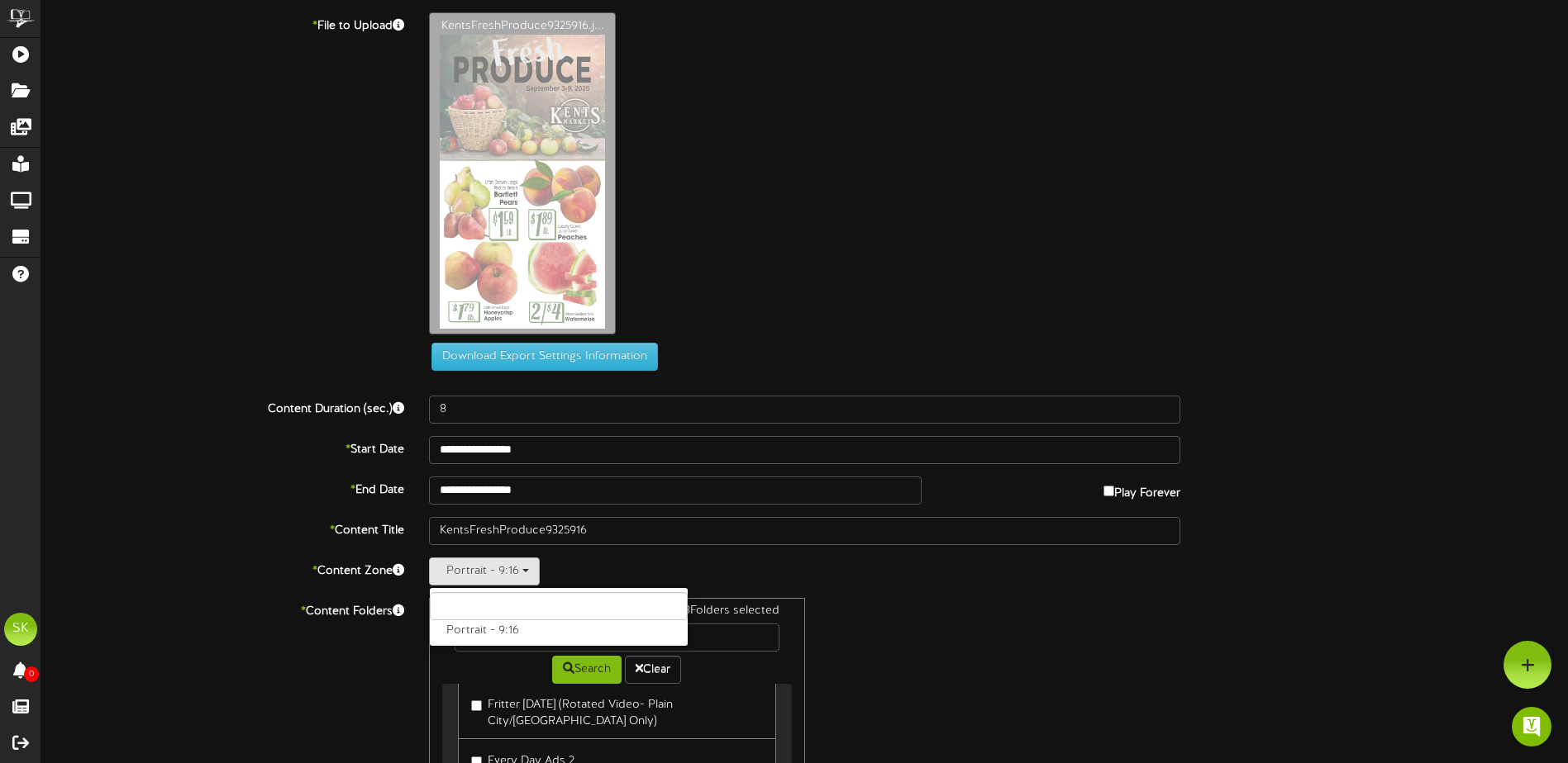
click at [620, 567] on div "Portrait - 9:16 Portrait - 9:16" at bounding box center [804, 571] width 751 height 28
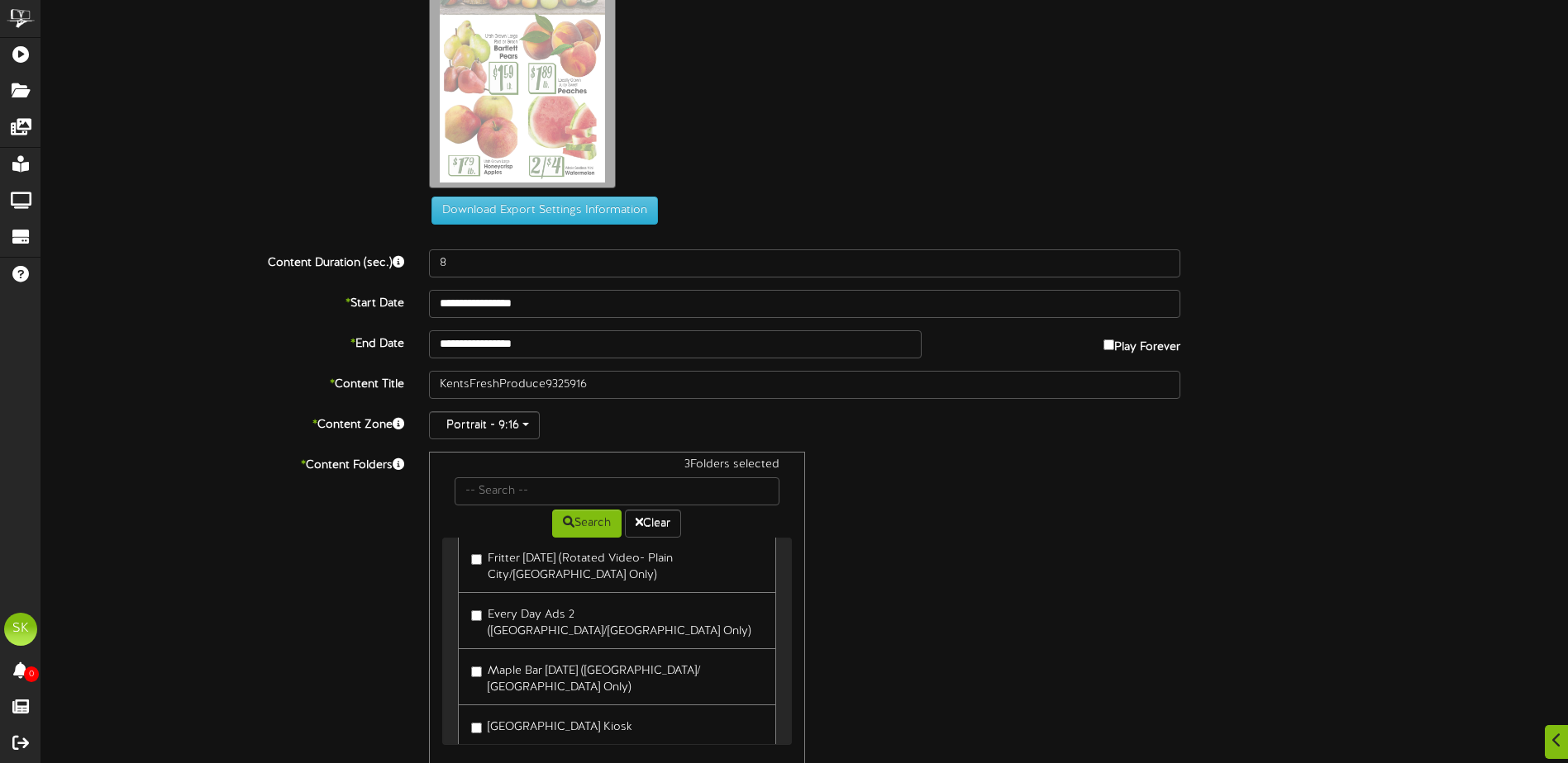
scroll to position [237, 0]
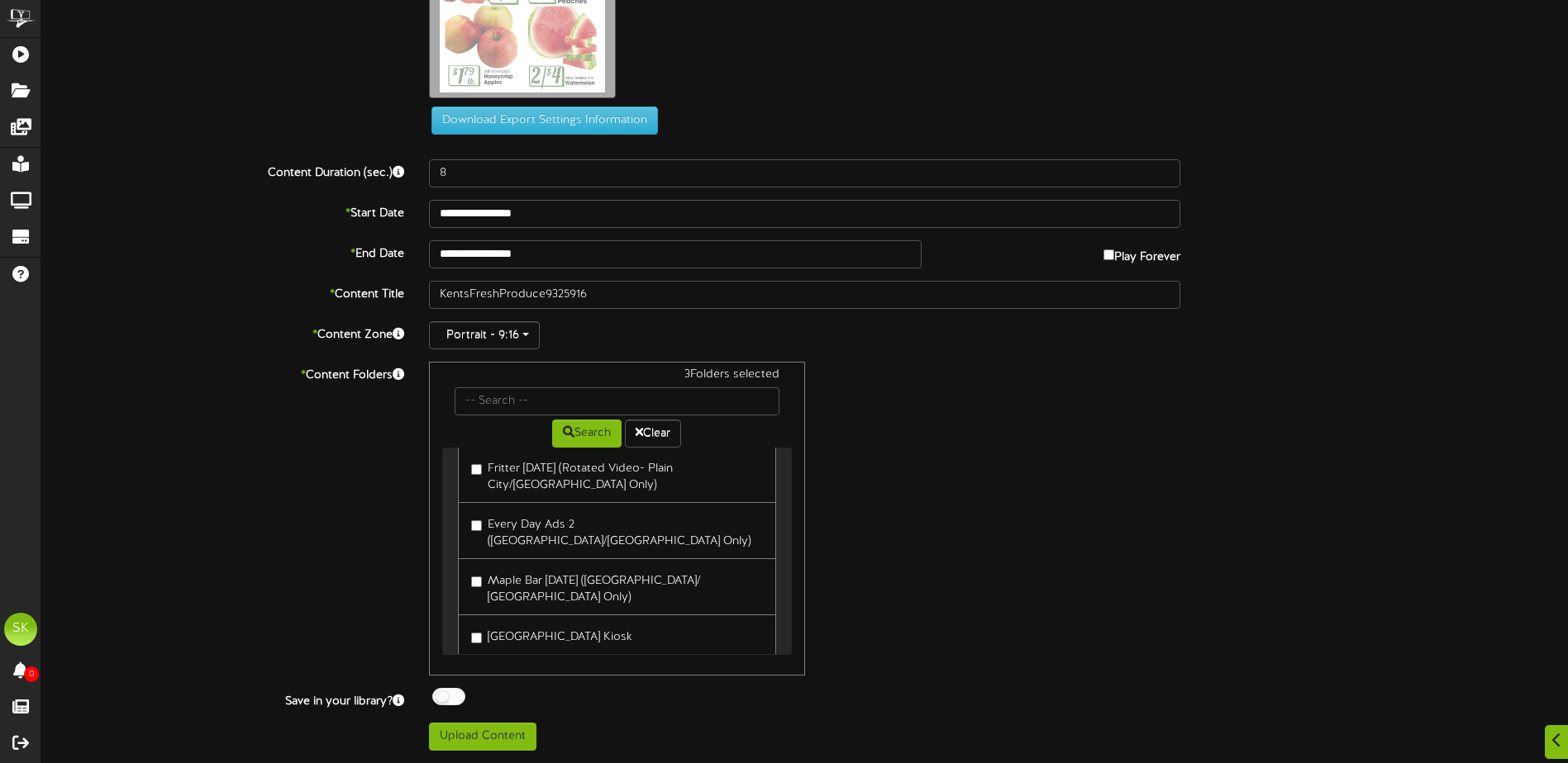
click at [510, 624] on label "[GEOGRAPHIC_DATA] Kiosk" at bounding box center [552, 634] width 161 height 22
click at [449, 693] on div at bounding box center [449, 696] width 33 height 17
click at [453, 742] on button "Upload Content" at bounding box center [482, 736] width 108 height 28
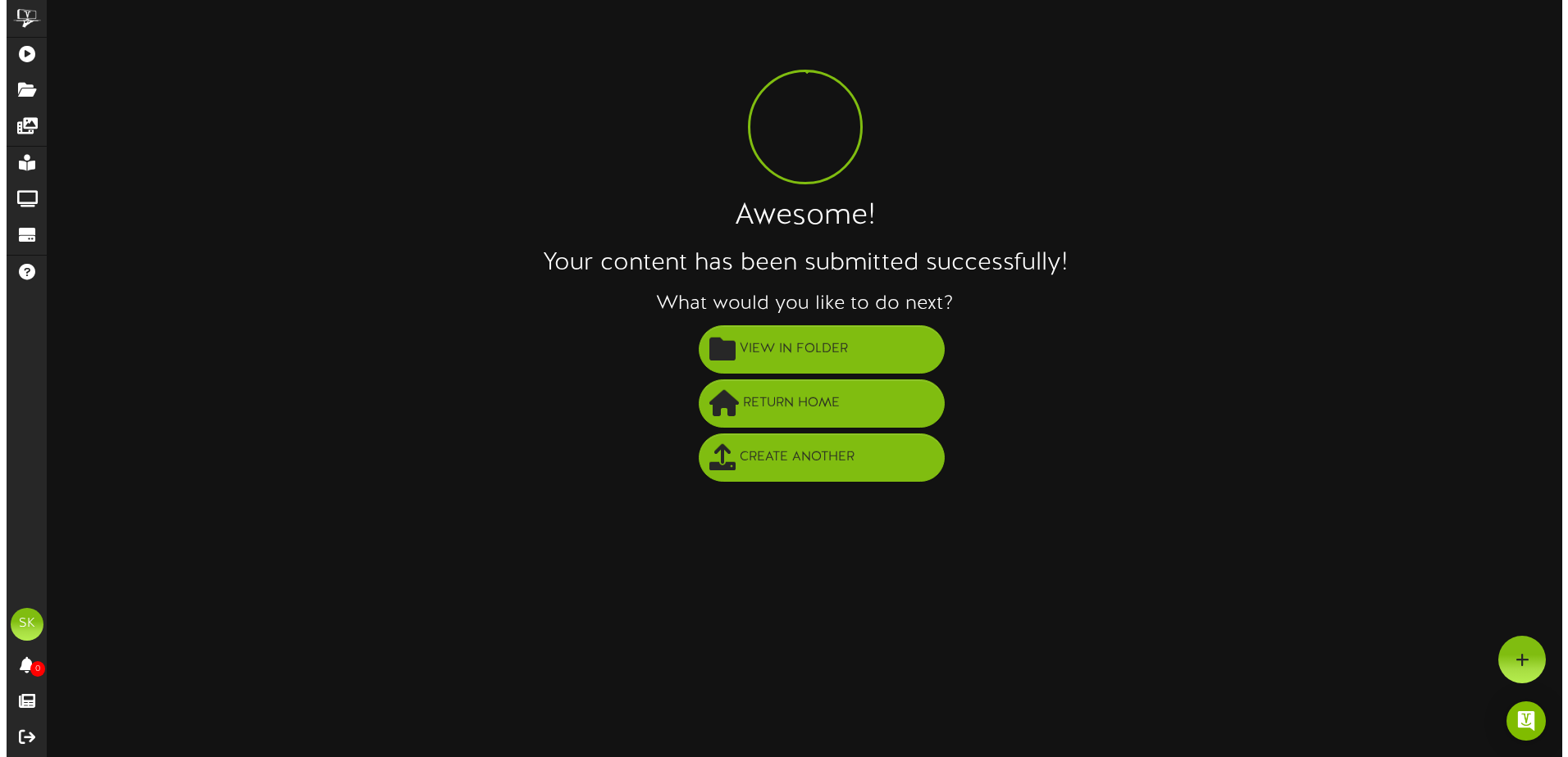
scroll to position [0, 0]
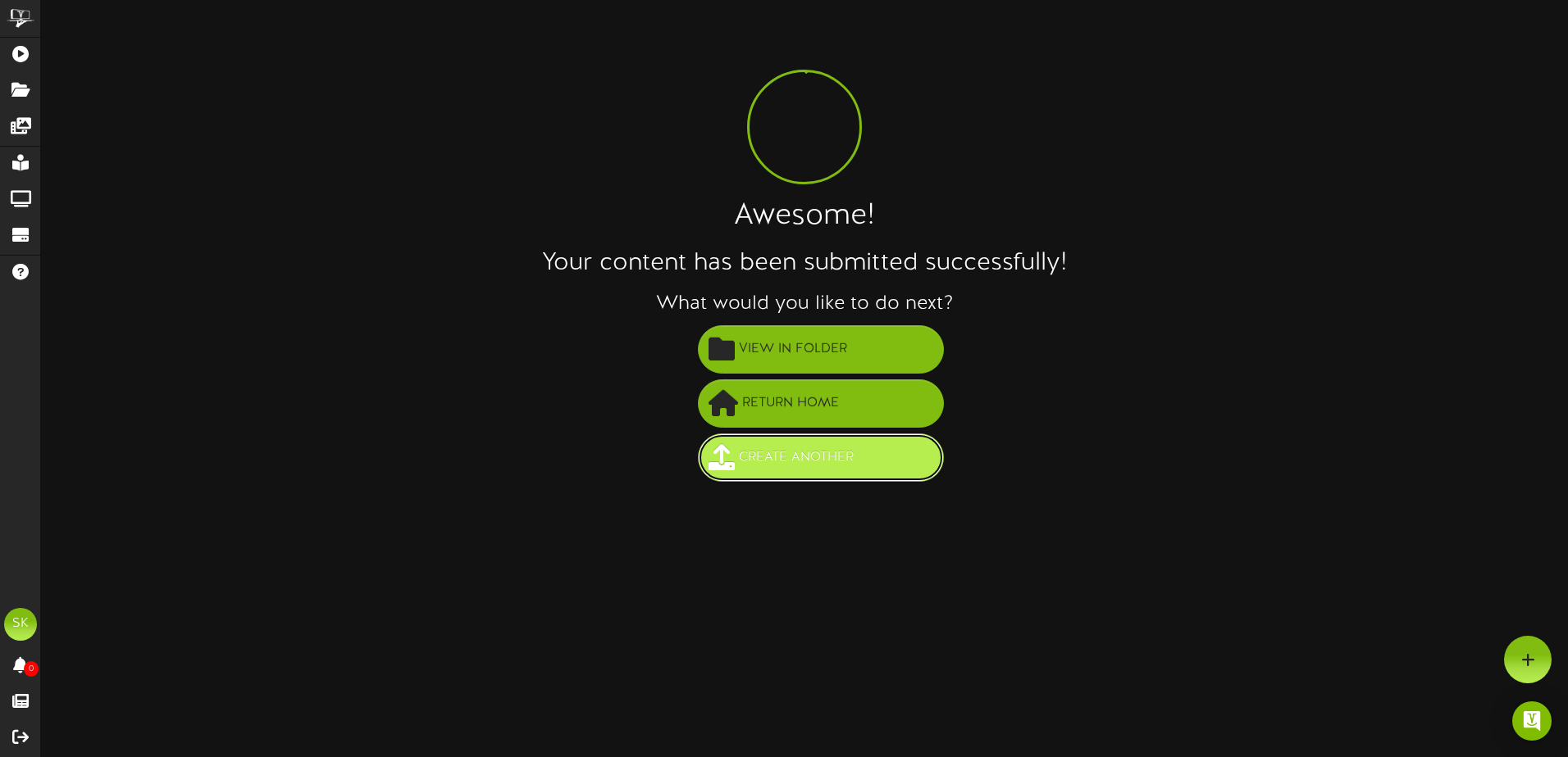
click at [843, 462] on span "Create Another" at bounding box center [796, 457] width 123 height 27
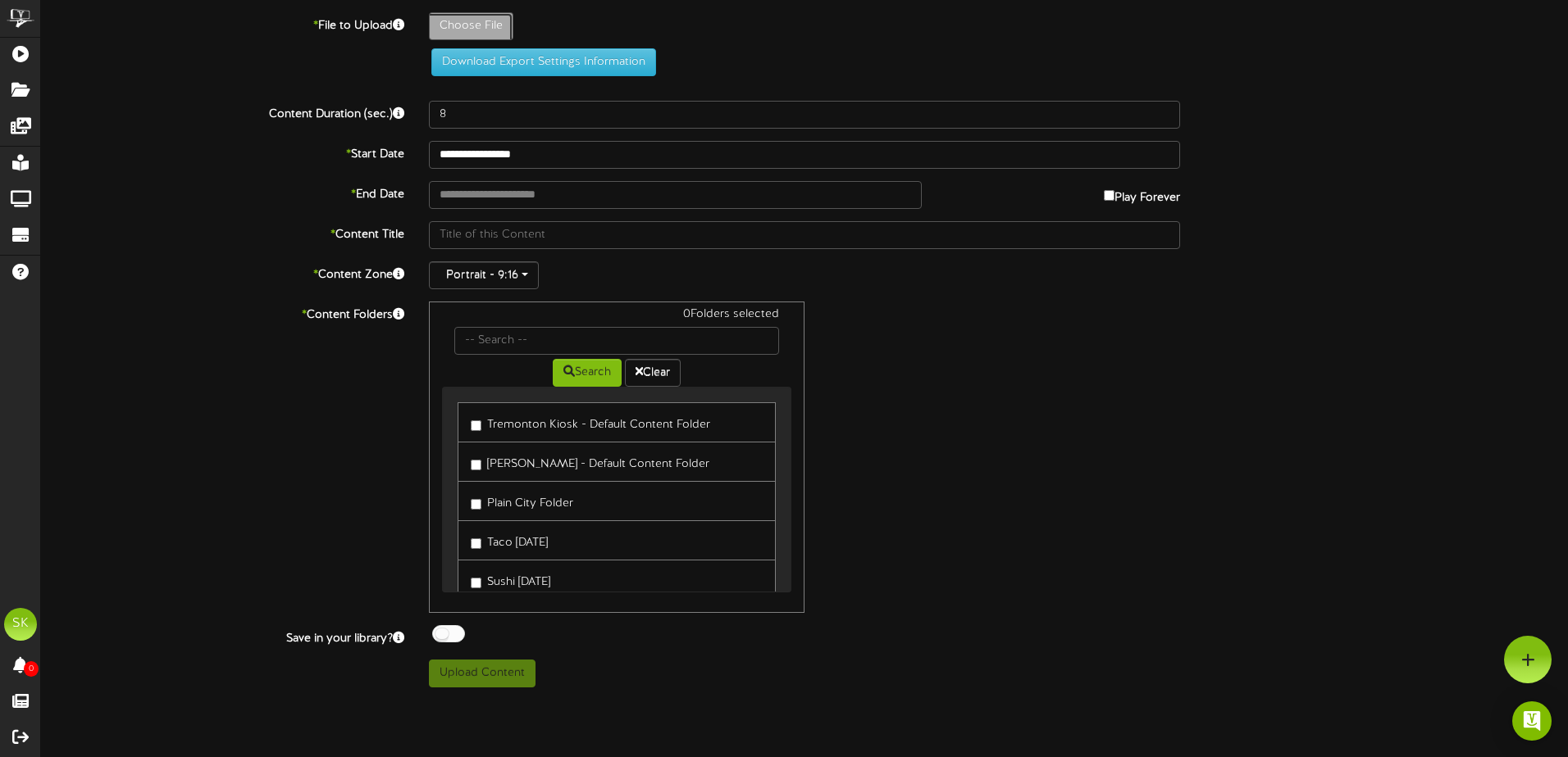
type input "**********"
type input "KentsWeekendSale9525916"
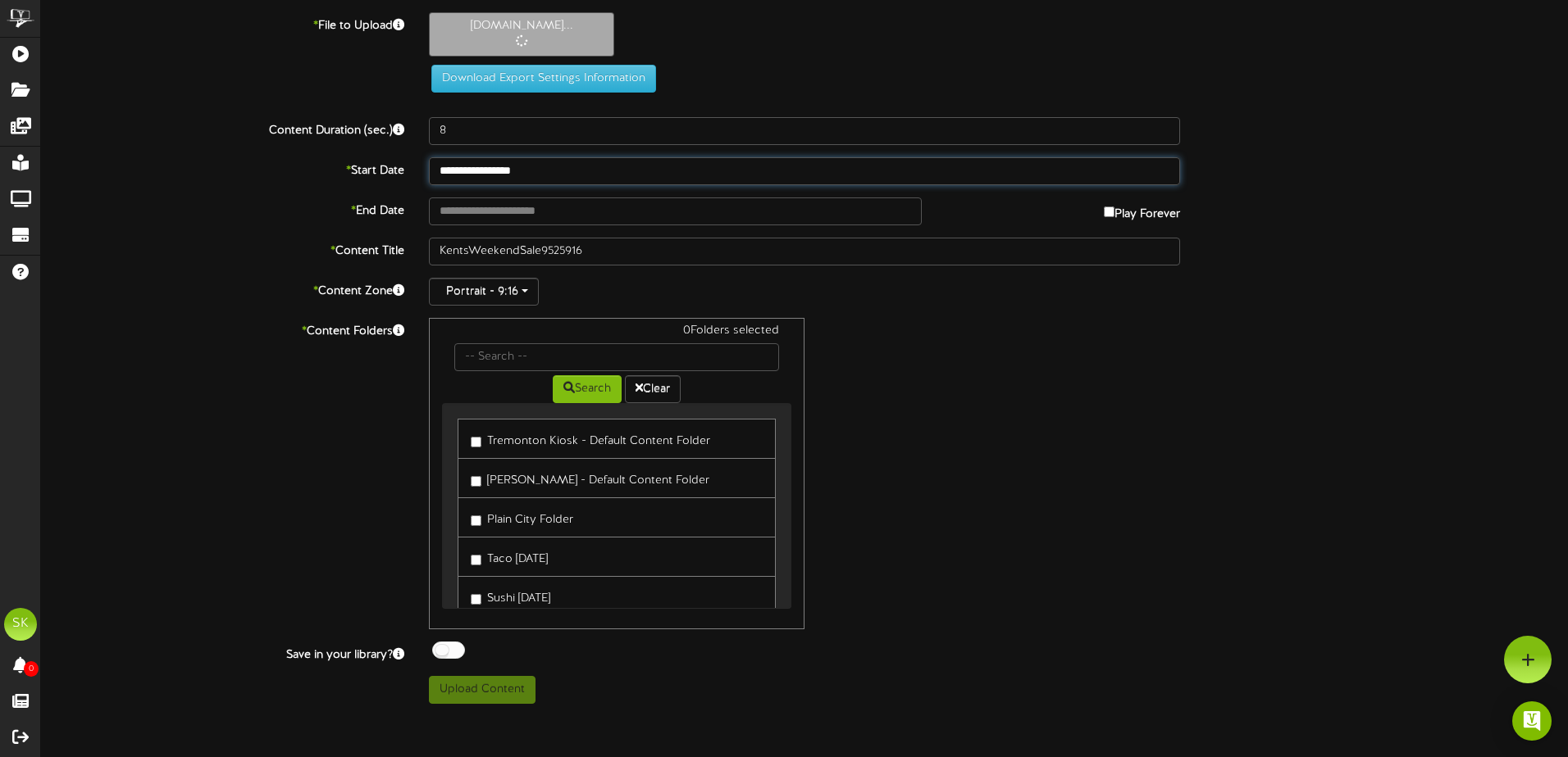
click at [560, 174] on input "**********" at bounding box center [804, 170] width 751 height 27
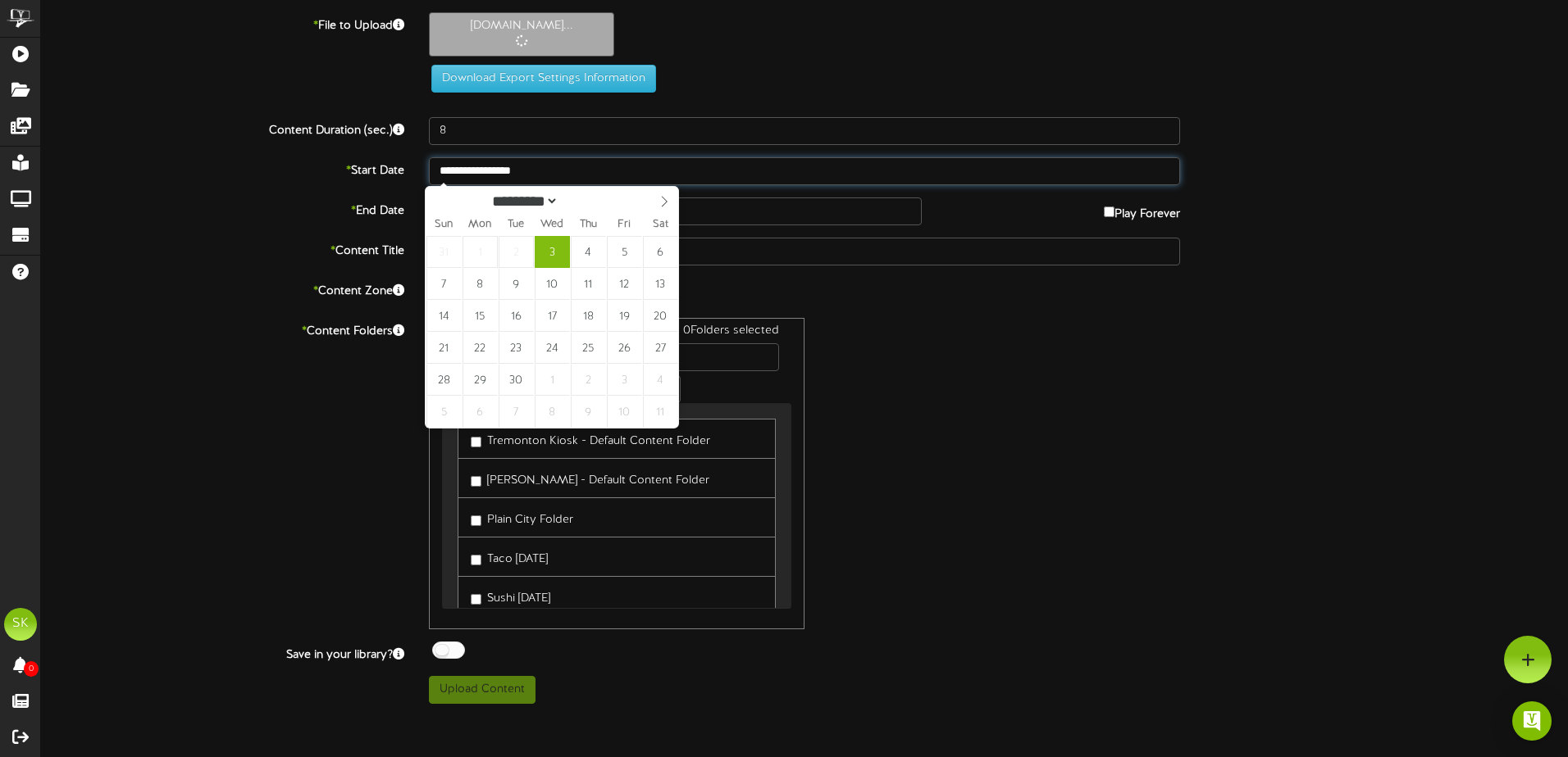
type input "**********"
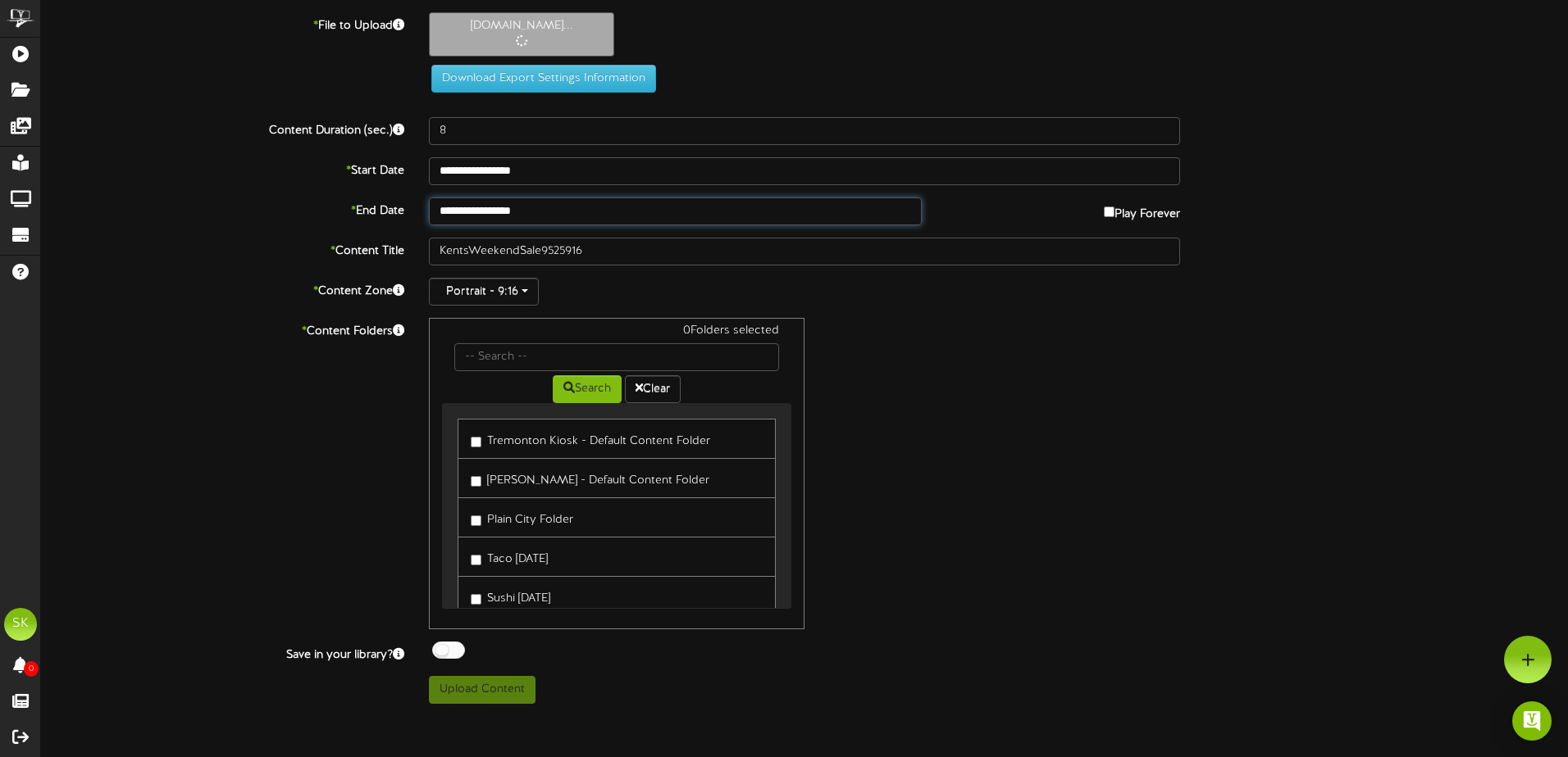
click at [556, 212] on input "**********" at bounding box center [675, 211] width 492 height 27
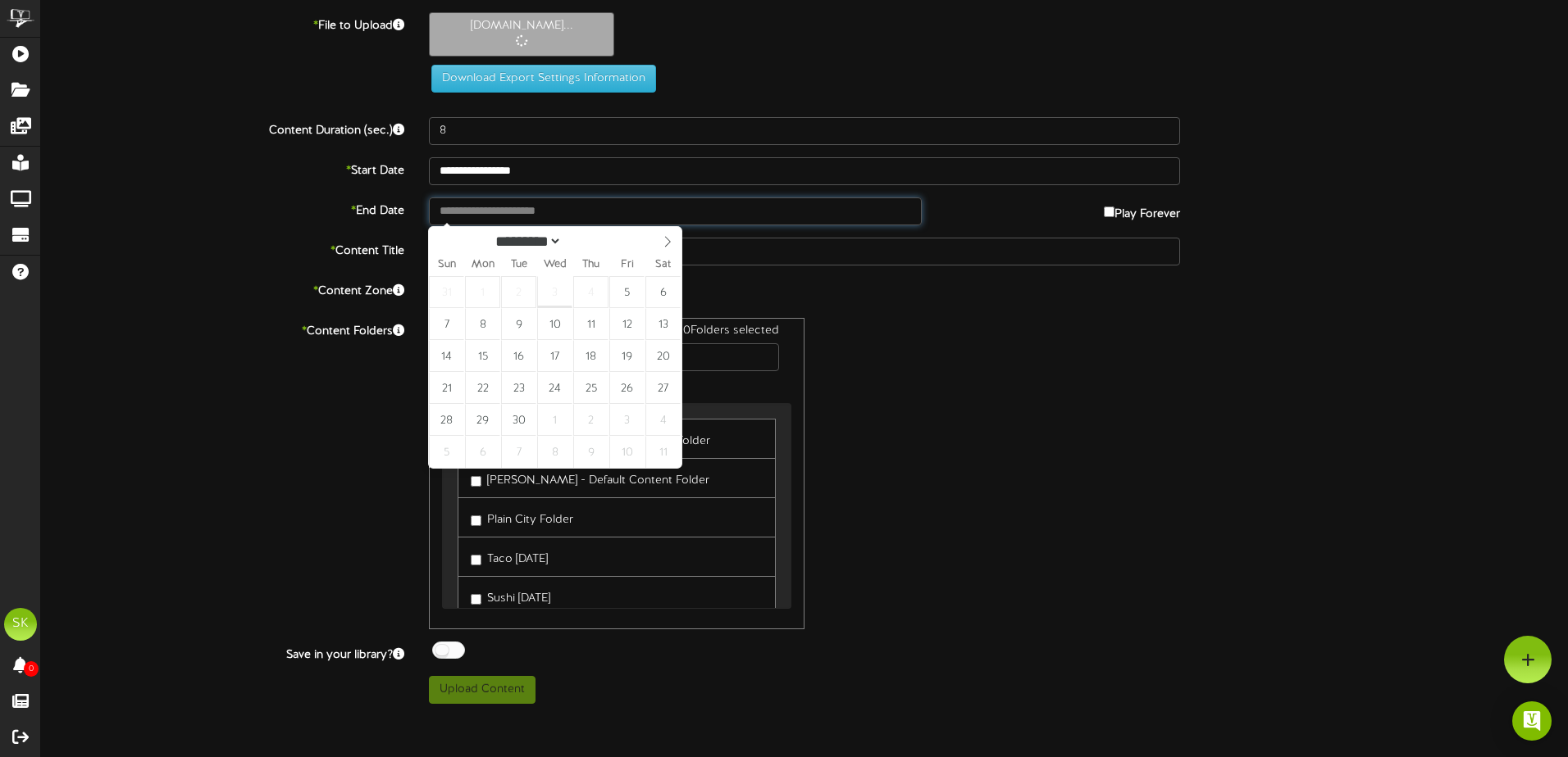
type input "**********"
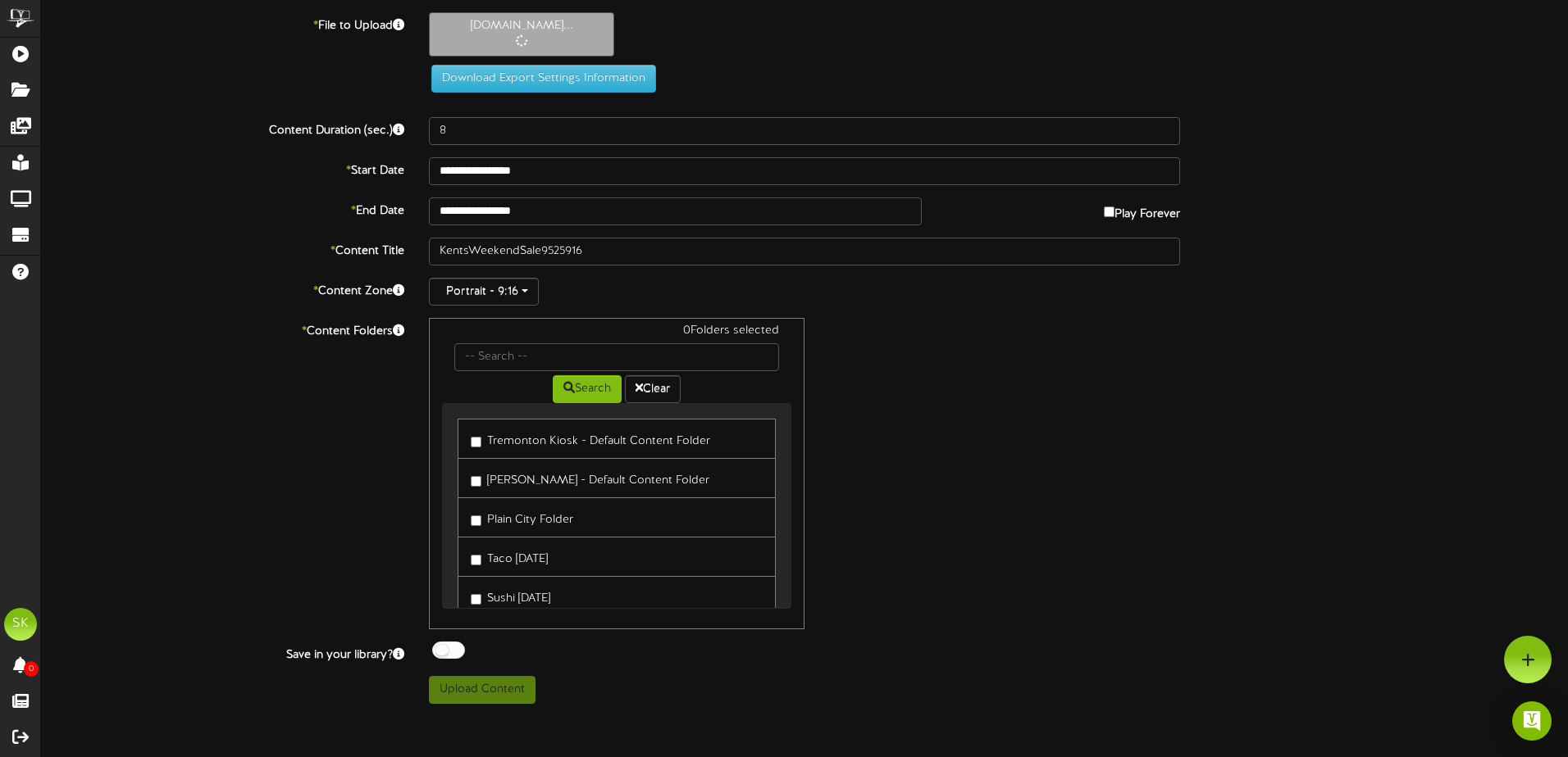
click at [964, 471] on div "0 Folders selected Search Clear Tremonton Kiosk - Default Content Folder [PERSO…" at bounding box center [804, 473] width 775 height 311
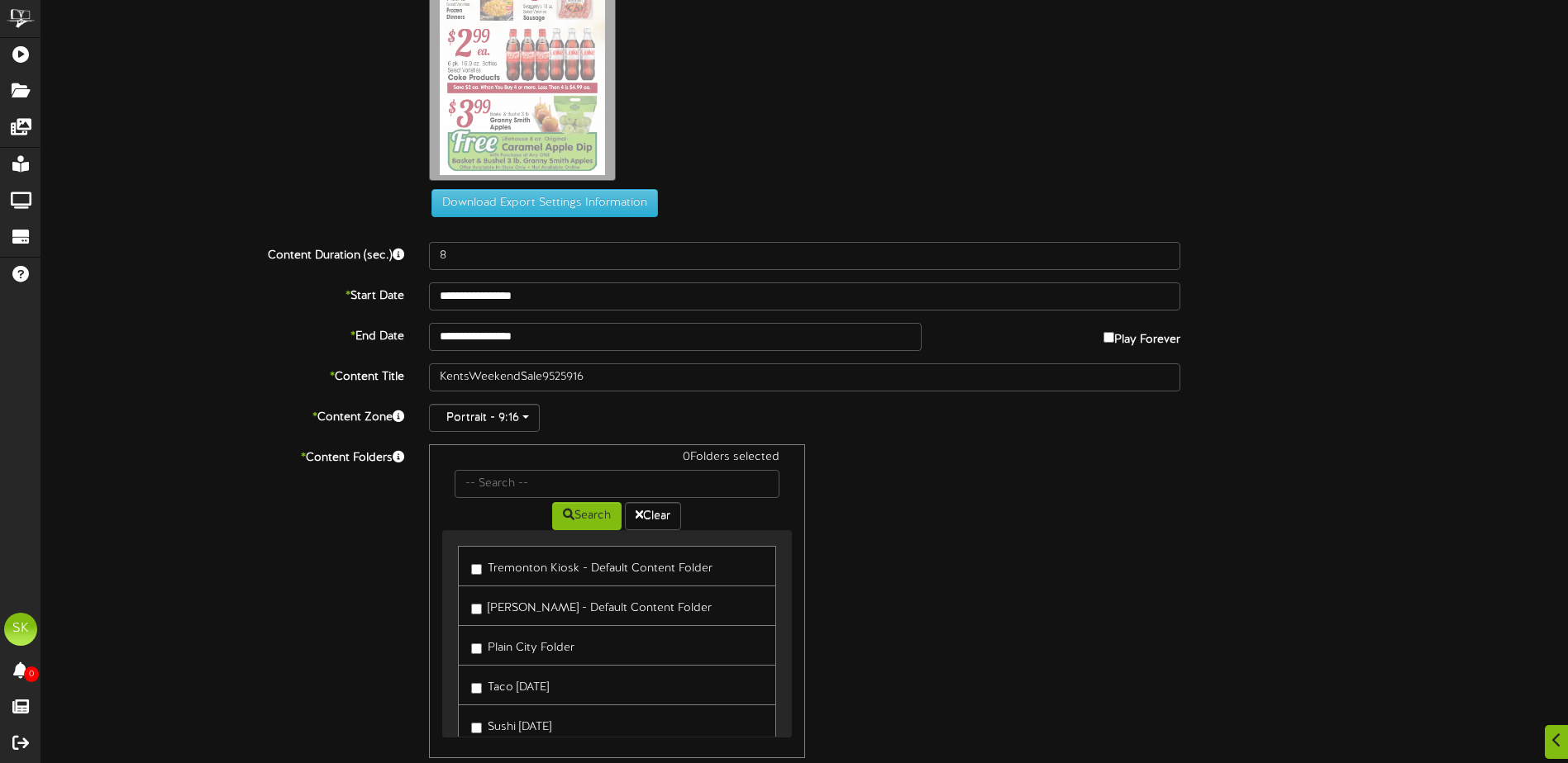
scroll to position [237, 0]
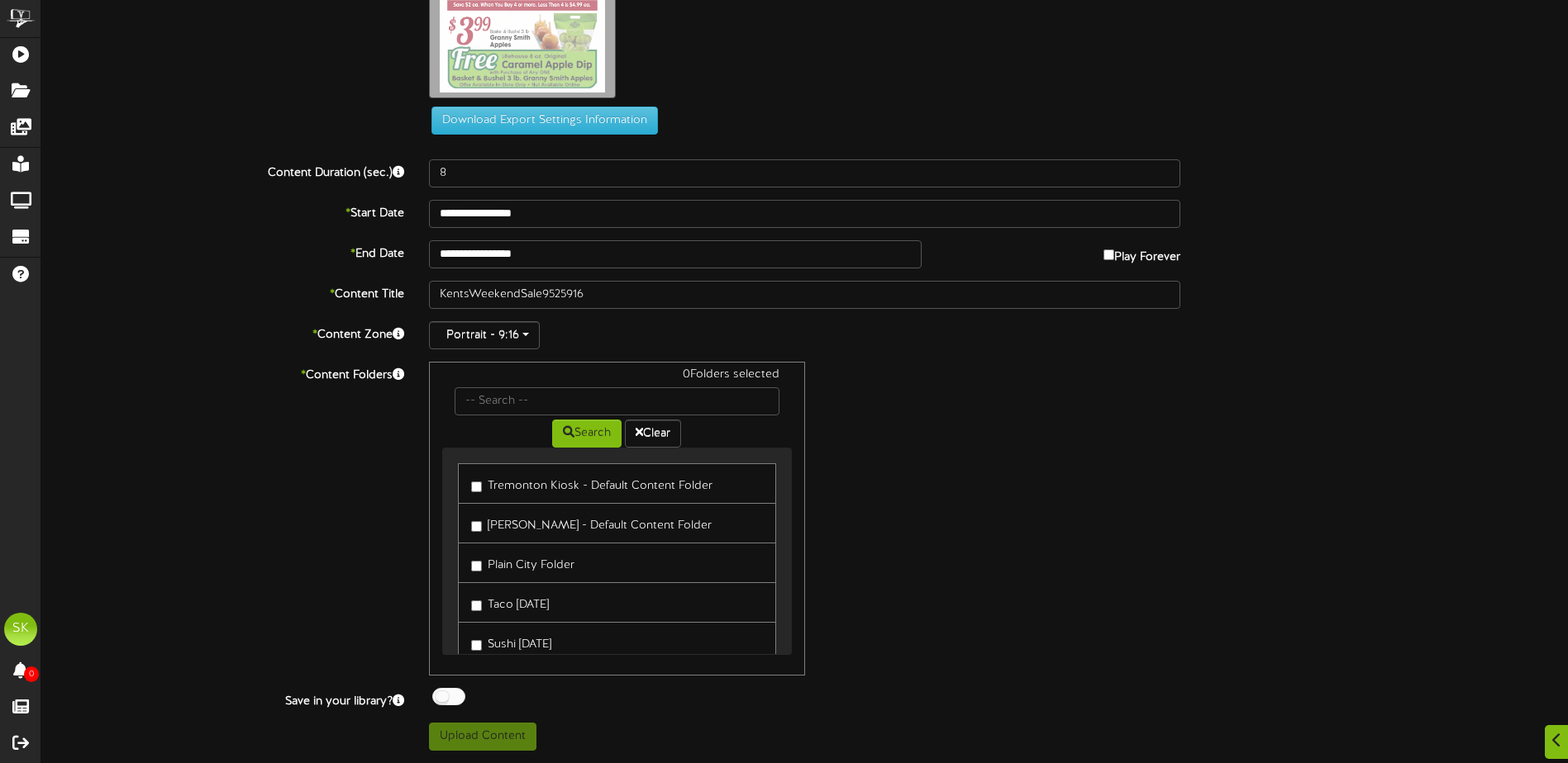
drag, startPoint x: 510, startPoint y: 487, endPoint x: 504, endPoint y: 508, distance: 21.8
click at [511, 487] on label "Tremonton Kiosk - Default Content Folder" at bounding box center [592, 483] width 241 height 22
click at [504, 519] on label "[PERSON_NAME] - Default Content Folder" at bounding box center [592, 523] width 240 height 22
click at [503, 561] on label "Plain City Folder" at bounding box center [523, 562] width 103 height 22
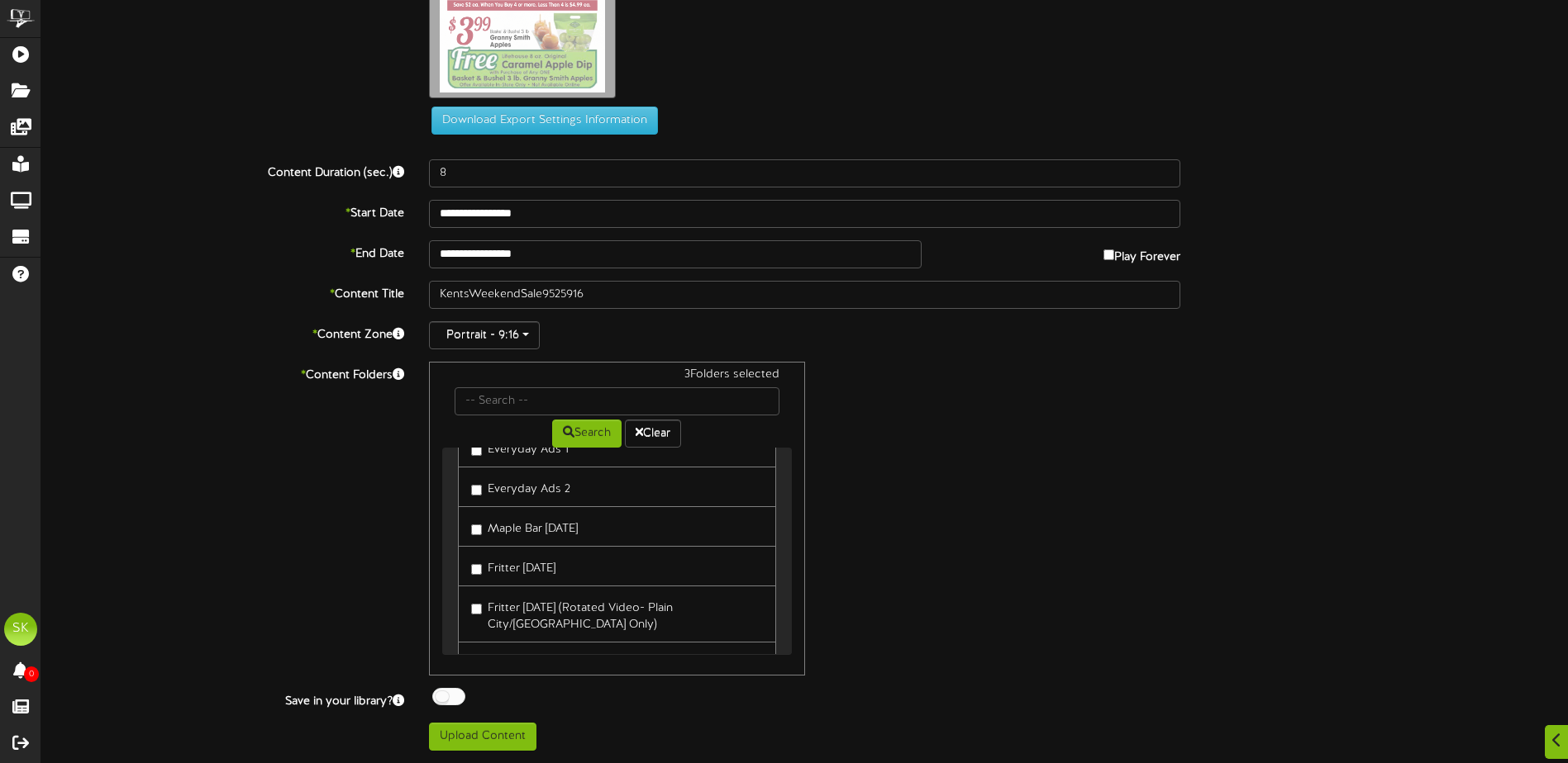
scroll to position [374, 0]
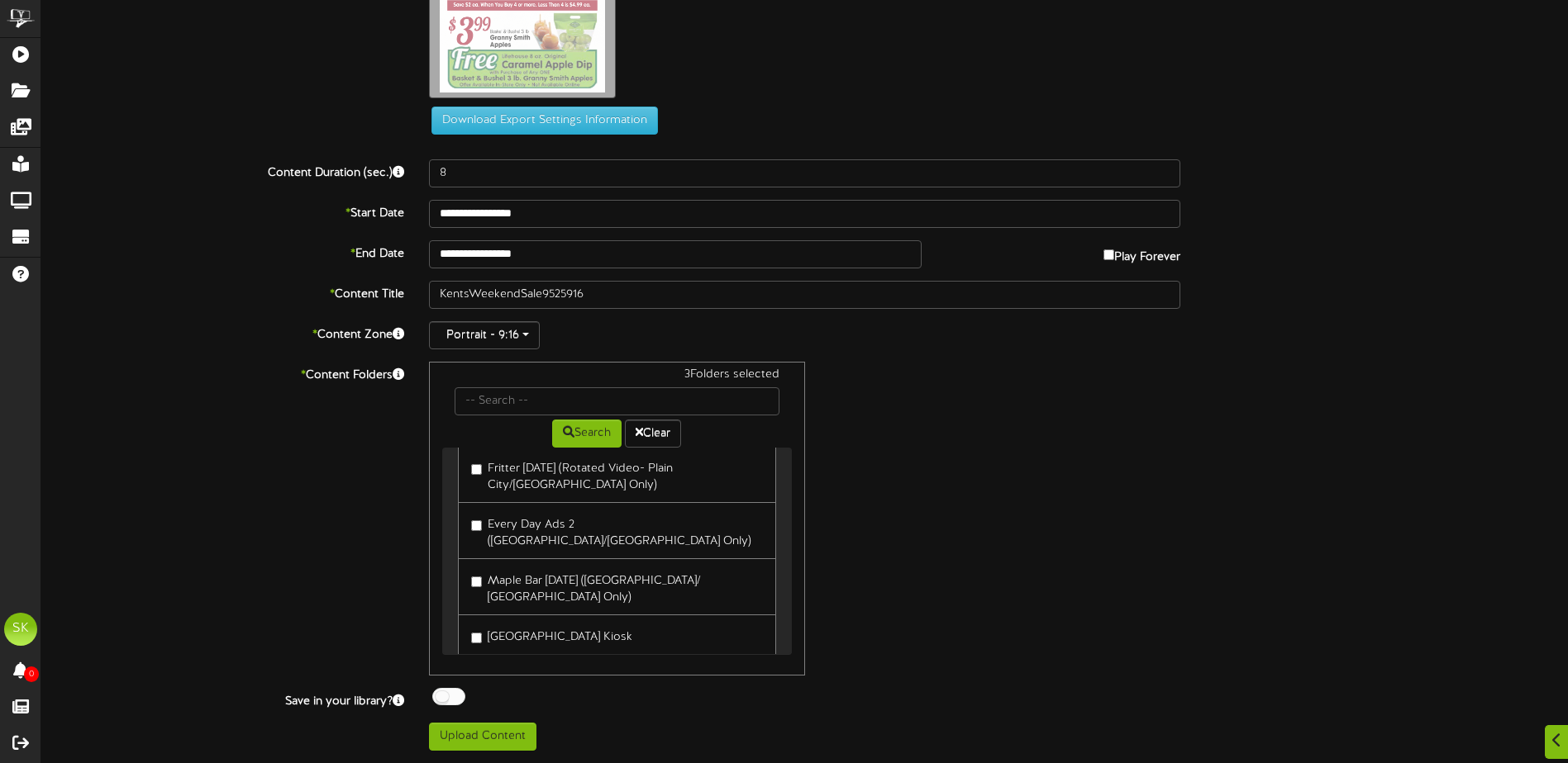
click at [527, 624] on label "[GEOGRAPHIC_DATA] Kiosk" at bounding box center [552, 634] width 161 height 22
click at [447, 695] on div at bounding box center [449, 696] width 33 height 17
click at [456, 738] on button "Upload Content" at bounding box center [482, 736] width 108 height 28
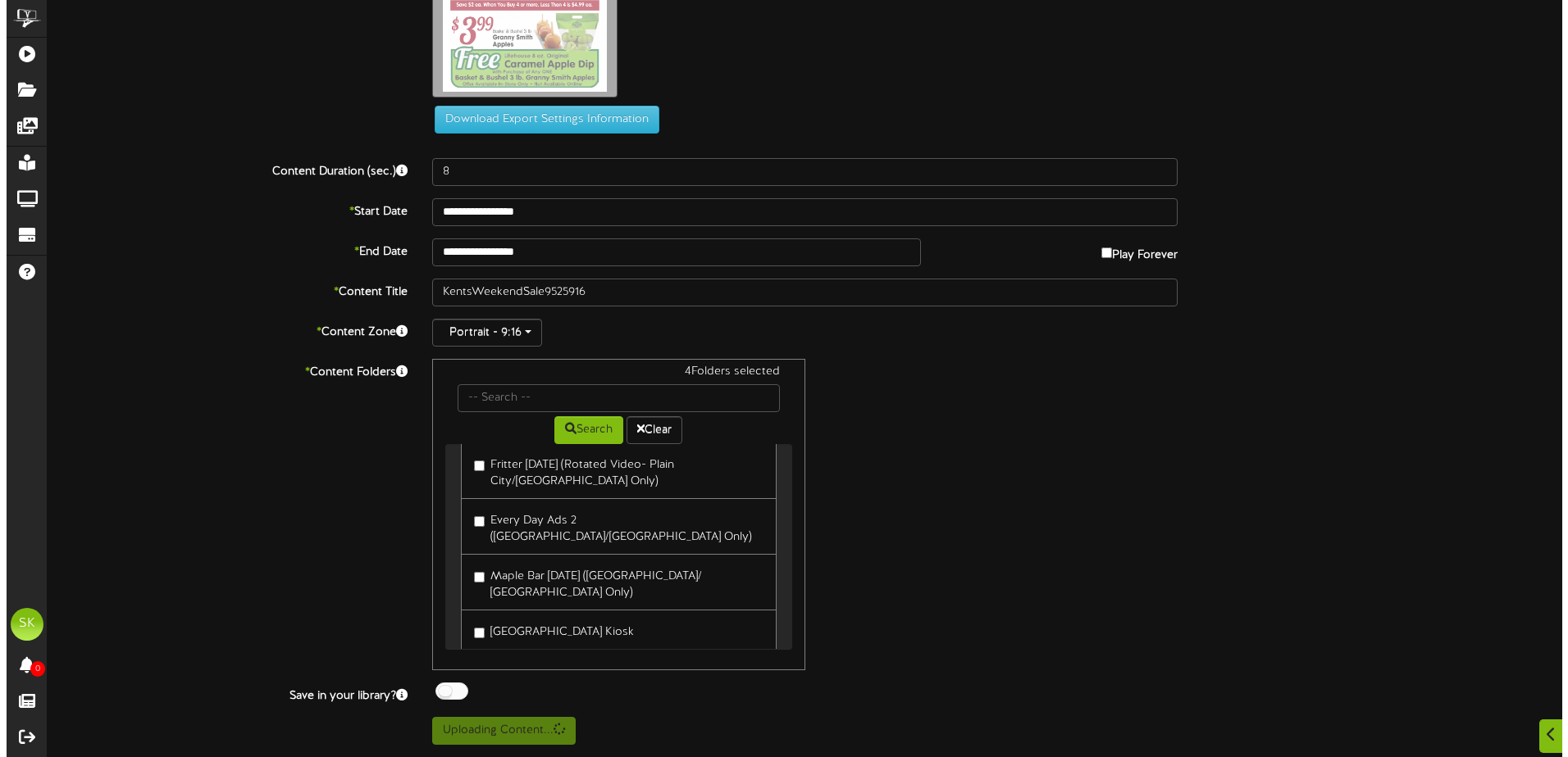
scroll to position [0, 0]
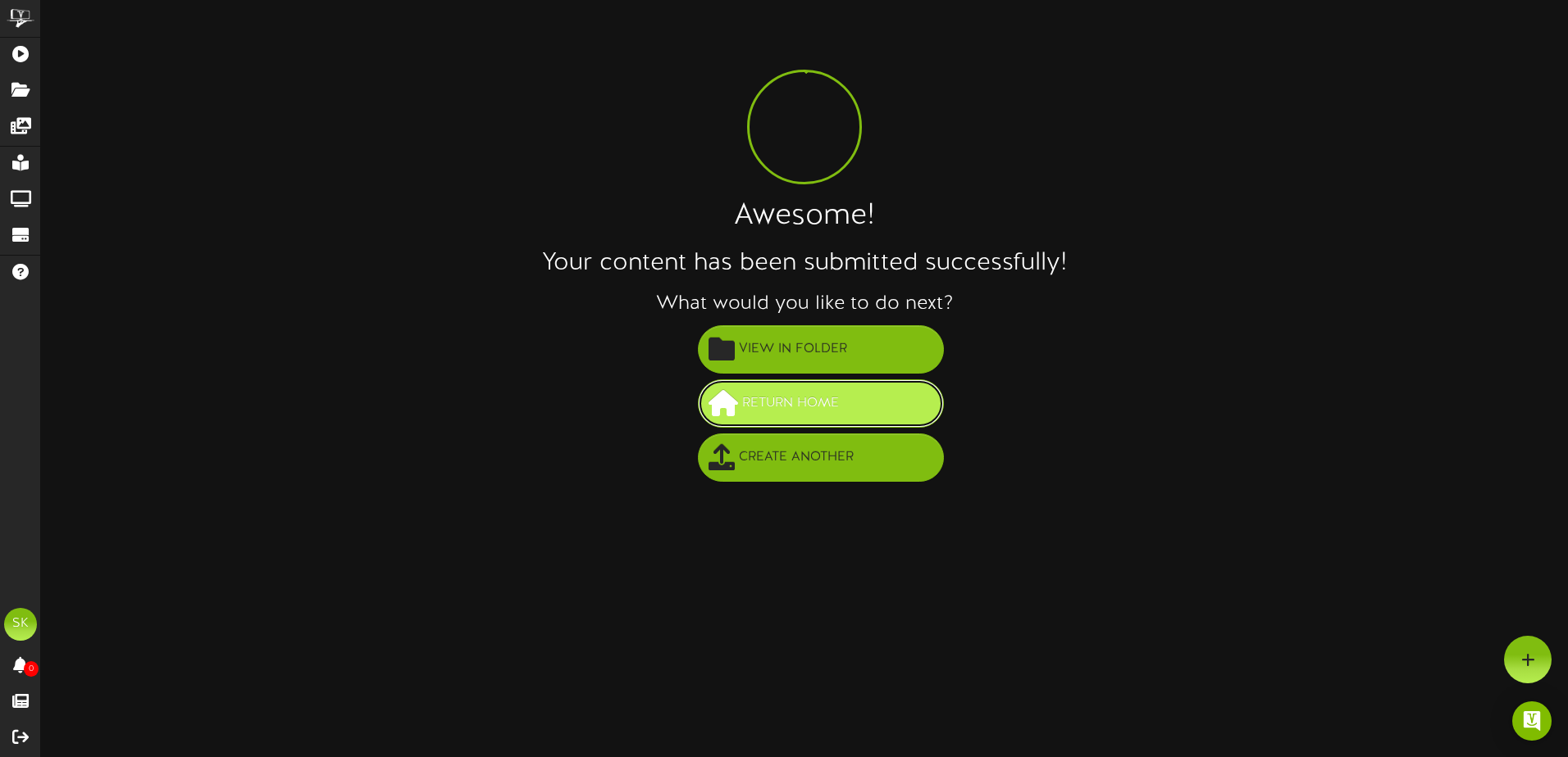
click at [824, 415] on span "Return Home" at bounding box center [790, 403] width 105 height 27
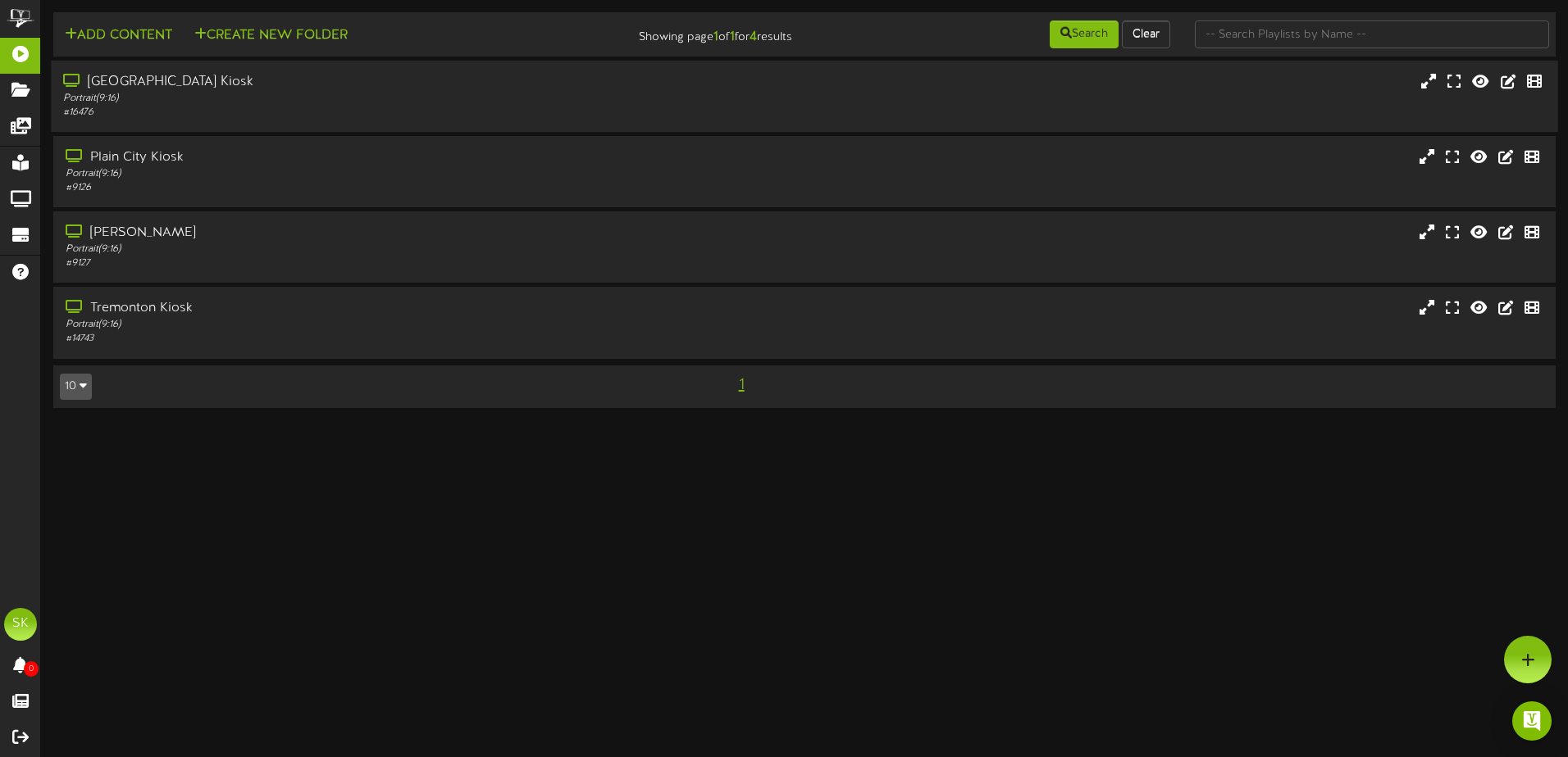
click at [417, 100] on div "Portrait ( 9:16 )" at bounding box center [365, 98] width 603 height 14
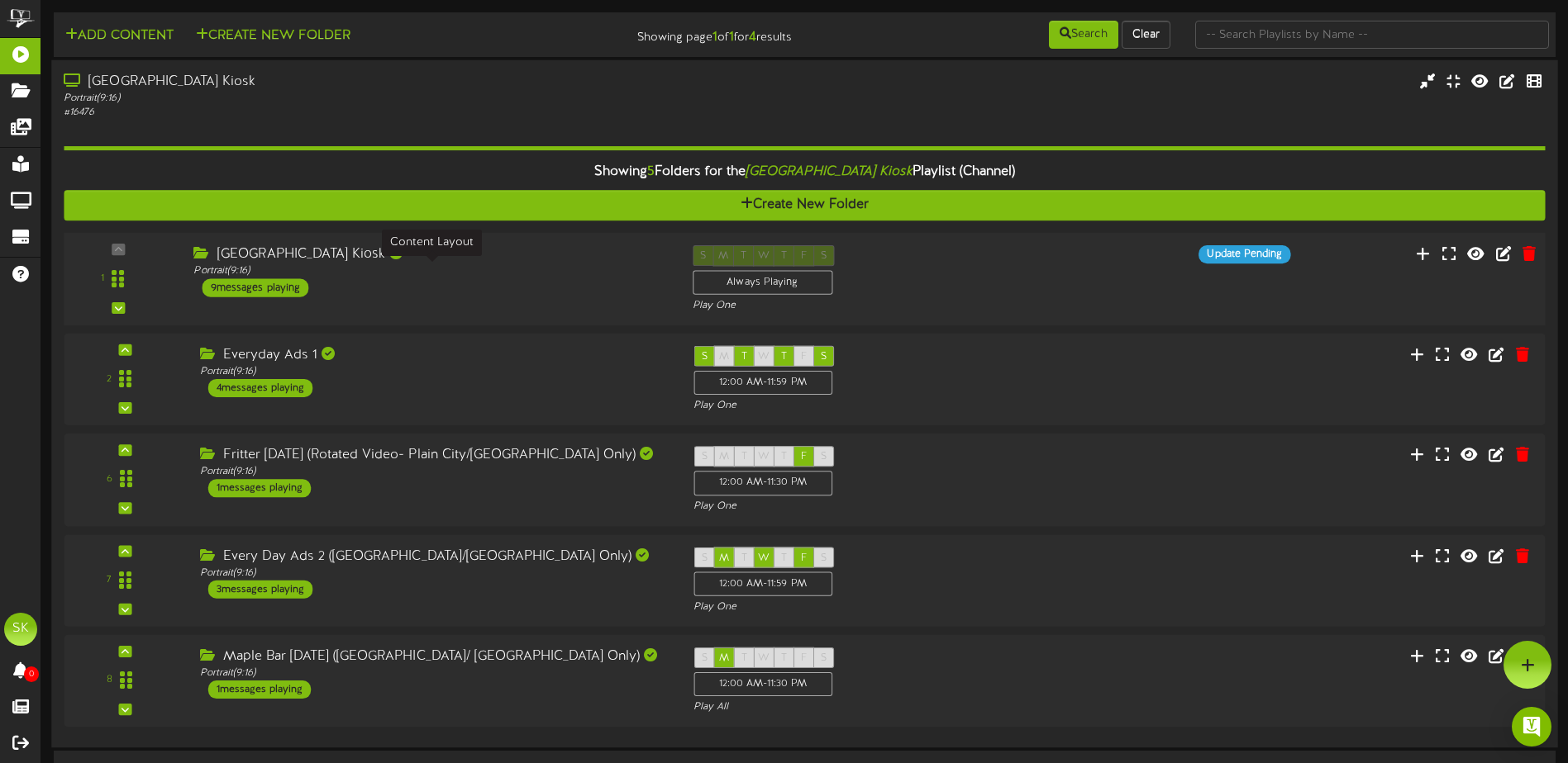
click at [478, 264] on div "Portrait ( 9:16 )" at bounding box center [430, 271] width 473 height 14
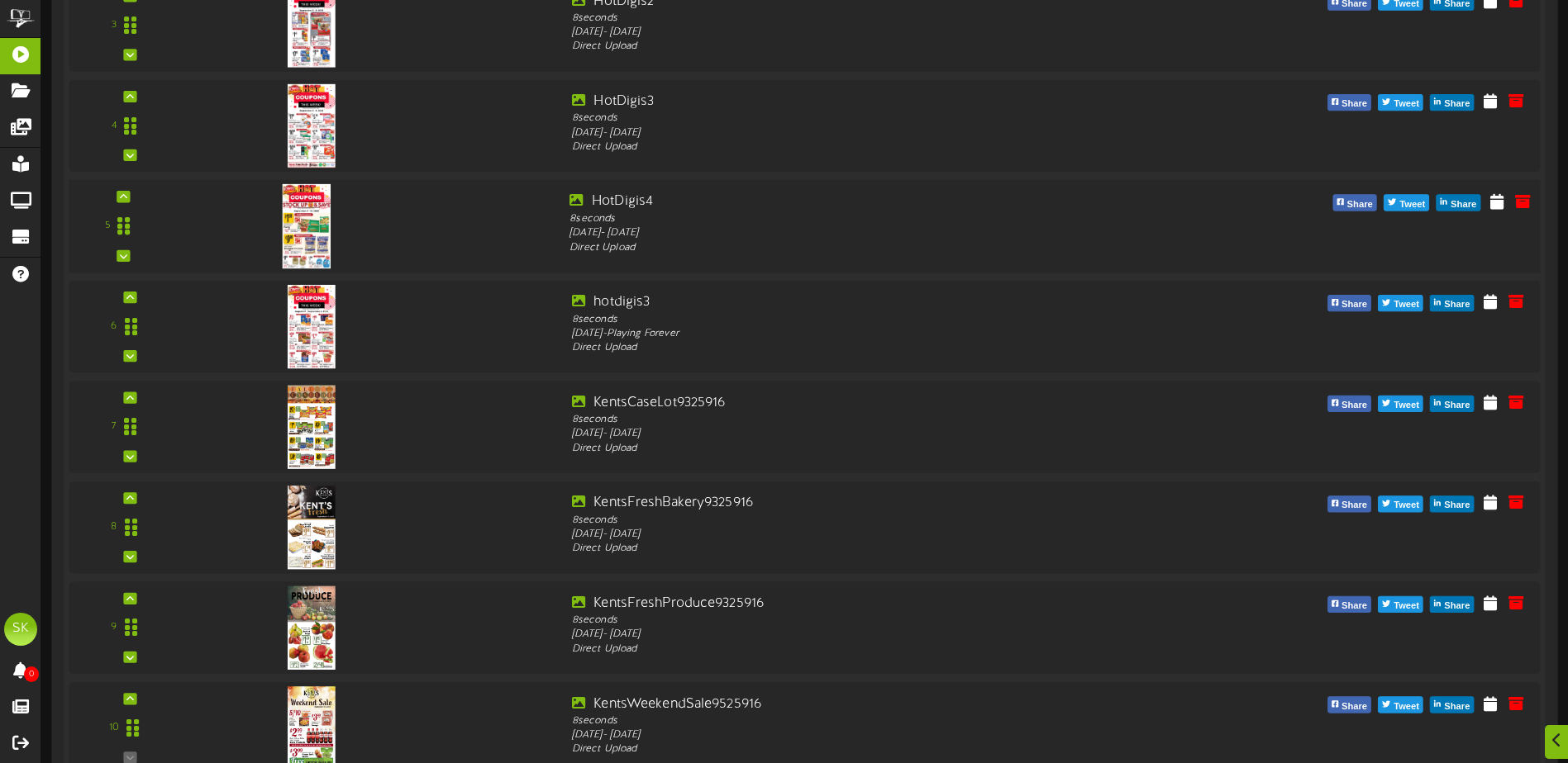
scroll to position [661, 0]
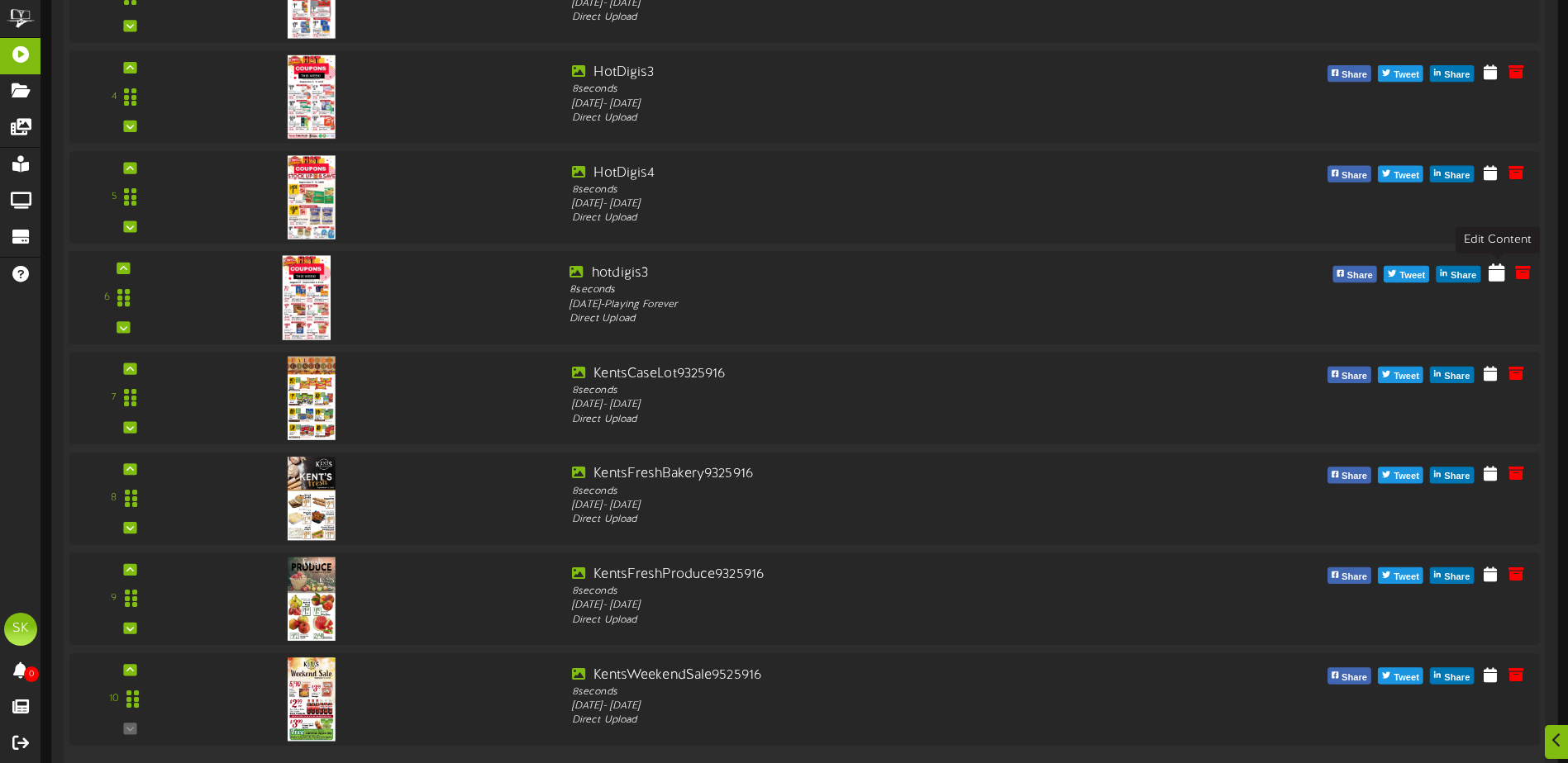
click at [1498, 275] on icon at bounding box center [1496, 271] width 16 height 18
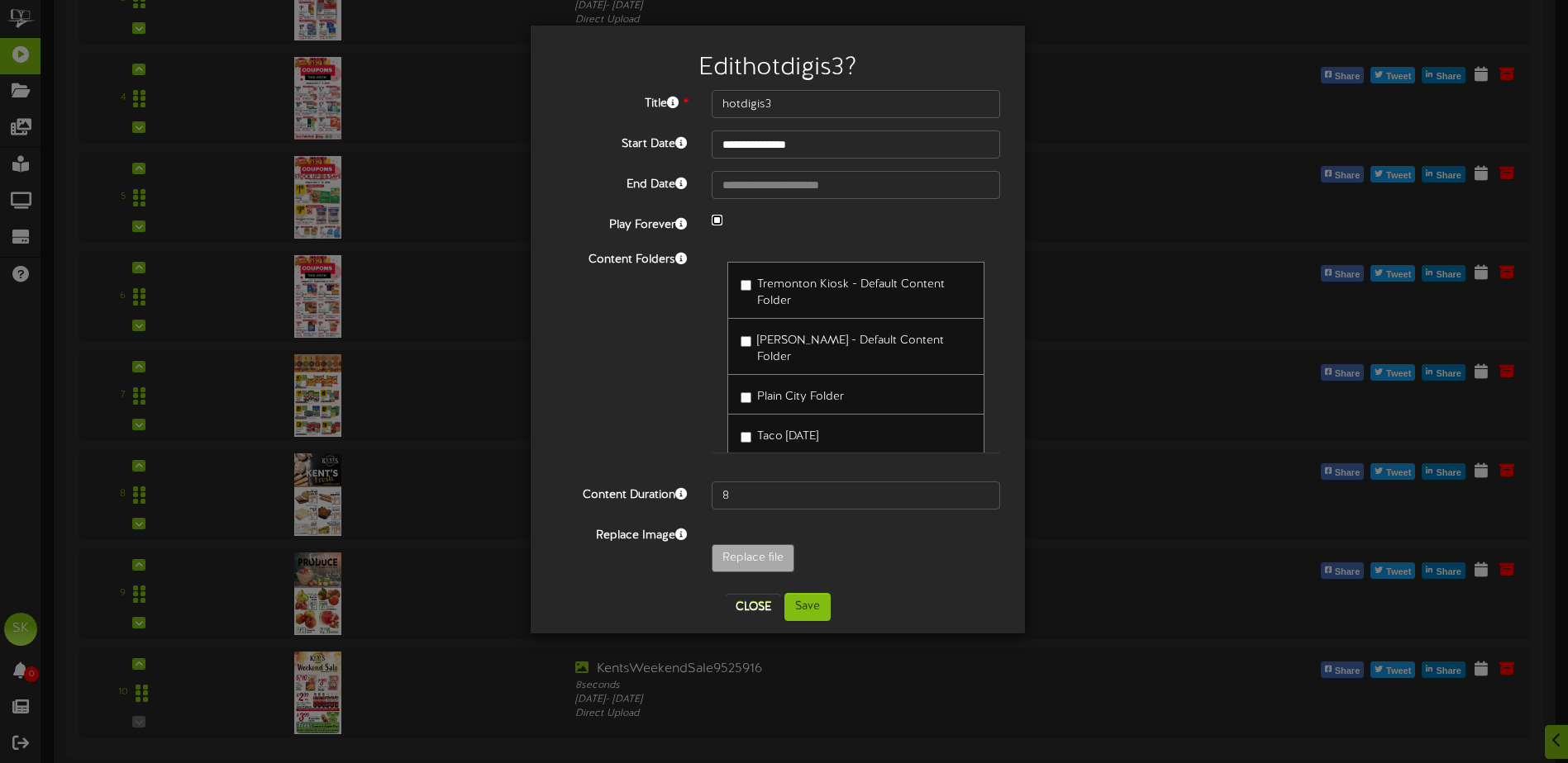
select select "*"
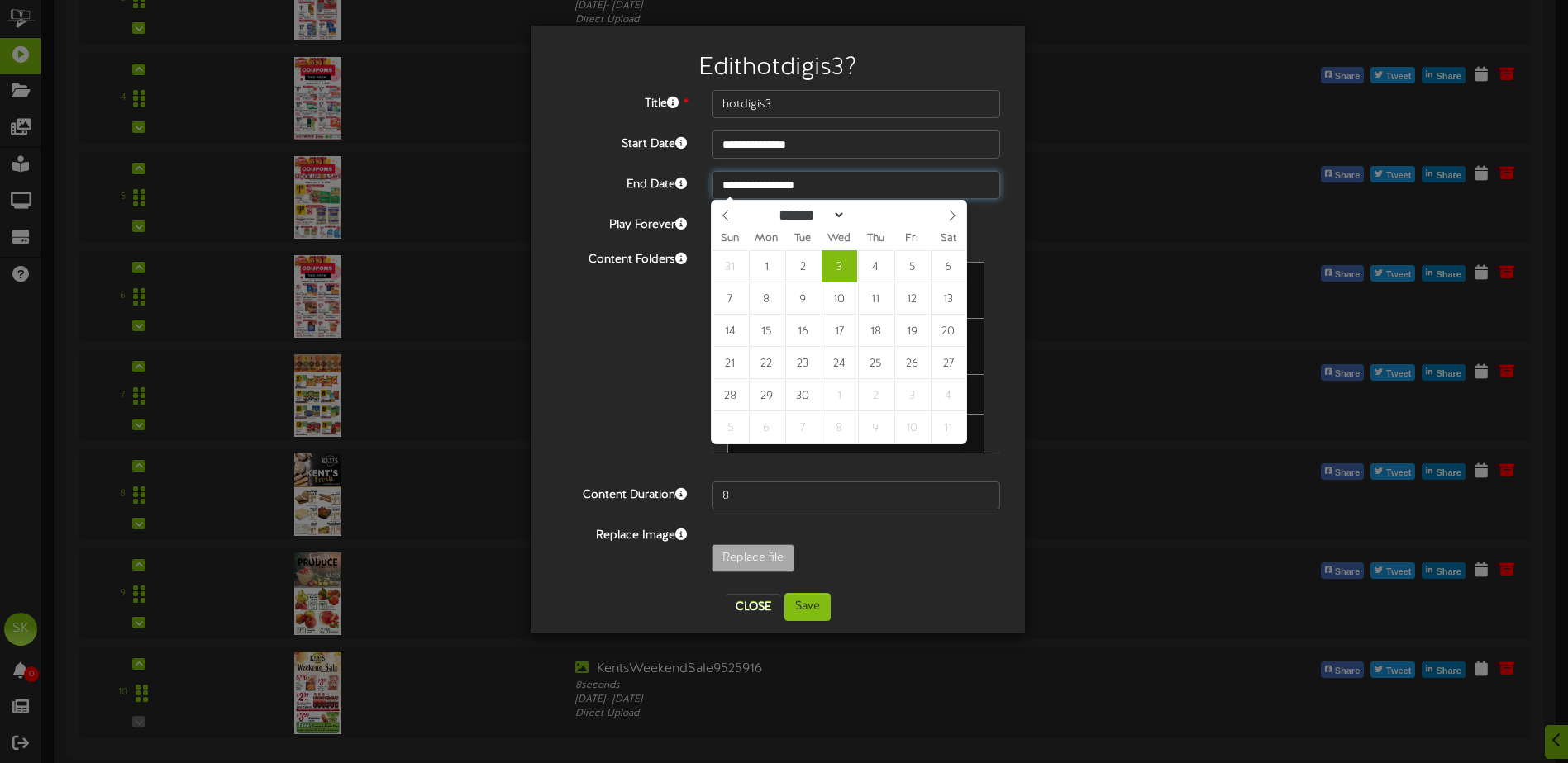
click at [760, 191] on input "**********" at bounding box center [856, 184] width 288 height 28
drag, startPoint x: 760, startPoint y: 191, endPoint x: 771, endPoint y: 266, distance: 75.8
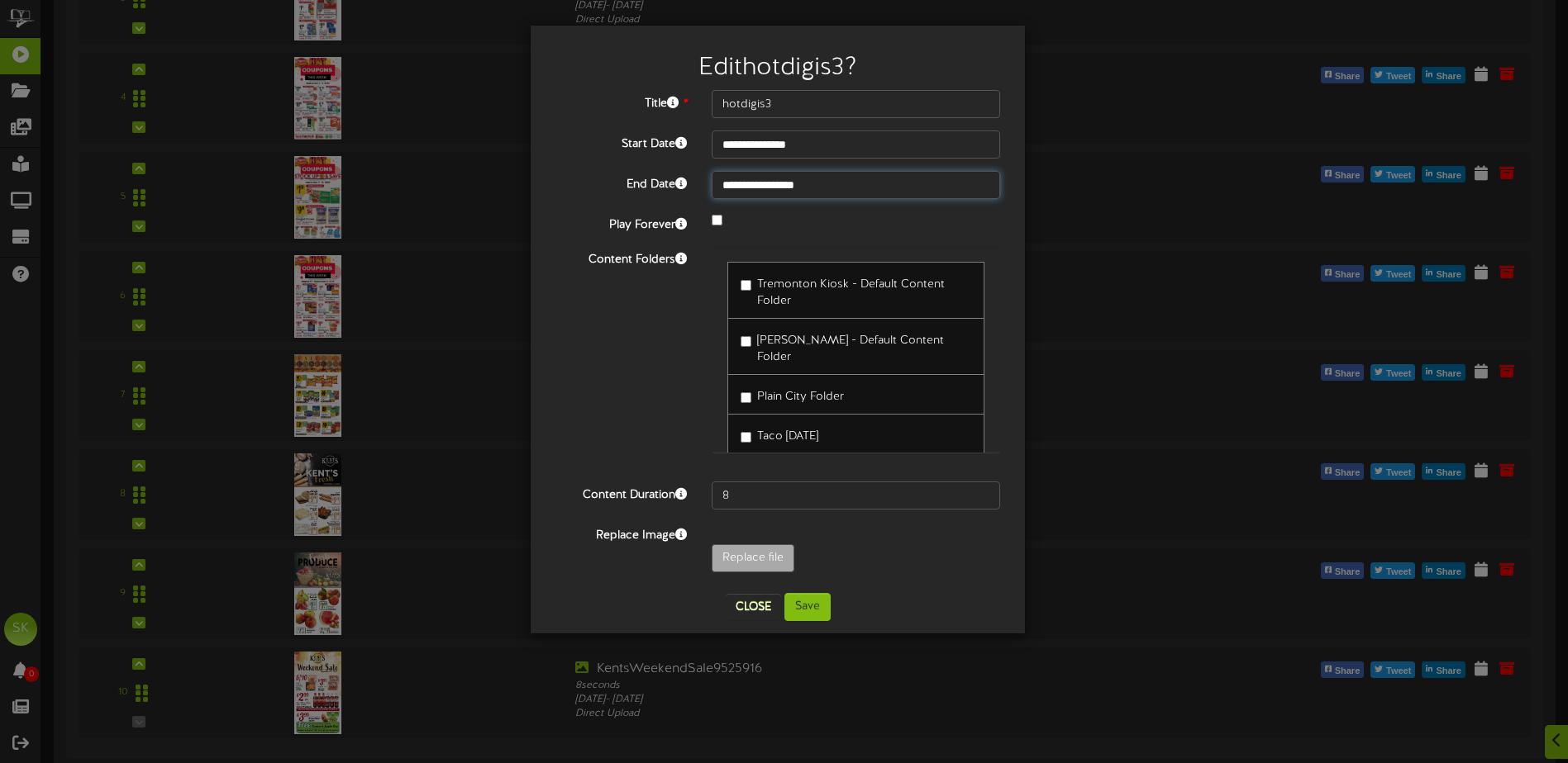
click at [780, 180] on input "**********" at bounding box center [856, 184] width 288 height 28
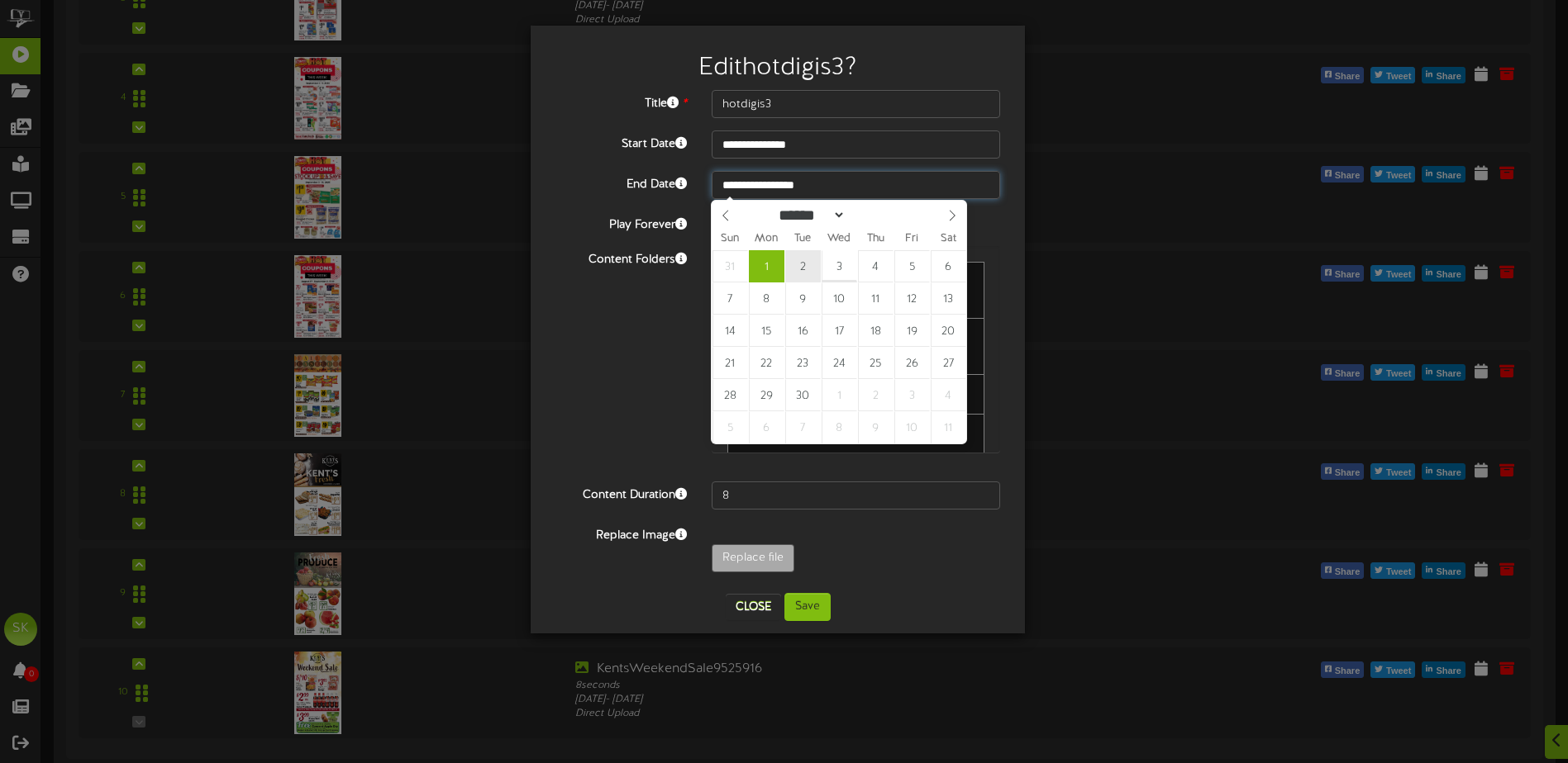
type input "**********"
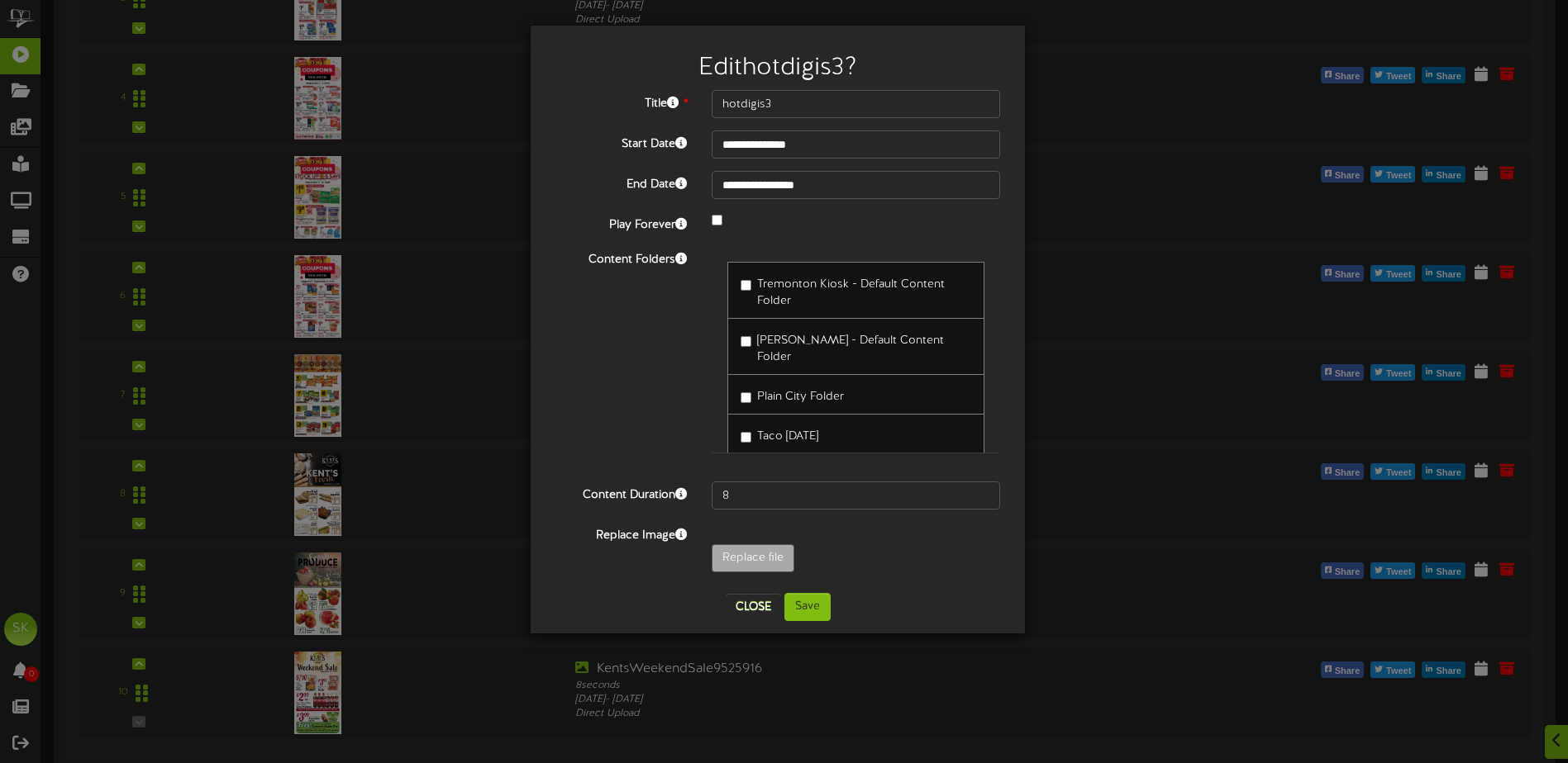
click at [750, 279] on label "Tremonton Kiosk - Default Content Folder" at bounding box center [856, 290] width 231 height 39
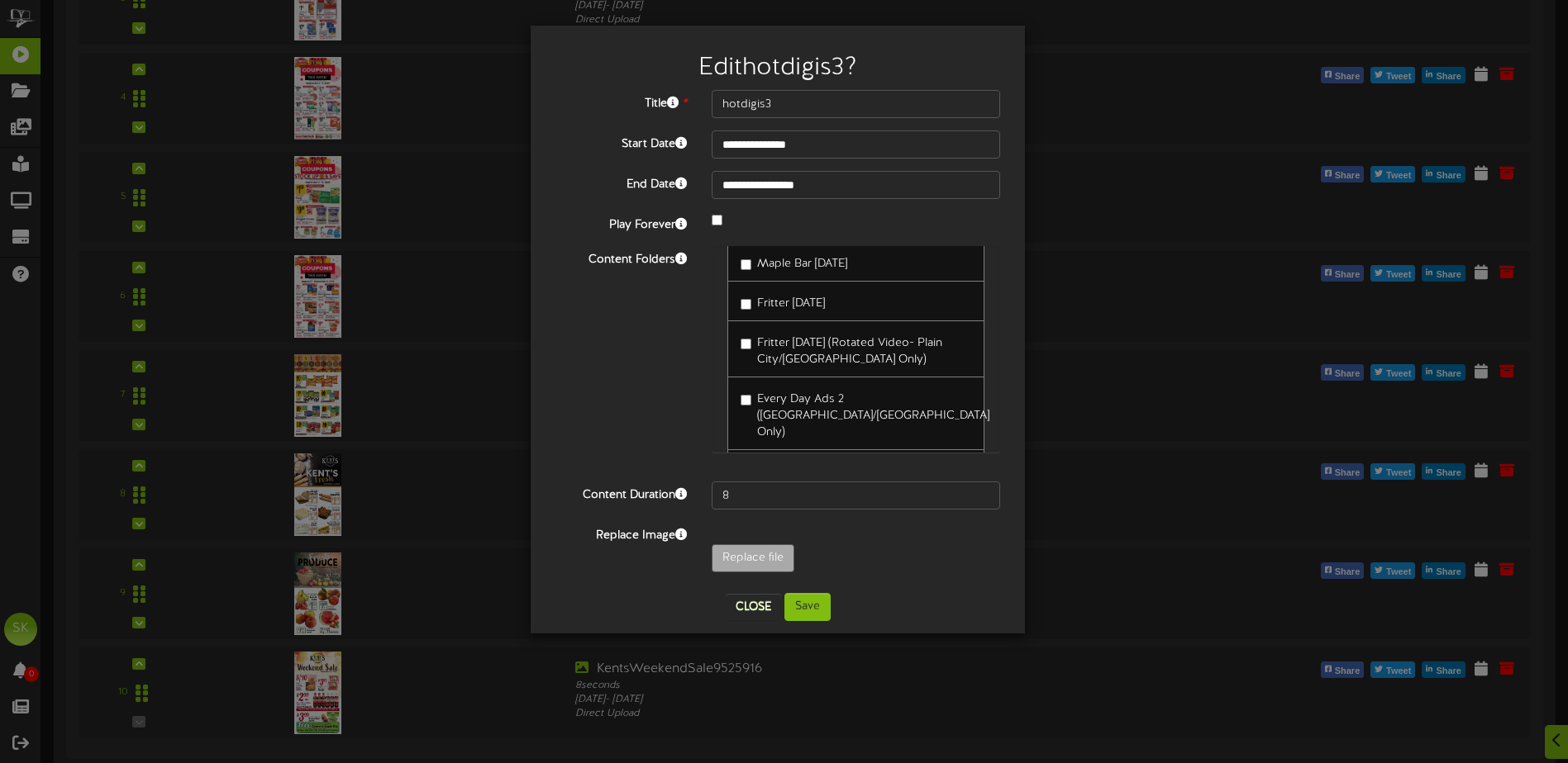
scroll to position [407, 0]
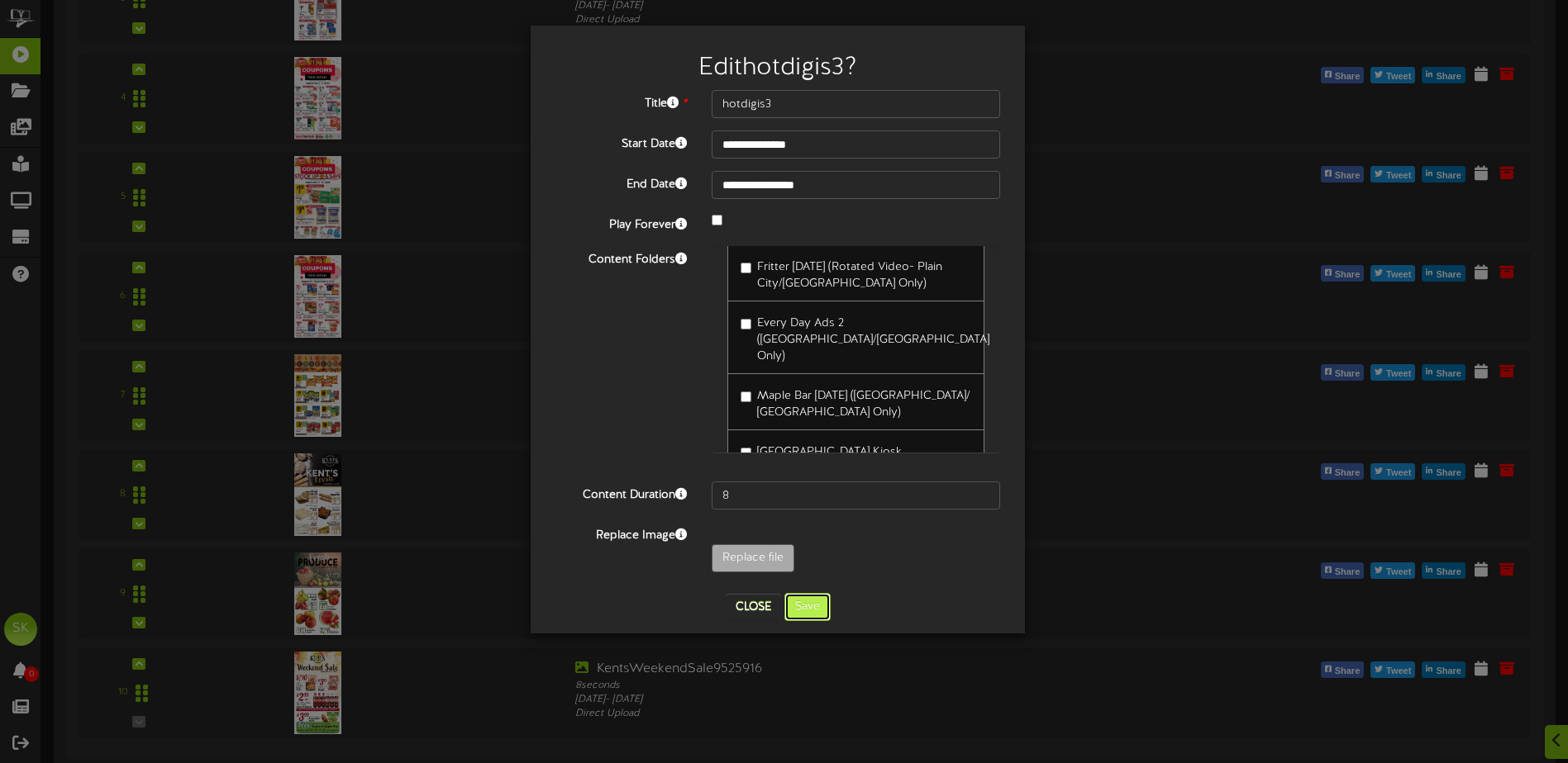
click at [805, 615] on button "Save" at bounding box center [807, 607] width 46 height 28
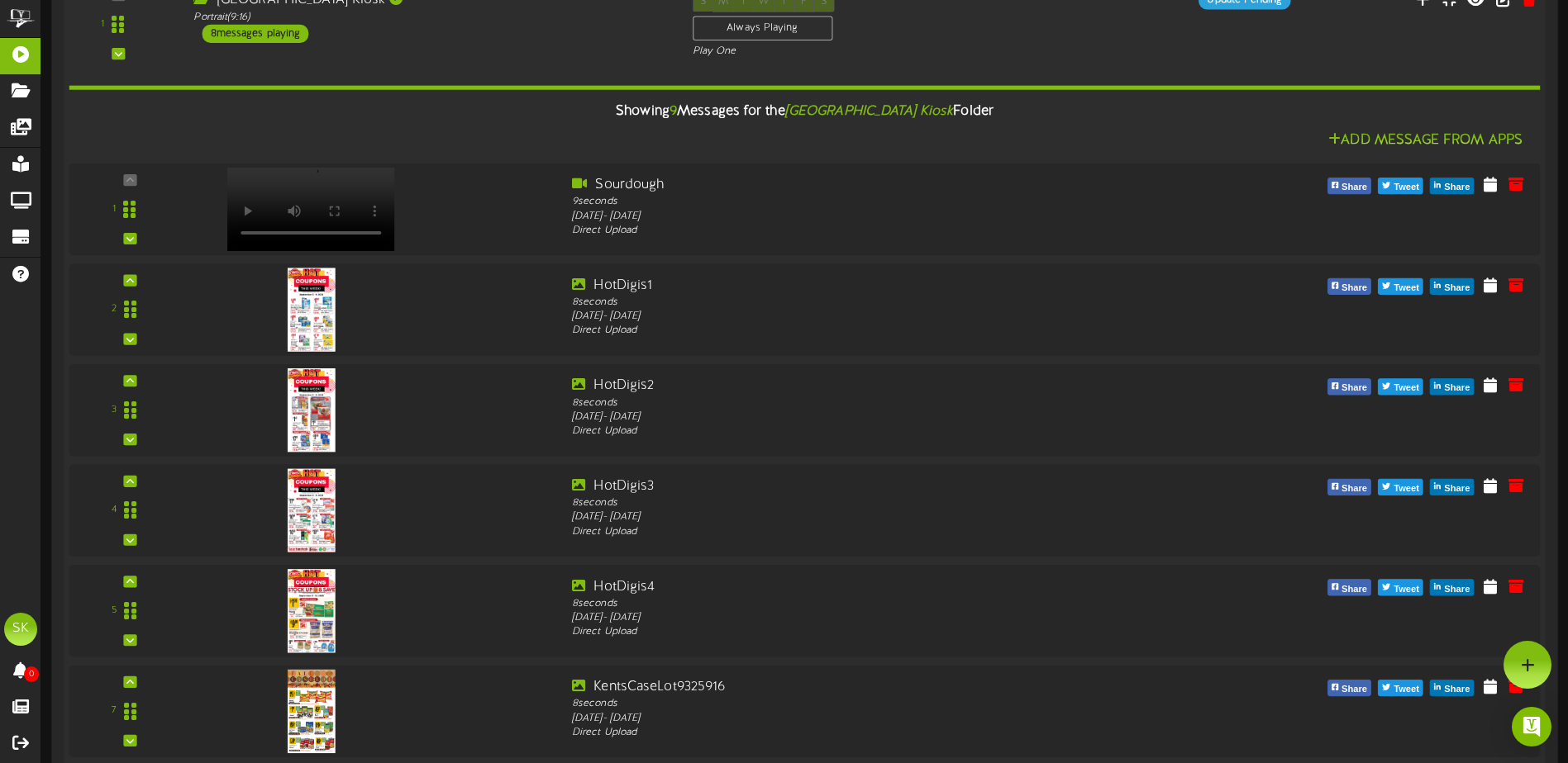
scroll to position [0, 0]
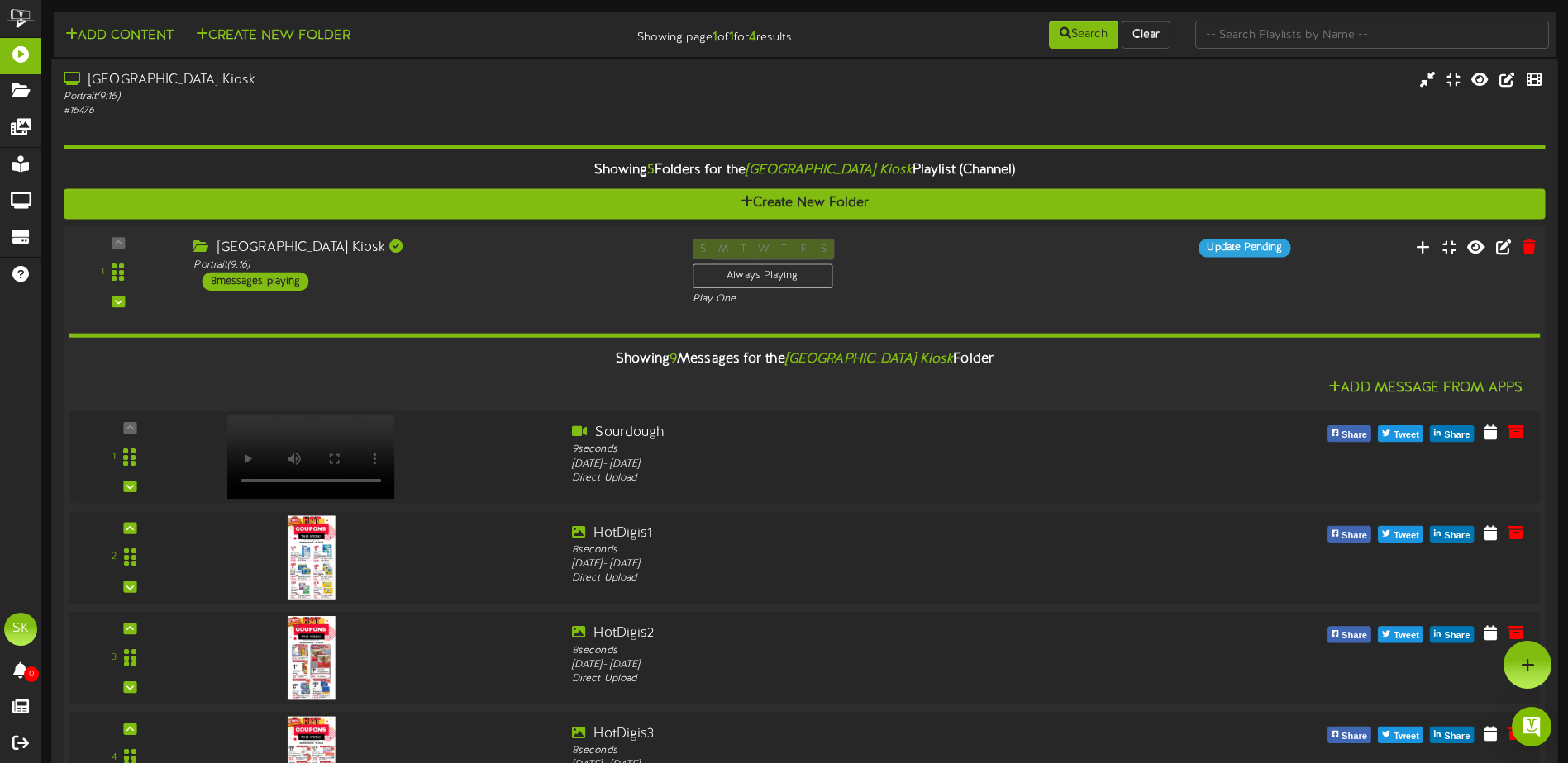
click at [423, 274] on div "[GEOGRAPHIC_DATA] Kiosk Portrait ( 9:16 ) 8 messages playing" at bounding box center [430, 264] width 498 height 52
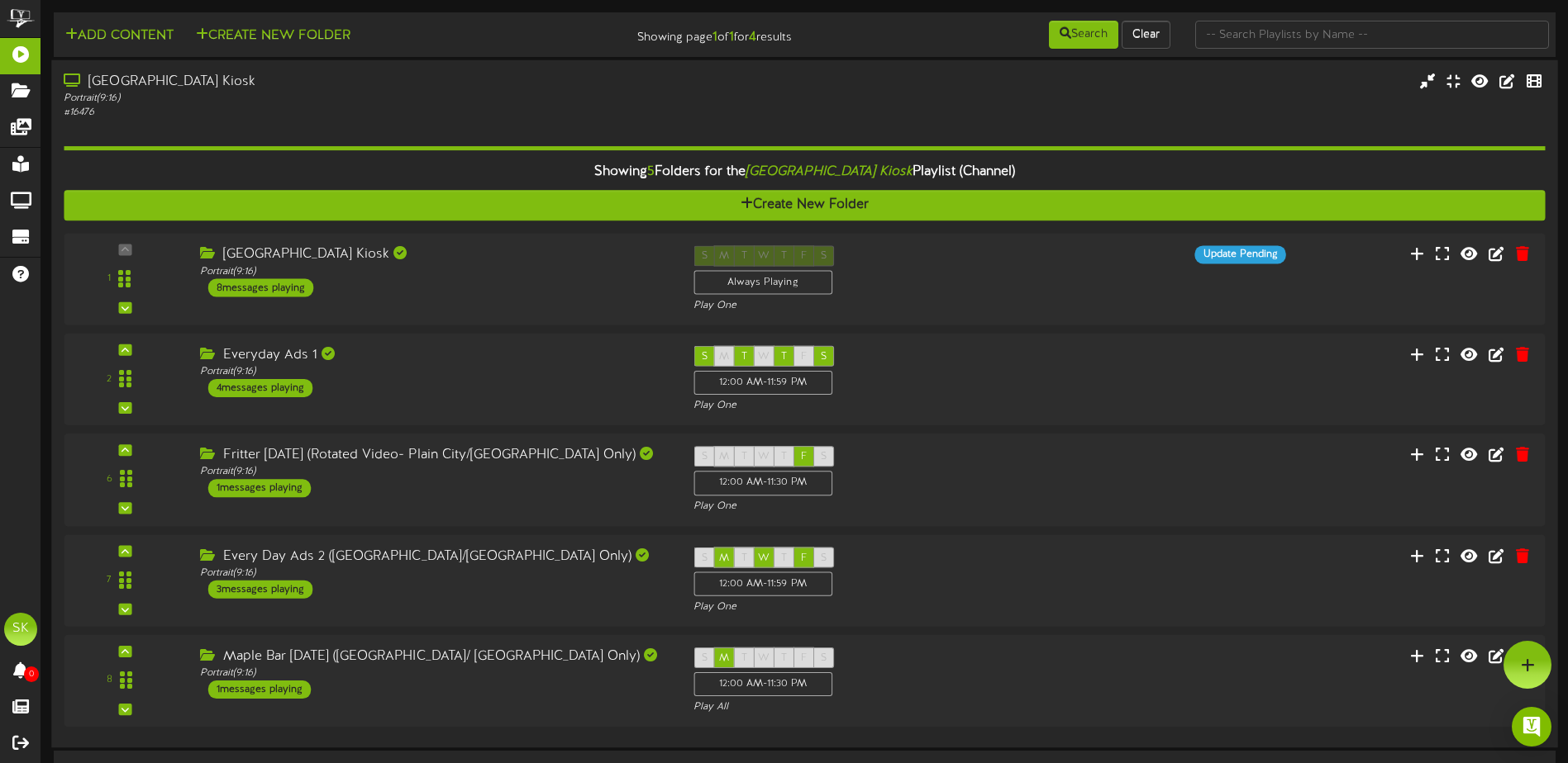
click at [159, 92] on div "Portrait ( 9:16 )" at bounding box center [365, 98] width 602 height 14
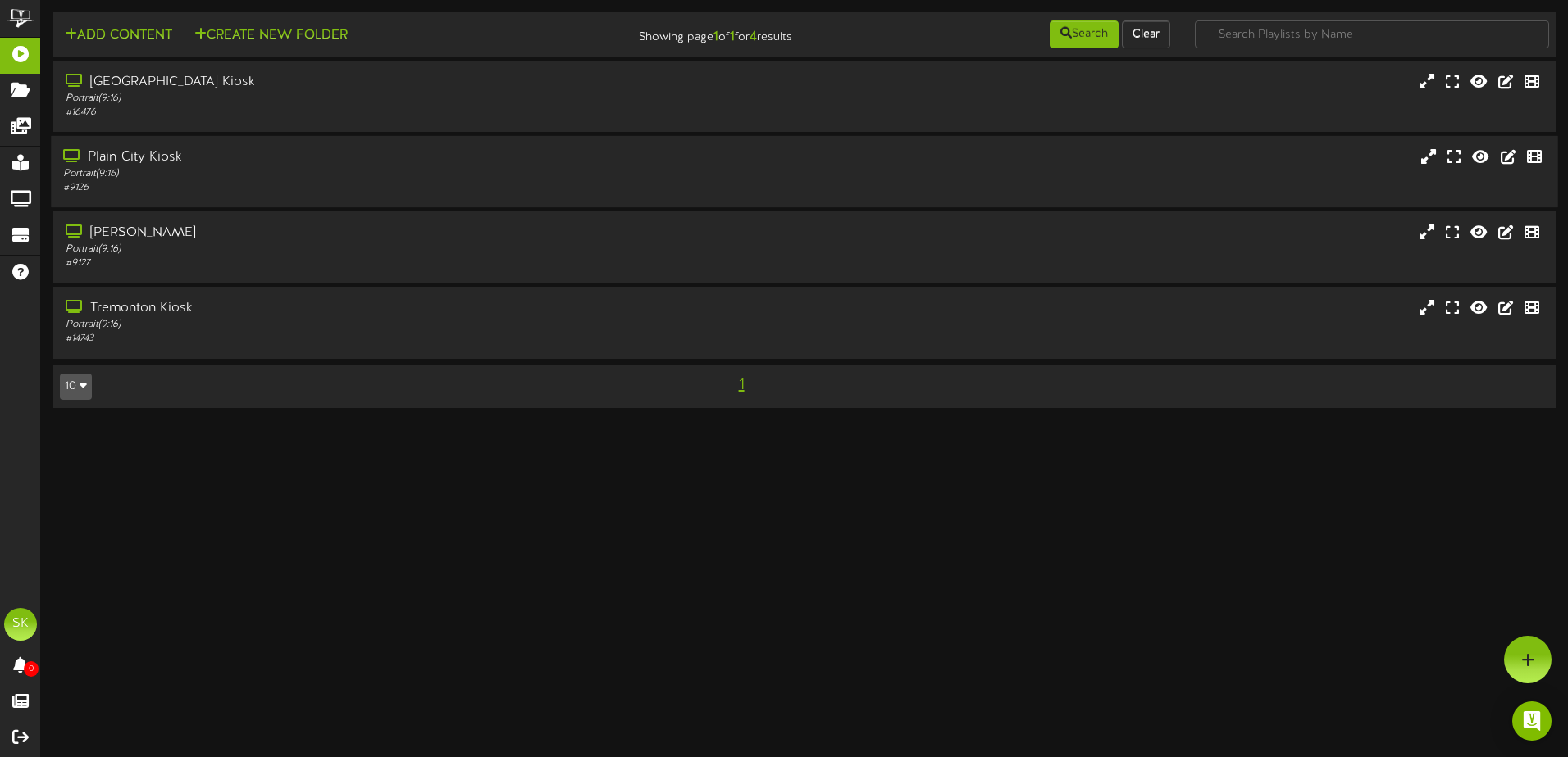
click at [247, 169] on div "Portrait ( 9:16 )" at bounding box center [365, 174] width 603 height 14
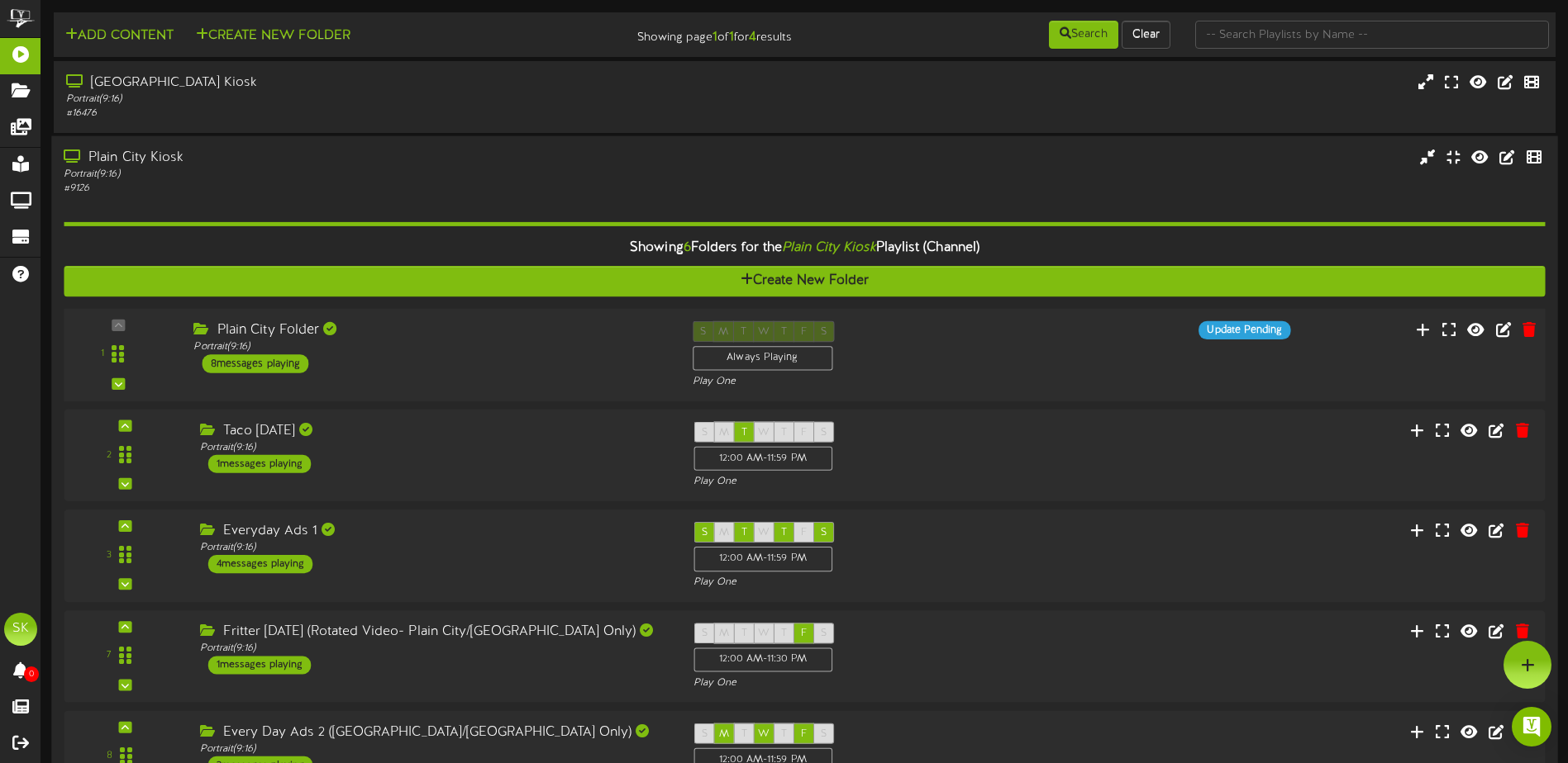
click at [478, 324] on div "Plain City Folder" at bounding box center [430, 331] width 473 height 19
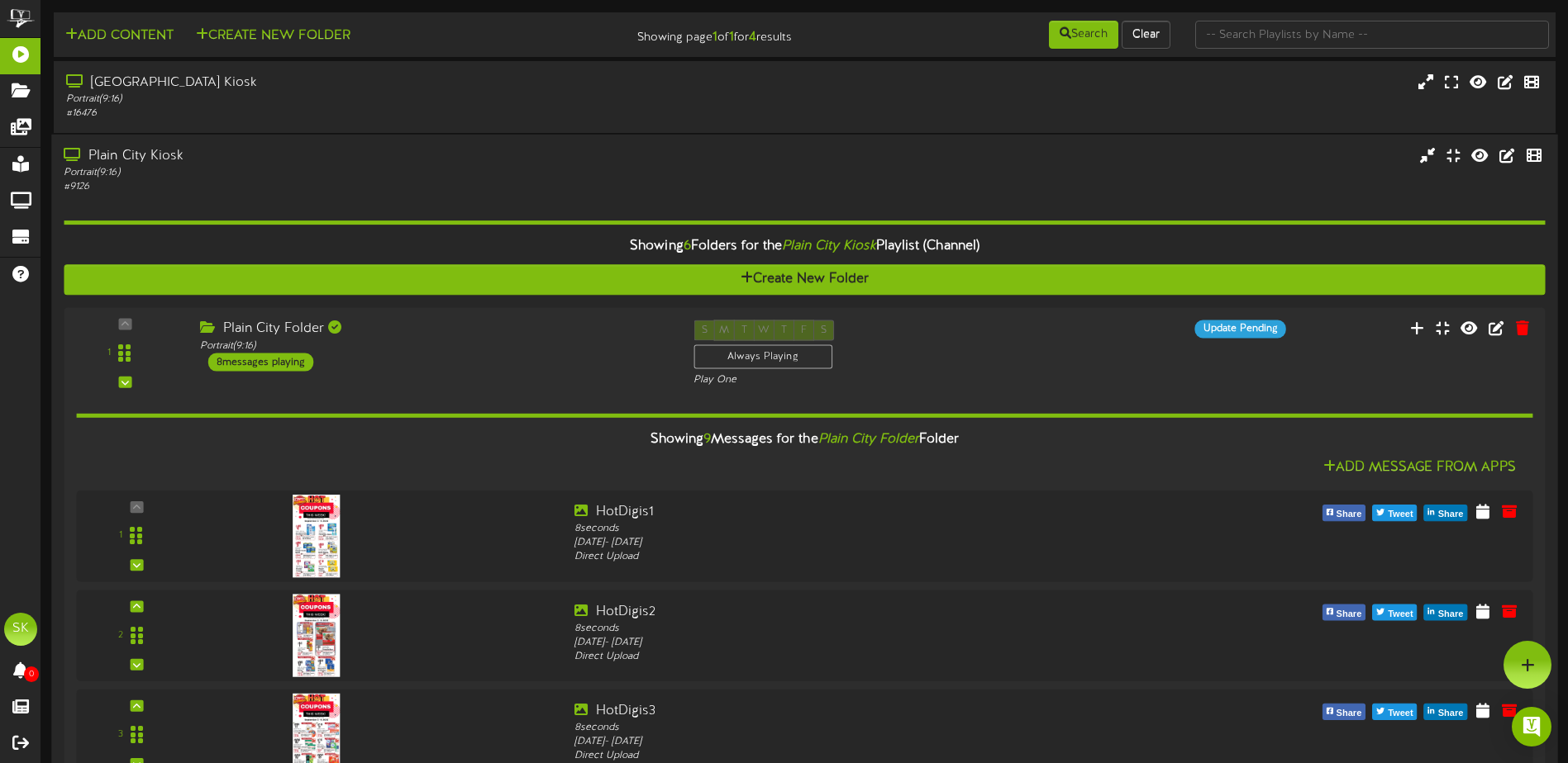
click at [262, 166] on div "Portrait ( 9:16 )" at bounding box center [365, 173] width 602 height 14
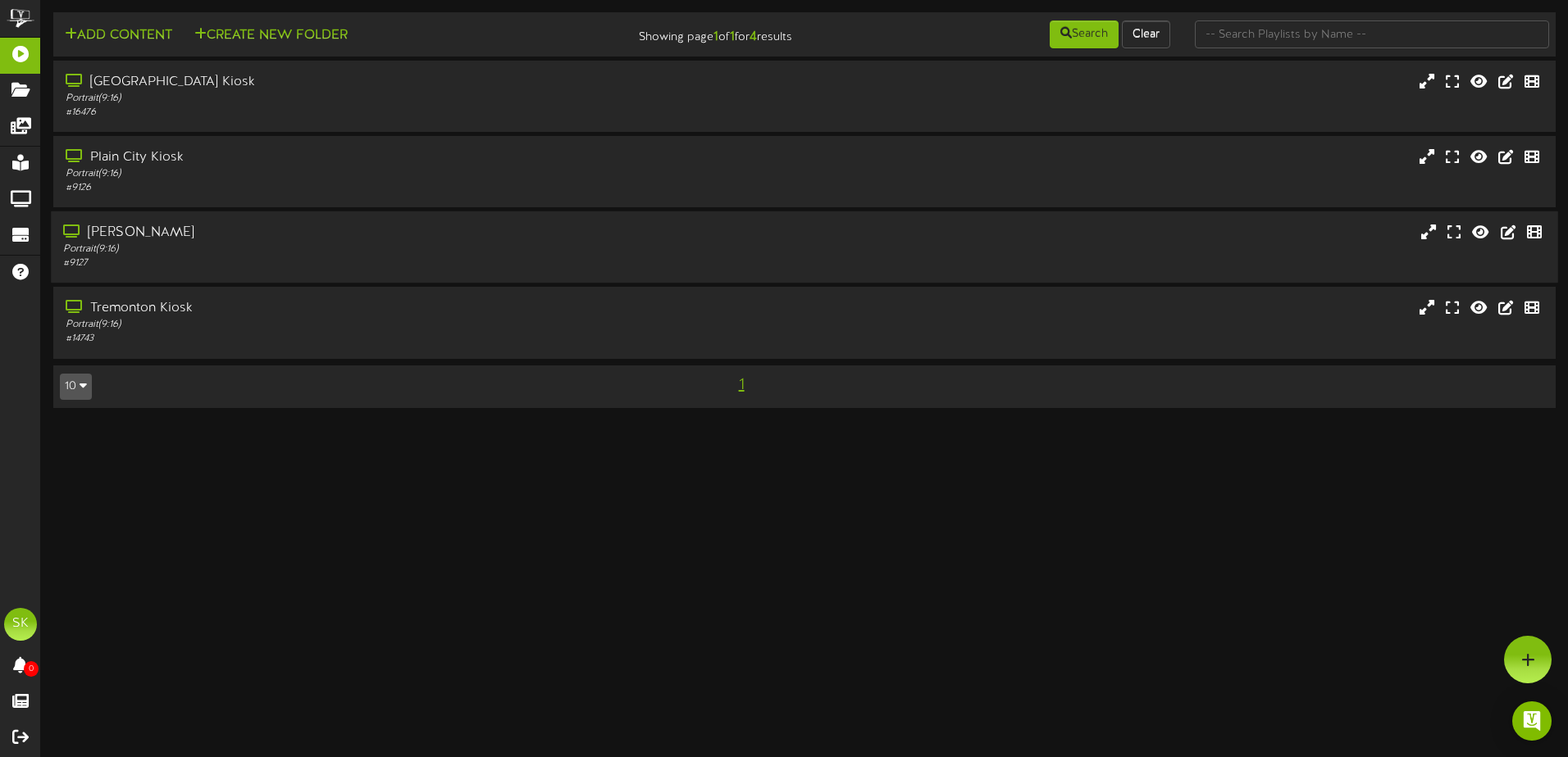
click at [248, 242] on div "Portrait ( 9:16 )" at bounding box center [365, 249] width 603 height 14
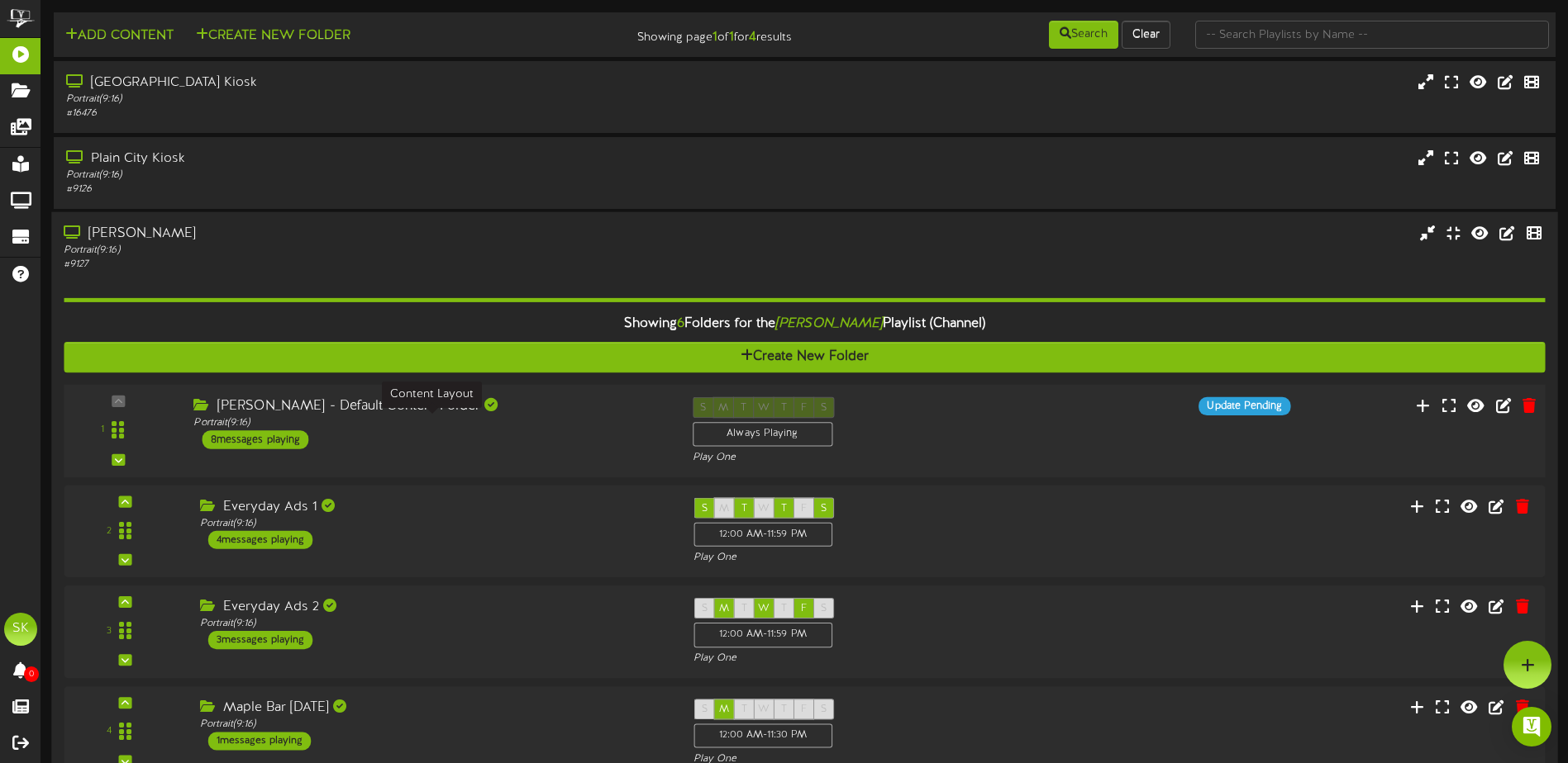
click at [487, 427] on div "Portrait ( 9:16 )" at bounding box center [430, 423] width 473 height 14
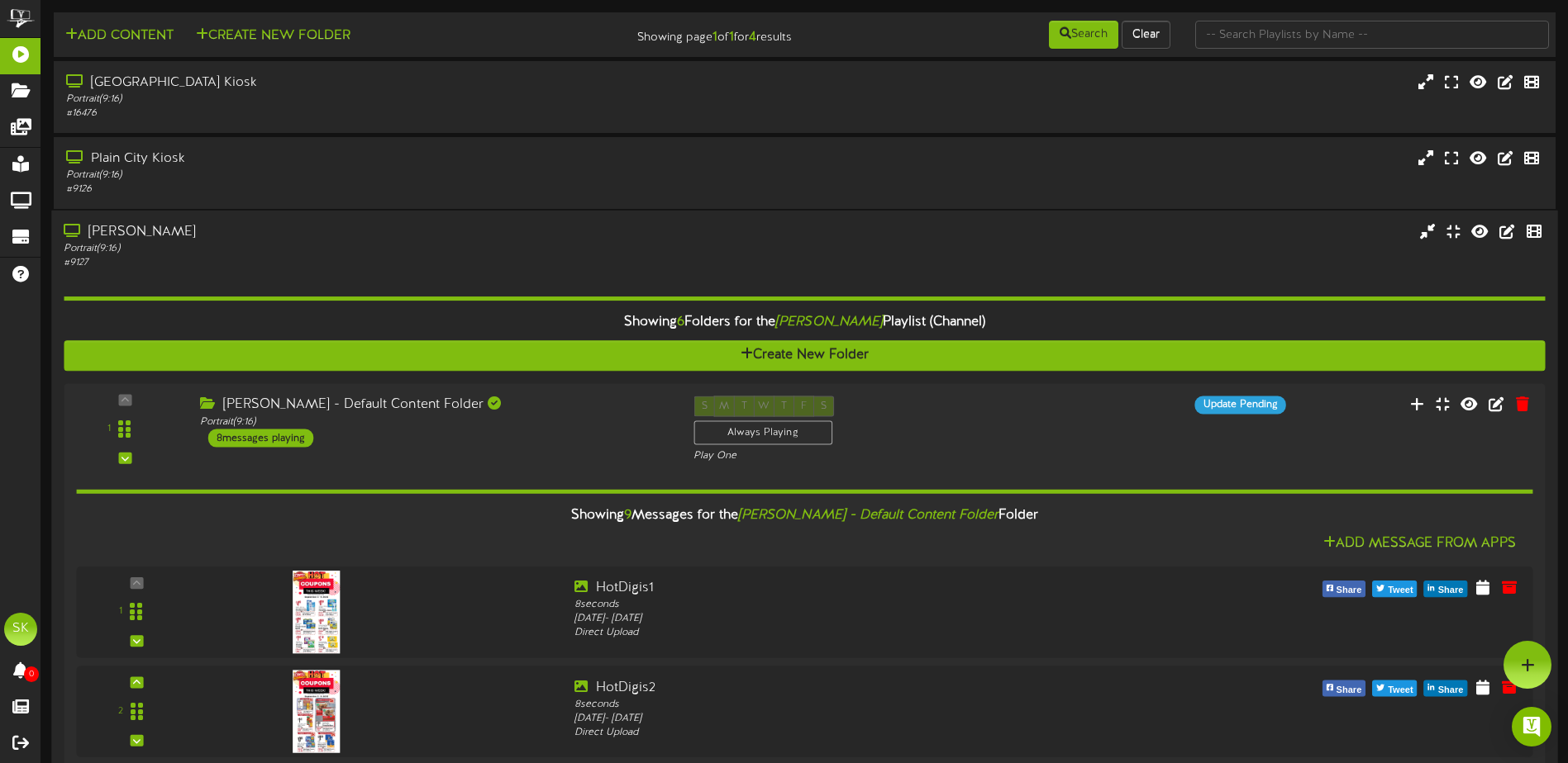
click at [290, 250] on div "Portrait ( 9:16 )" at bounding box center [365, 249] width 602 height 14
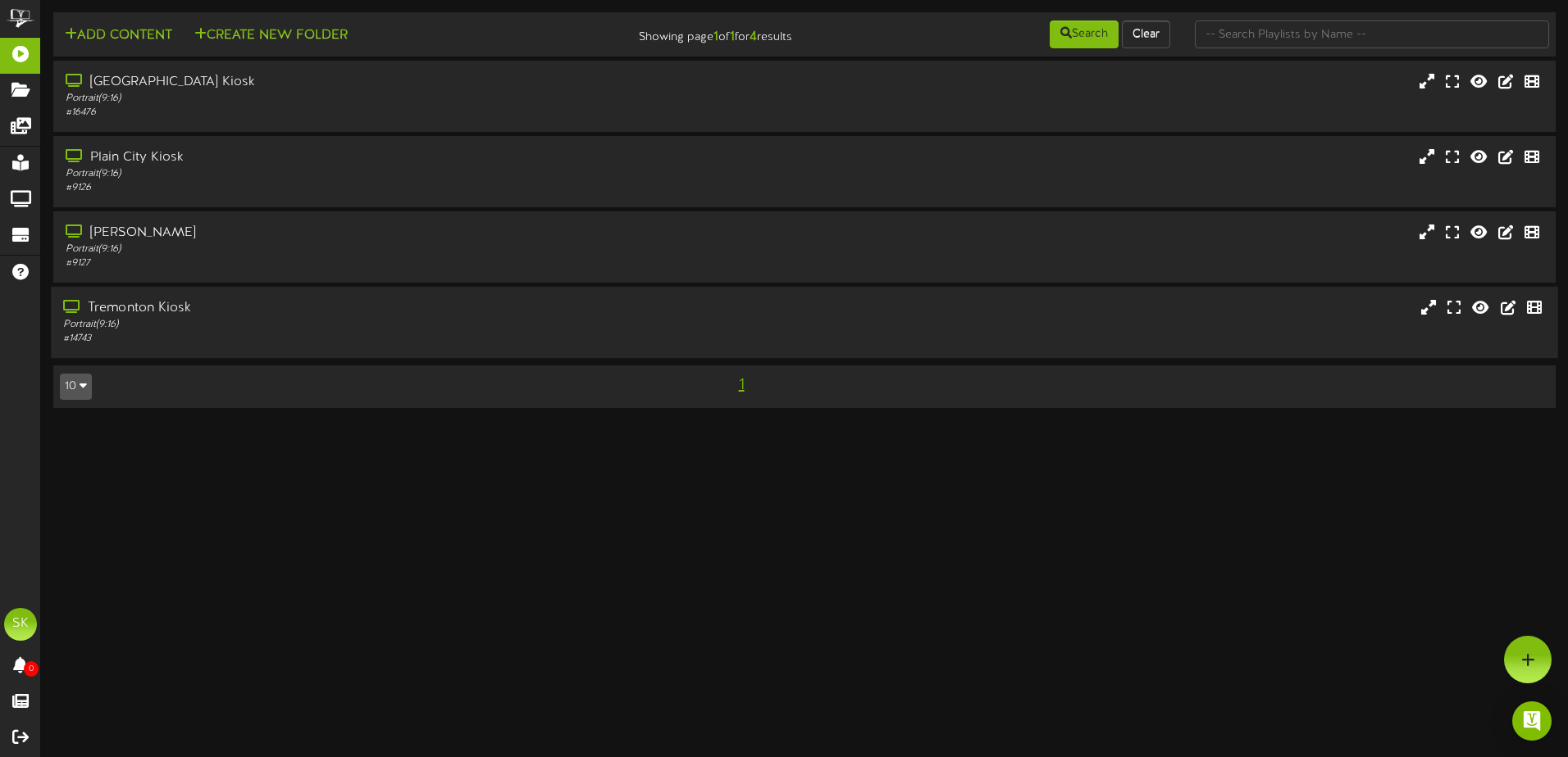
click at [268, 316] on div "Tremonton Kiosk" at bounding box center [365, 308] width 603 height 19
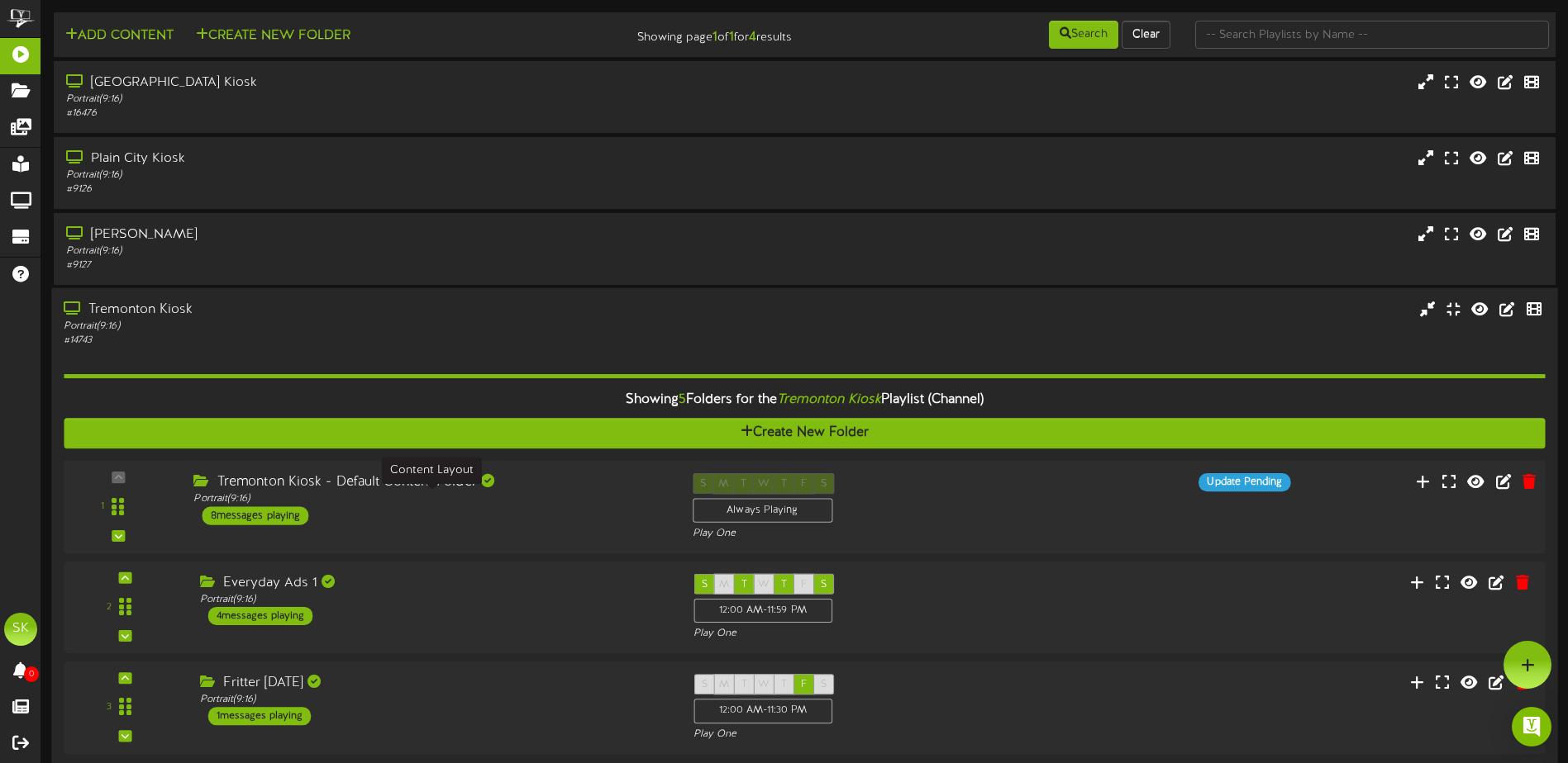
click at [505, 504] on div "Portrait ( 9:16 )" at bounding box center [430, 499] width 473 height 14
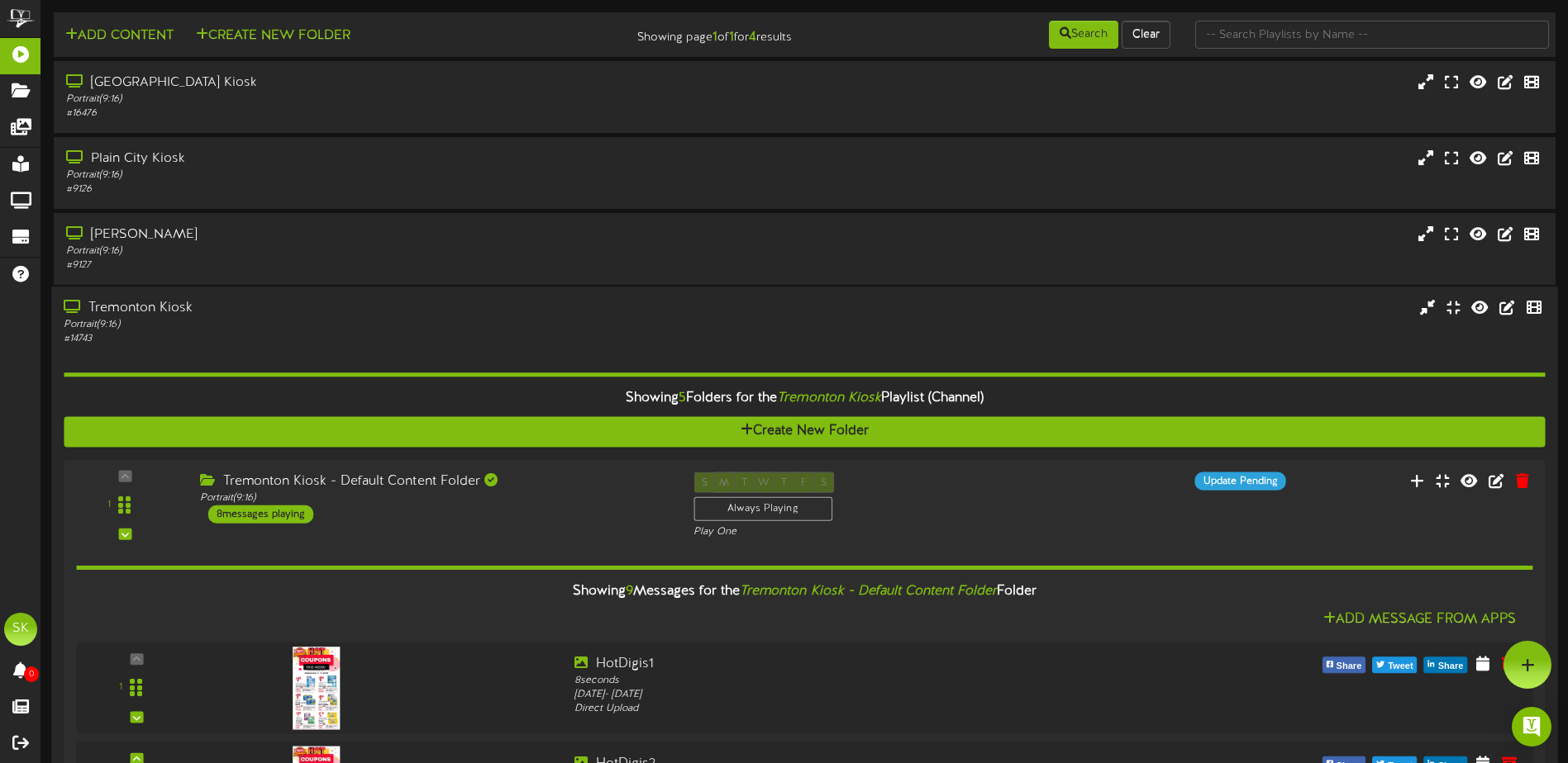
click at [447, 340] on div "# 14743" at bounding box center [365, 339] width 602 height 14
